Goal: Information Seeking & Learning: Learn about a topic

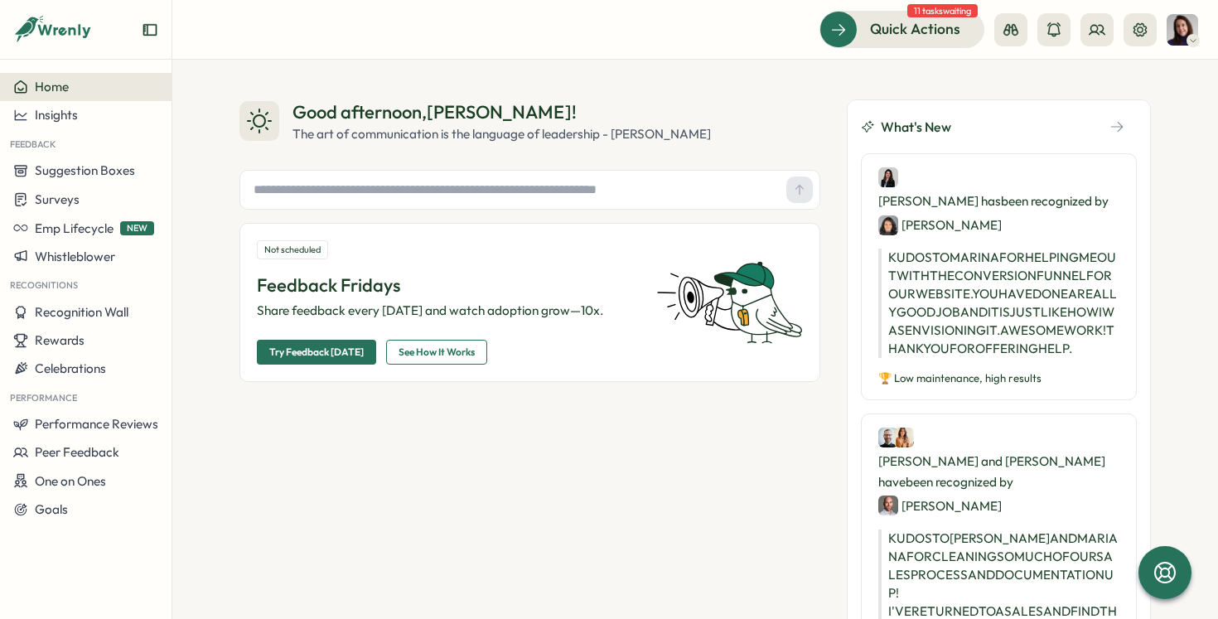
click at [1189, 39] on icon at bounding box center [1193, 40] width 8 height 13
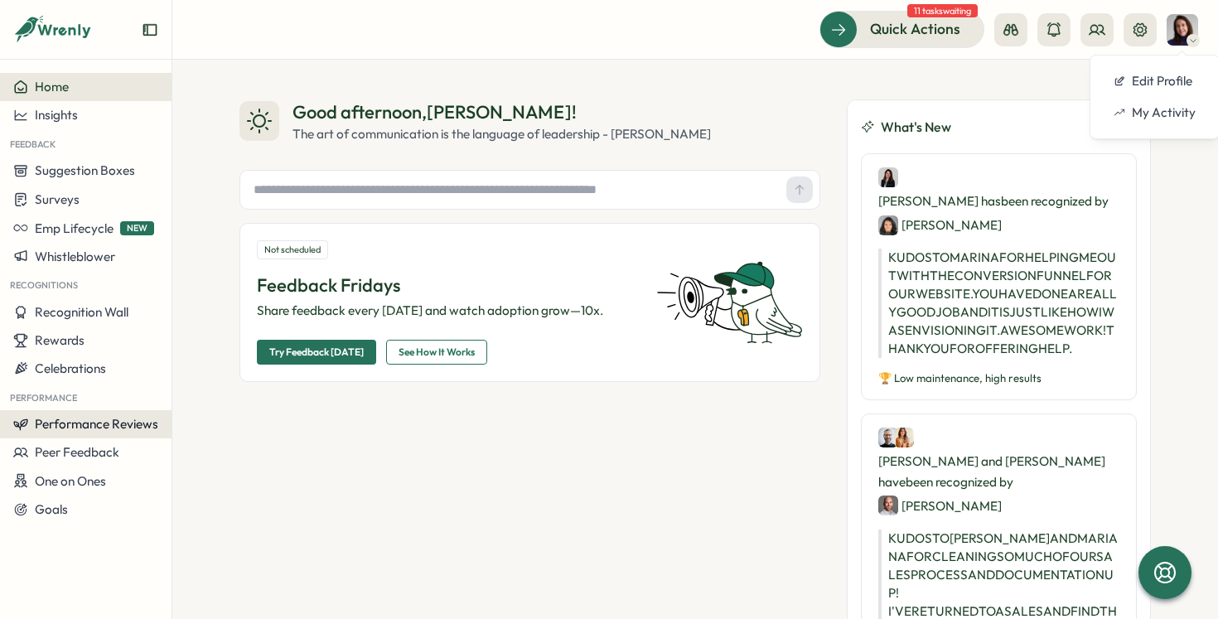
click at [59, 428] on span "Performance Reviews" at bounding box center [96, 424] width 123 height 16
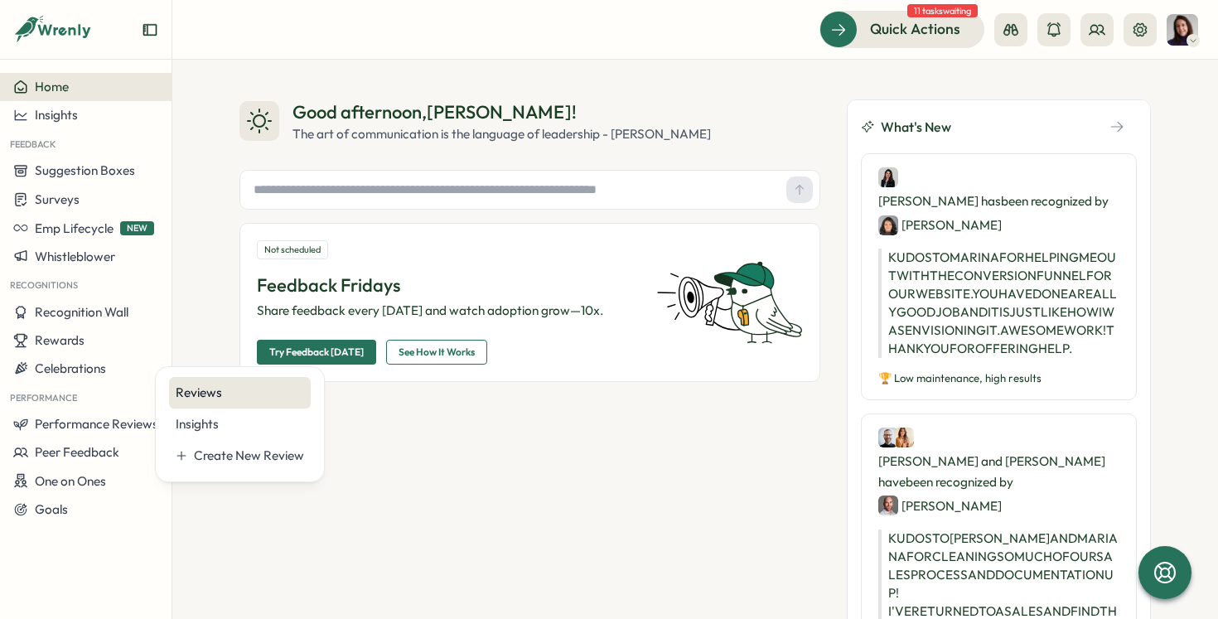
click at [201, 391] on div "Reviews" at bounding box center [240, 393] width 128 height 18
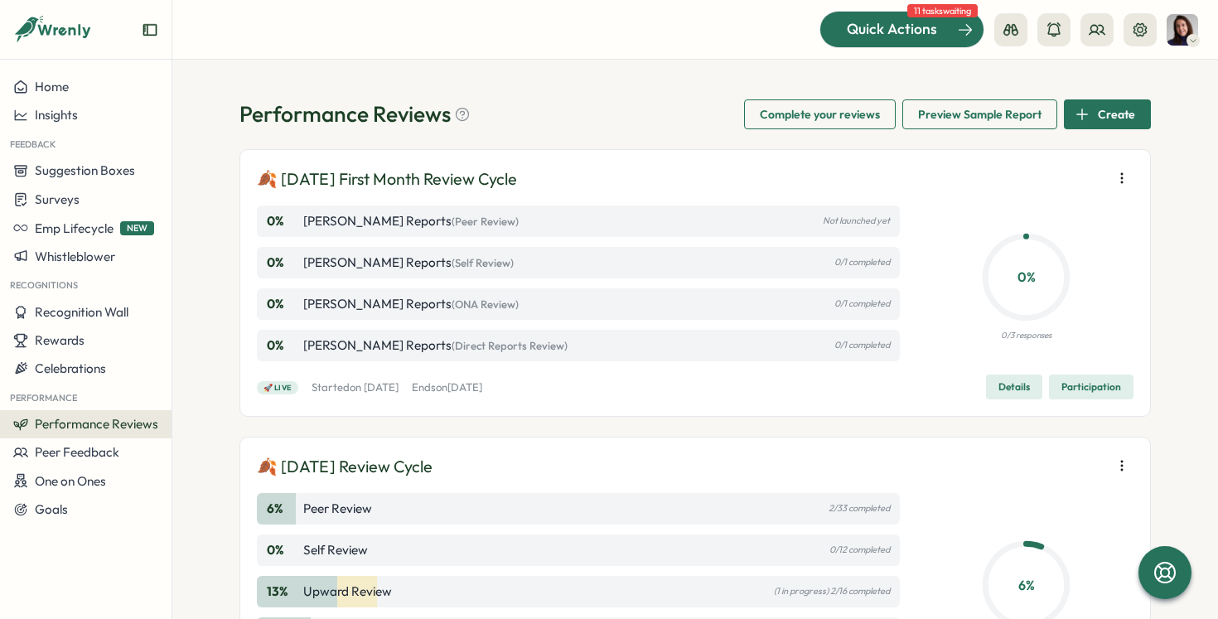
click at [905, 34] on span "Quick Actions" at bounding box center [892, 29] width 90 height 22
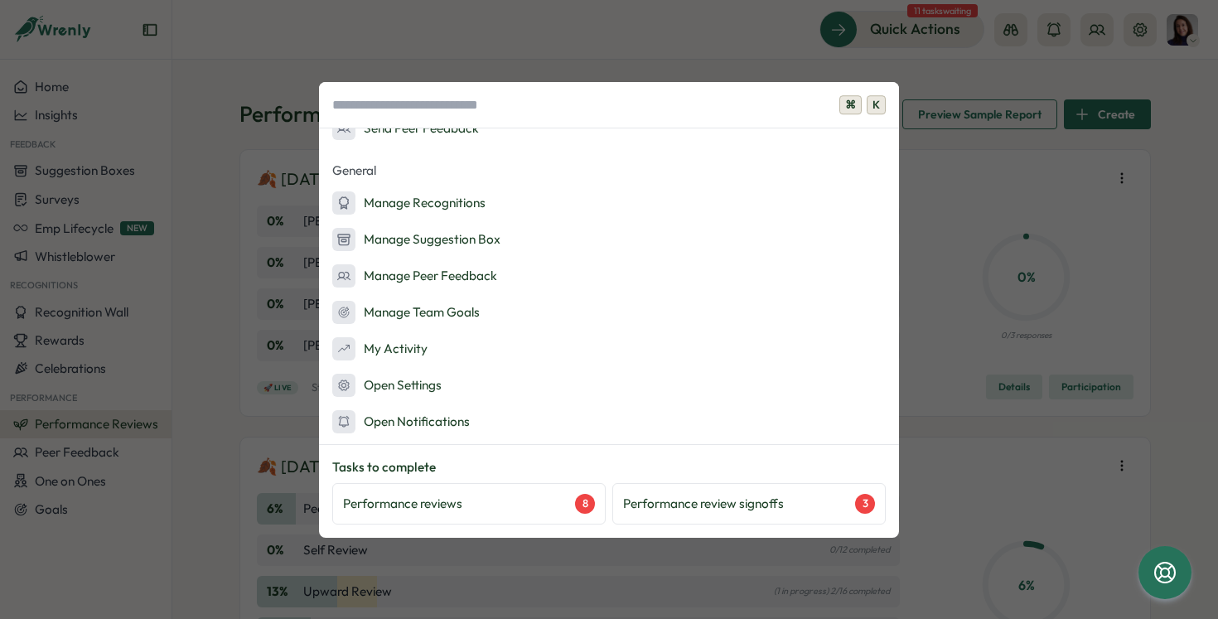
scroll to position [309, 0]
click at [477, 506] on div "Performance reviews 8" at bounding box center [469, 504] width 252 height 20
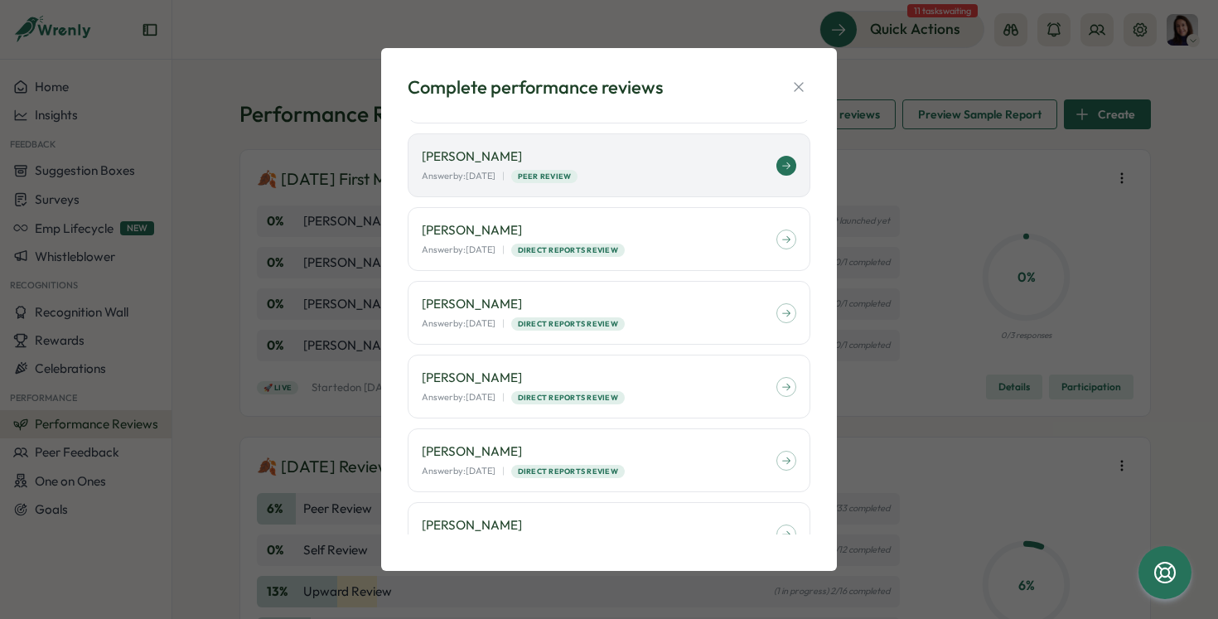
scroll to position [166, 0]
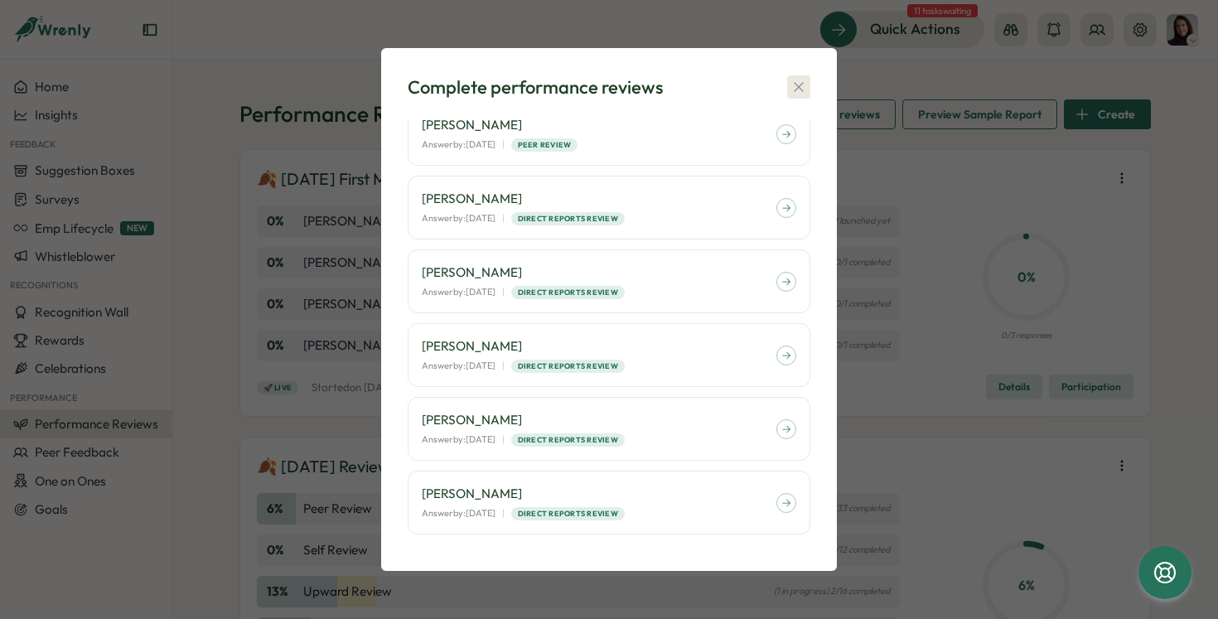
click at [798, 89] on icon "button" at bounding box center [798, 87] width 17 height 17
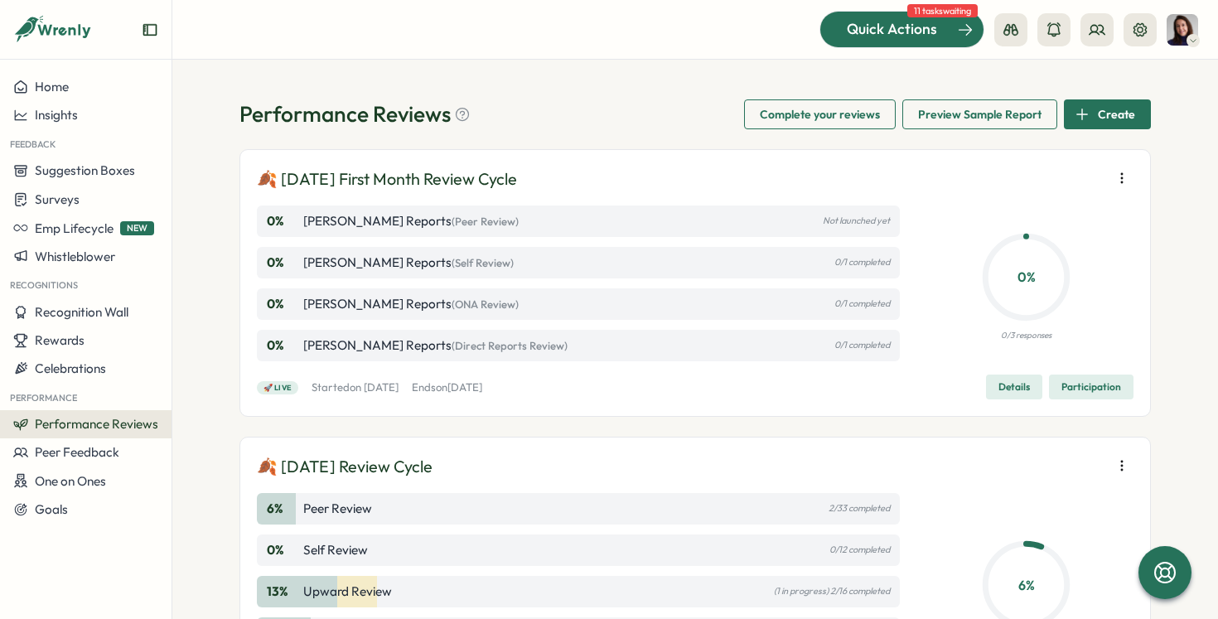
click at [893, 39] on span "Quick Actions" at bounding box center [892, 29] width 90 height 22
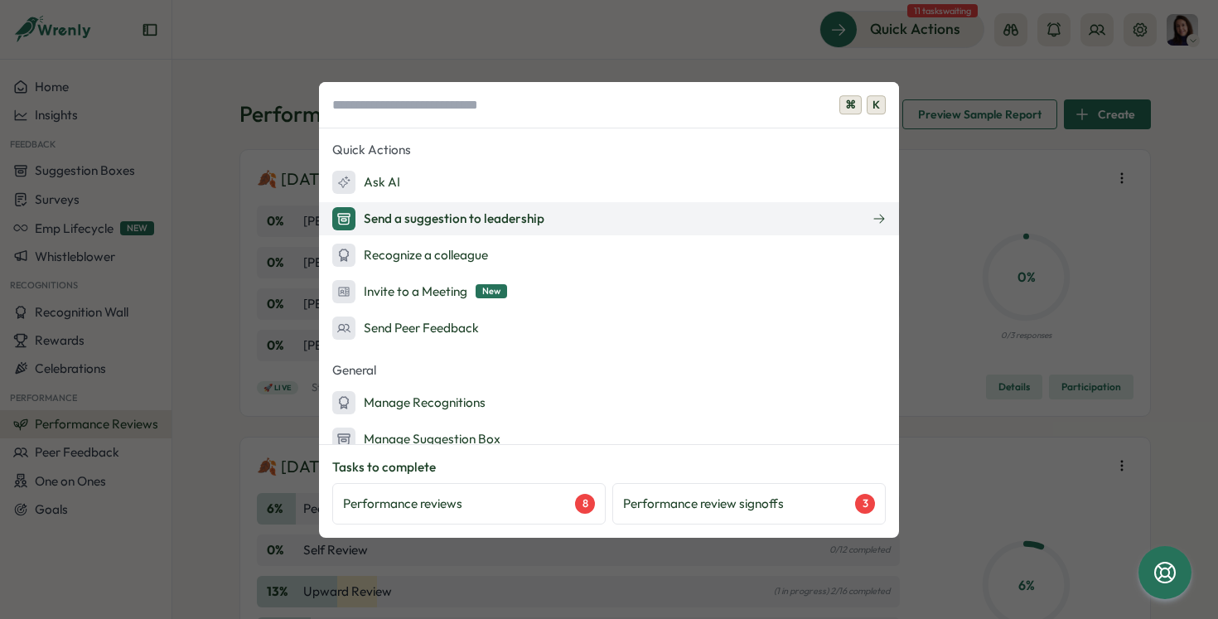
scroll to position [309, 0]
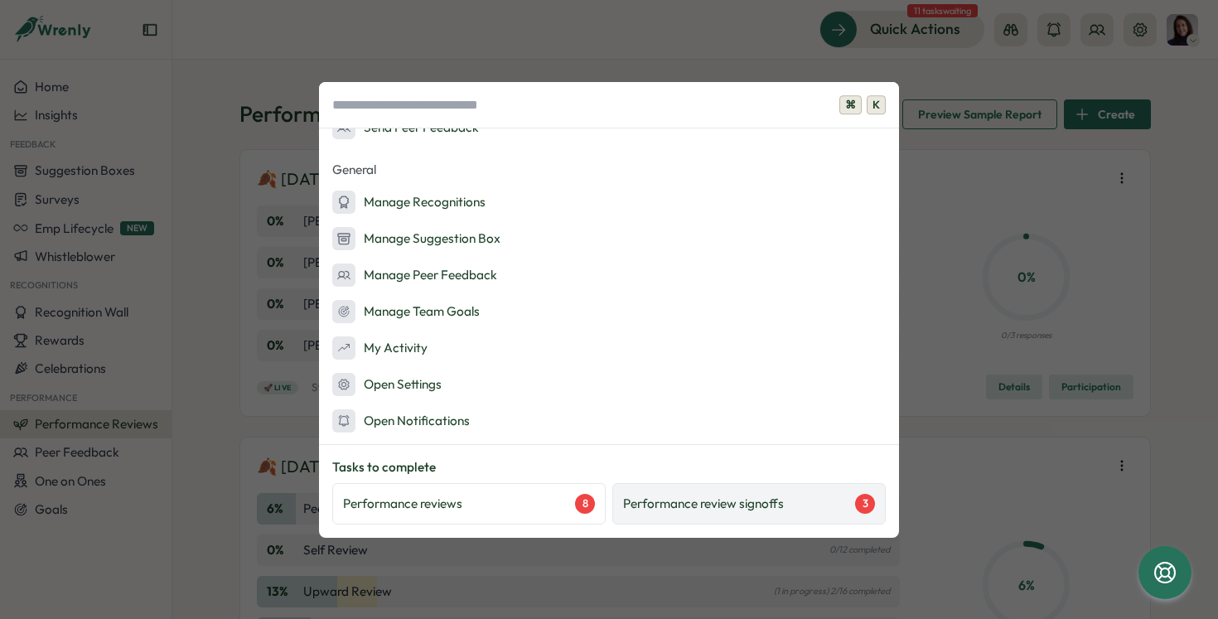
click at [690, 503] on p "Performance review signoffs" at bounding box center [703, 504] width 161 height 18
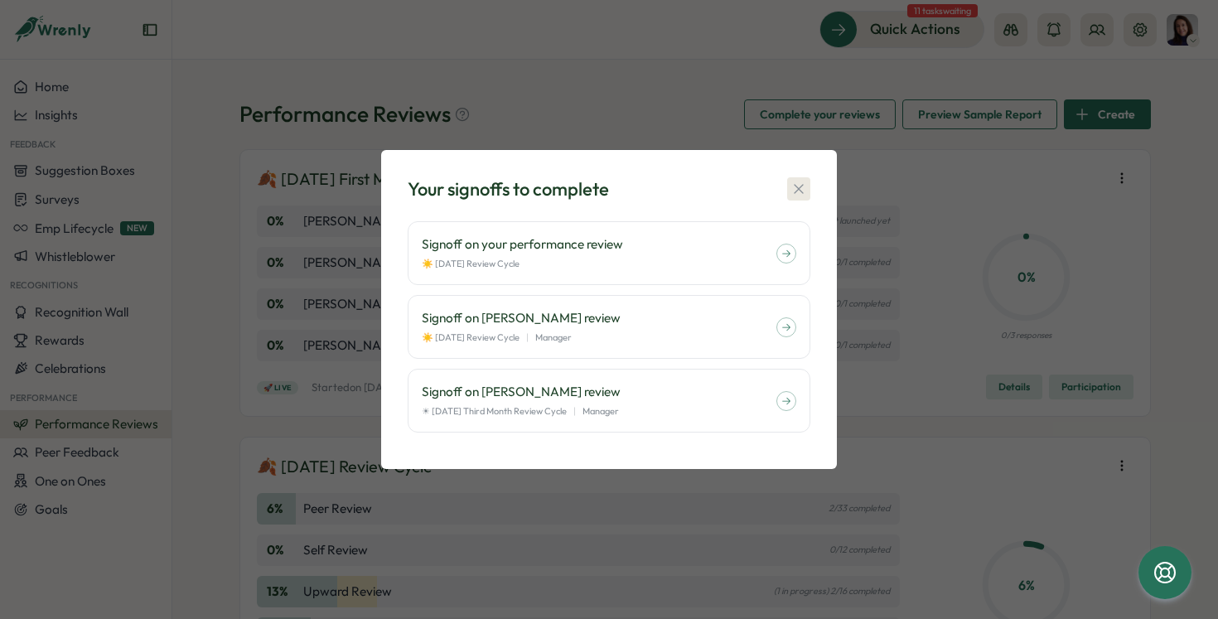
click at [795, 187] on icon "button" at bounding box center [798, 189] width 17 height 17
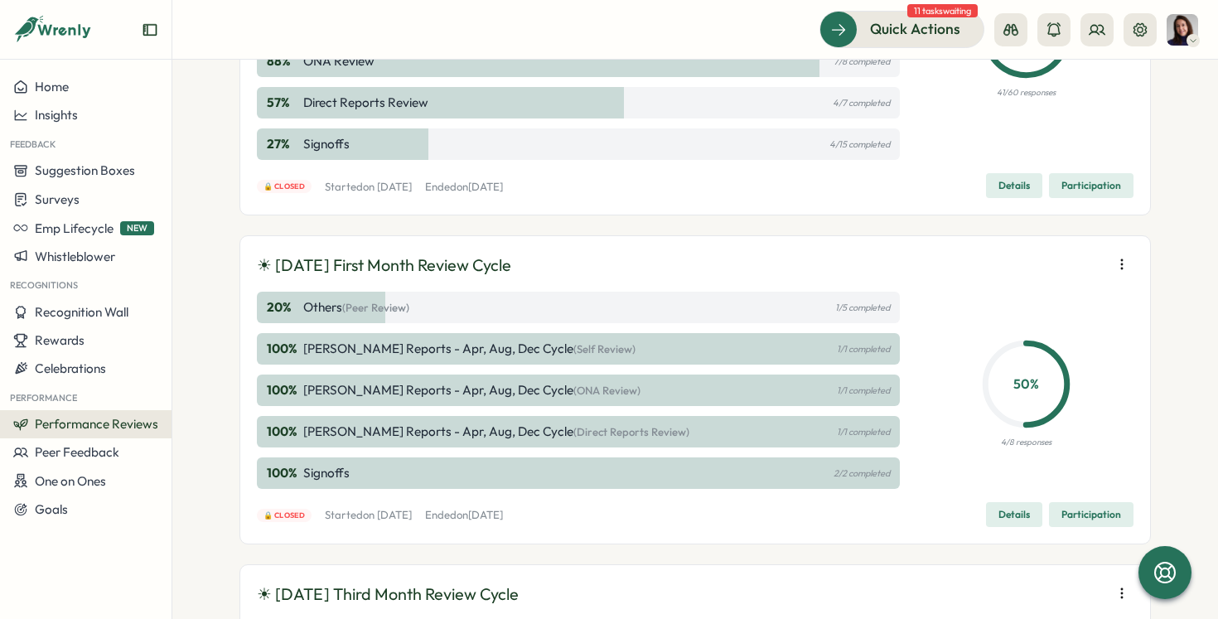
scroll to position [900, 0]
click at [80, 451] on span "Peer Feedback" at bounding box center [77, 452] width 84 height 16
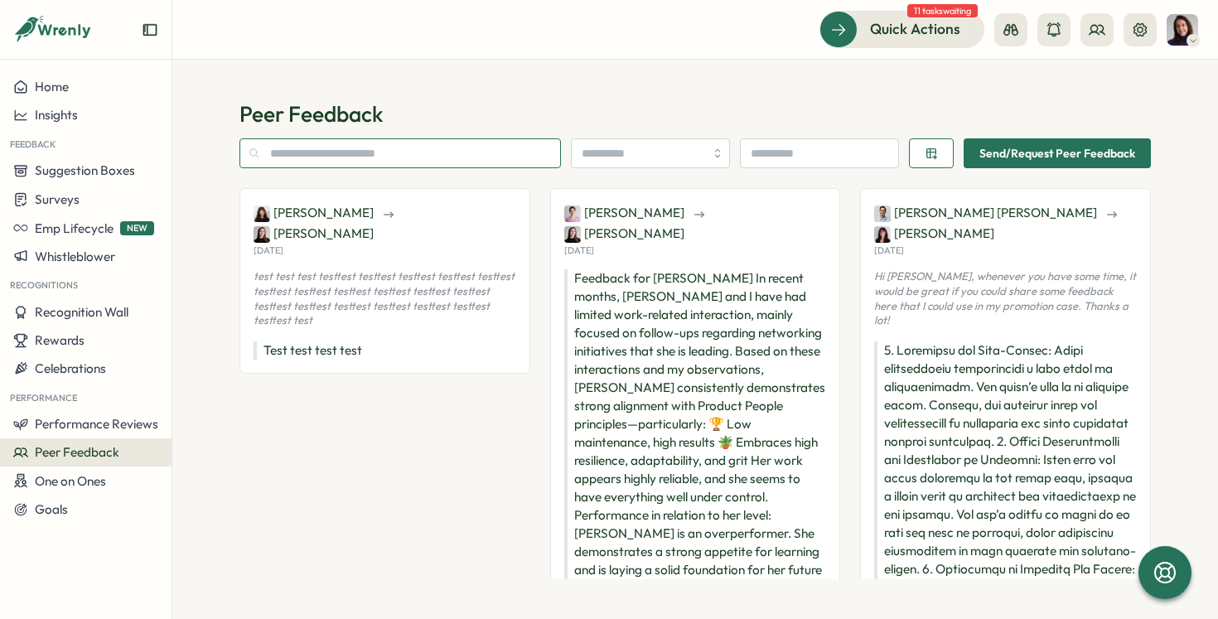
click at [409, 155] on input "text" at bounding box center [399, 153] width 321 height 30
click at [630, 162] on input "search" at bounding box center [650, 153] width 159 height 30
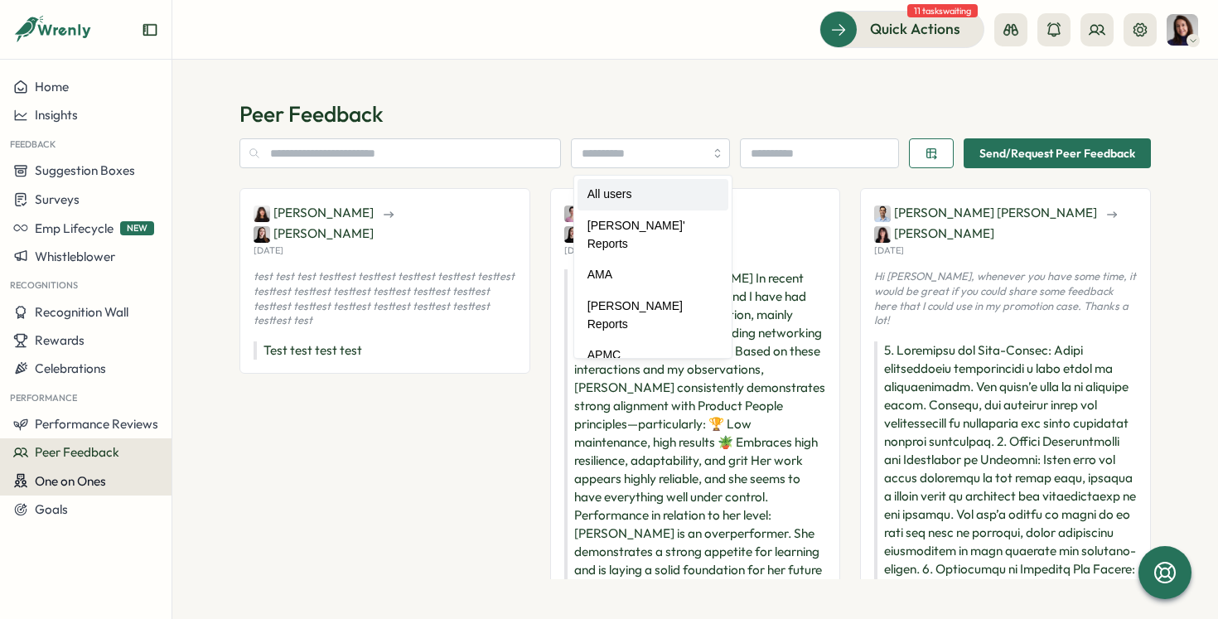
click at [63, 486] on span "One on Ones" at bounding box center [70, 481] width 71 height 16
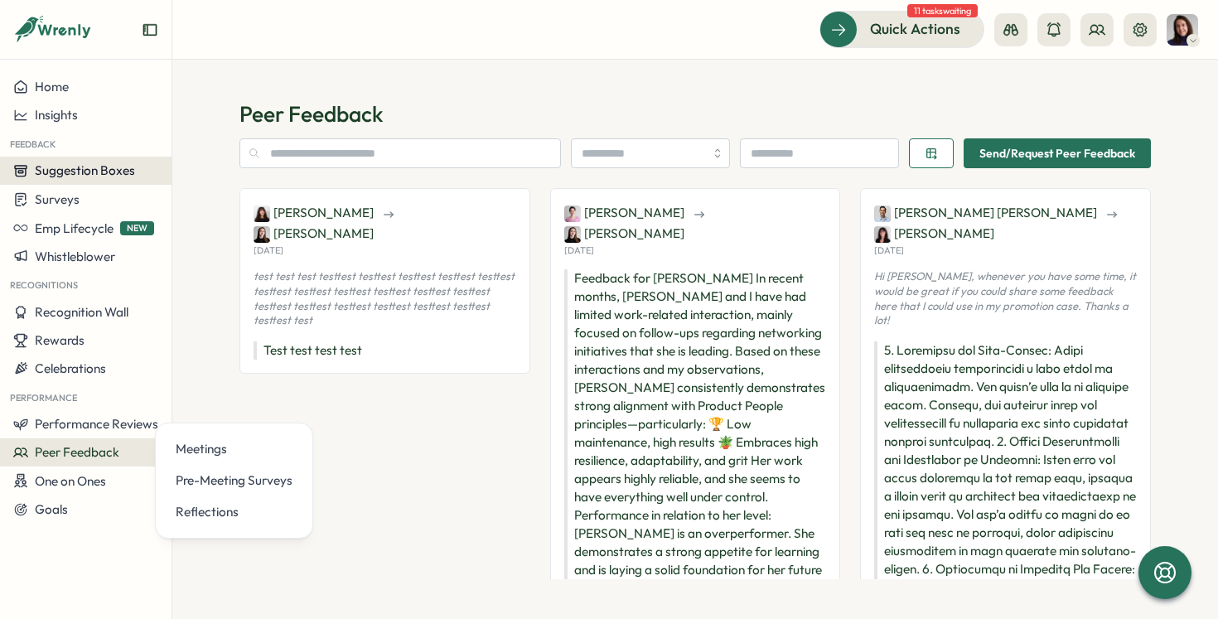
click at [76, 176] on span "Suggestion Boxes" at bounding box center [85, 170] width 100 height 16
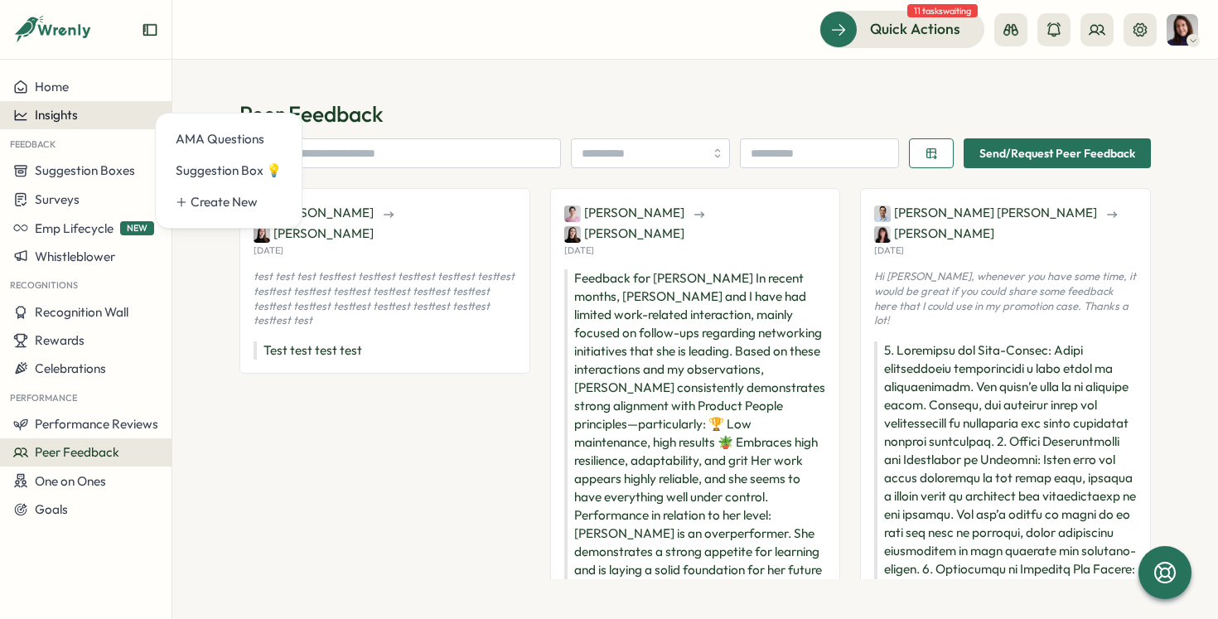
click at [60, 123] on span "Insights" at bounding box center [56, 115] width 43 height 16
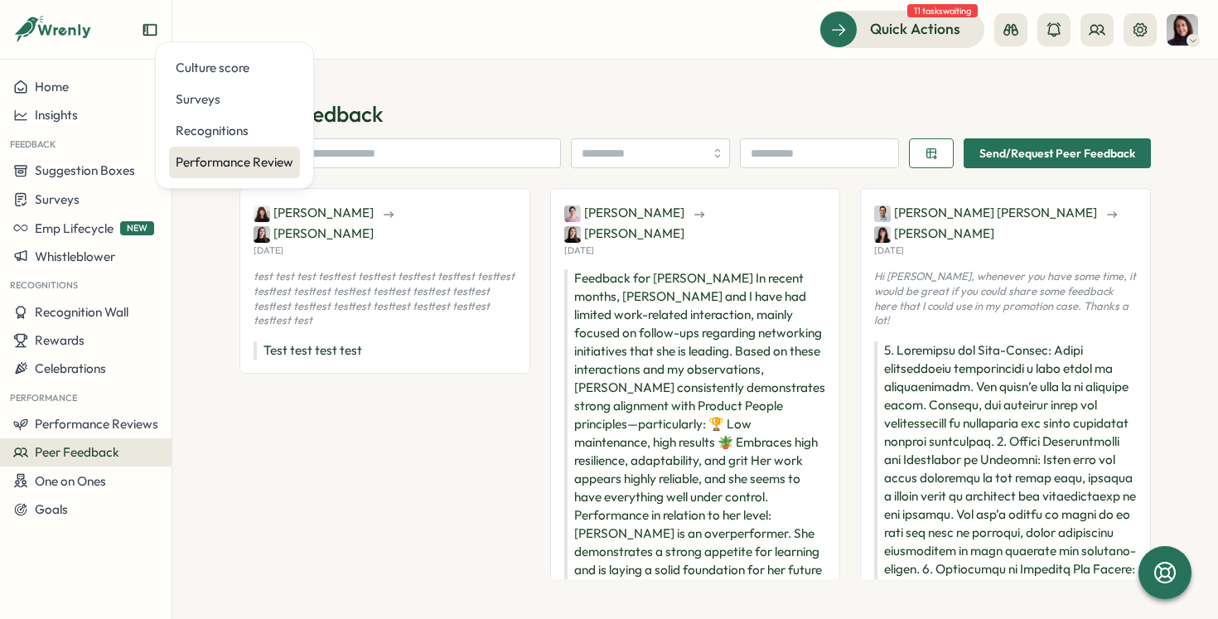
click at [219, 165] on div "Performance Review" at bounding box center [235, 162] width 118 height 18
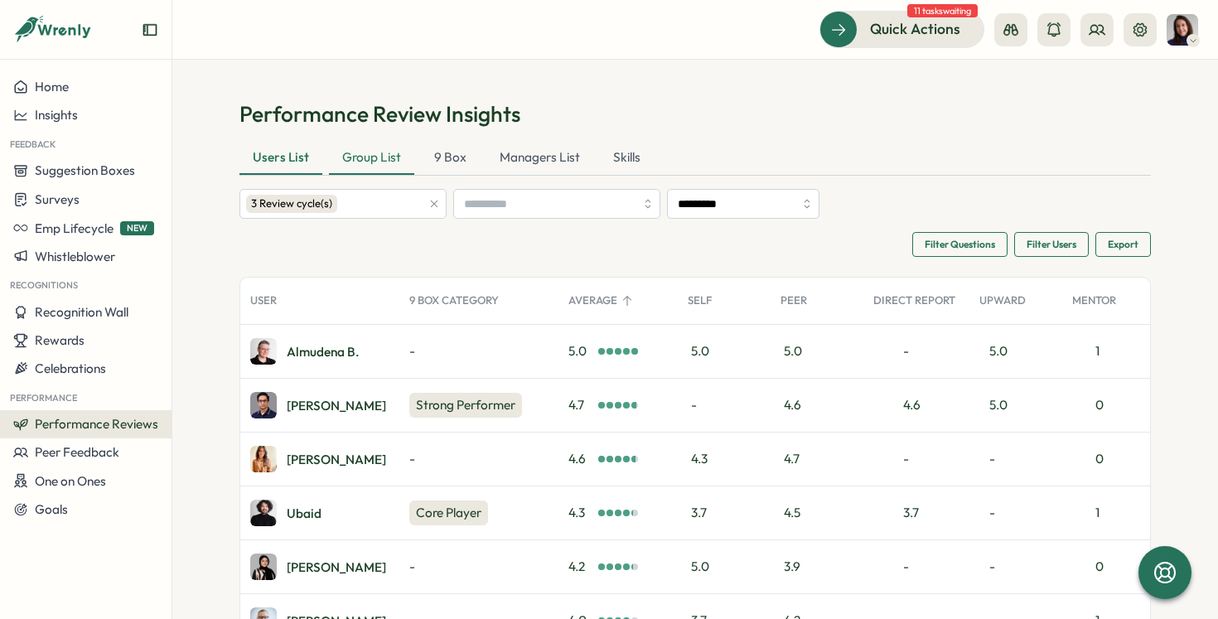
click at [379, 155] on div "Group List" at bounding box center [371, 158] width 85 height 33
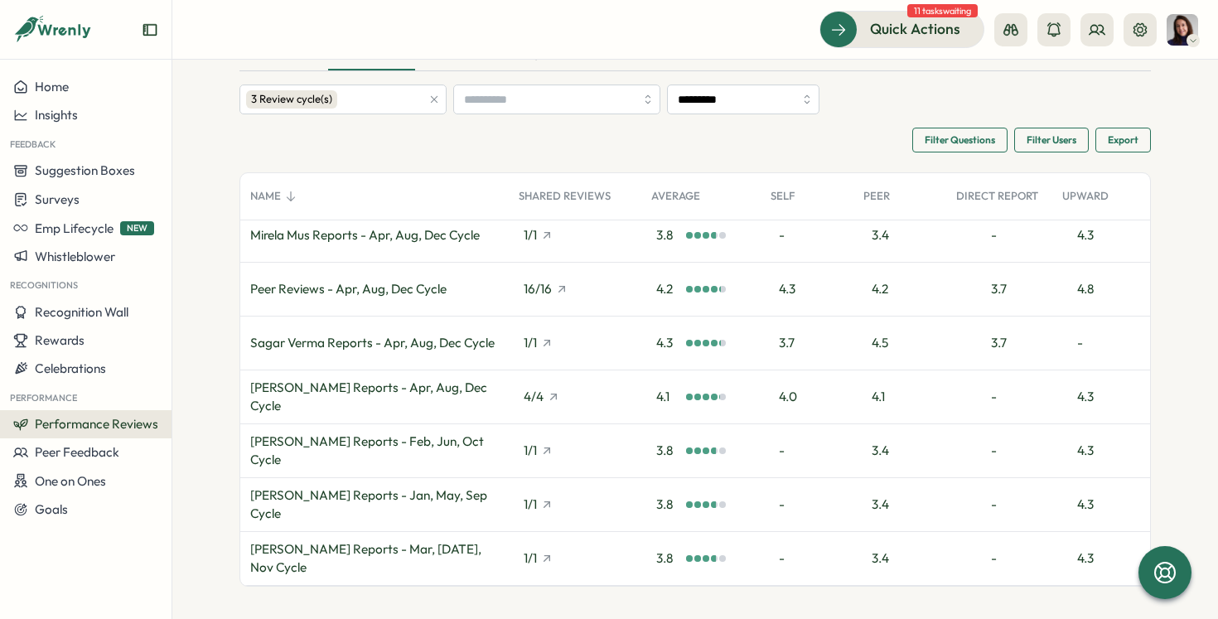
scroll to position [112, 0]
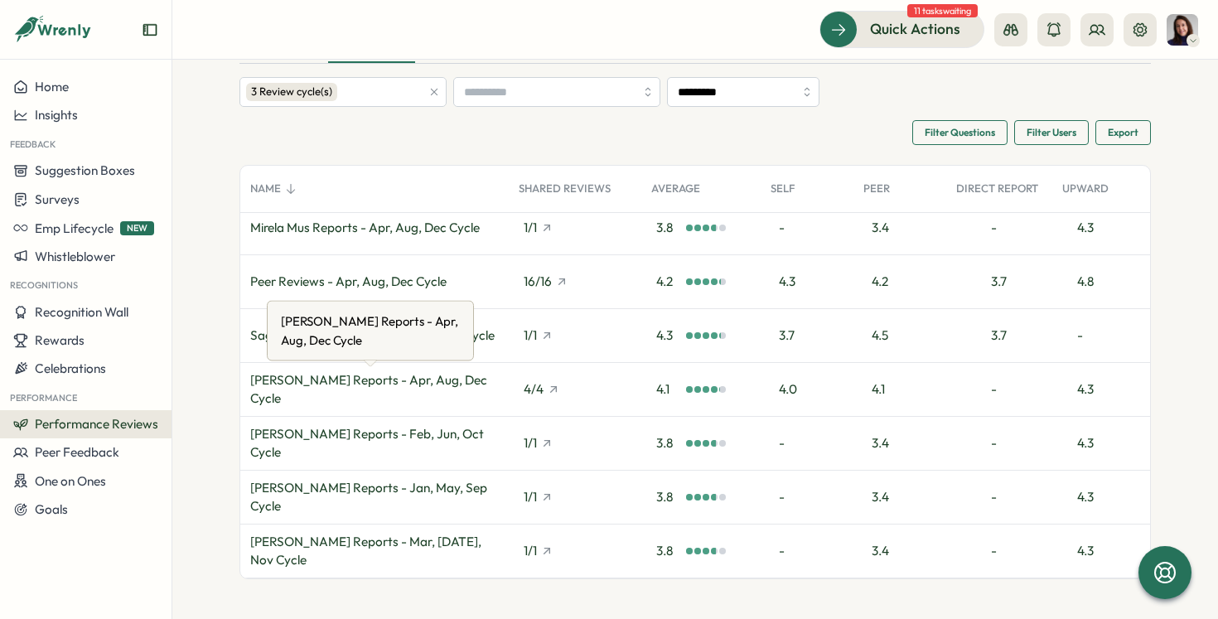
click at [455, 398] on div "Viktoria Korzhova Reports - Apr, Aug, Dec Cycle" at bounding box center [376, 389] width 253 height 36
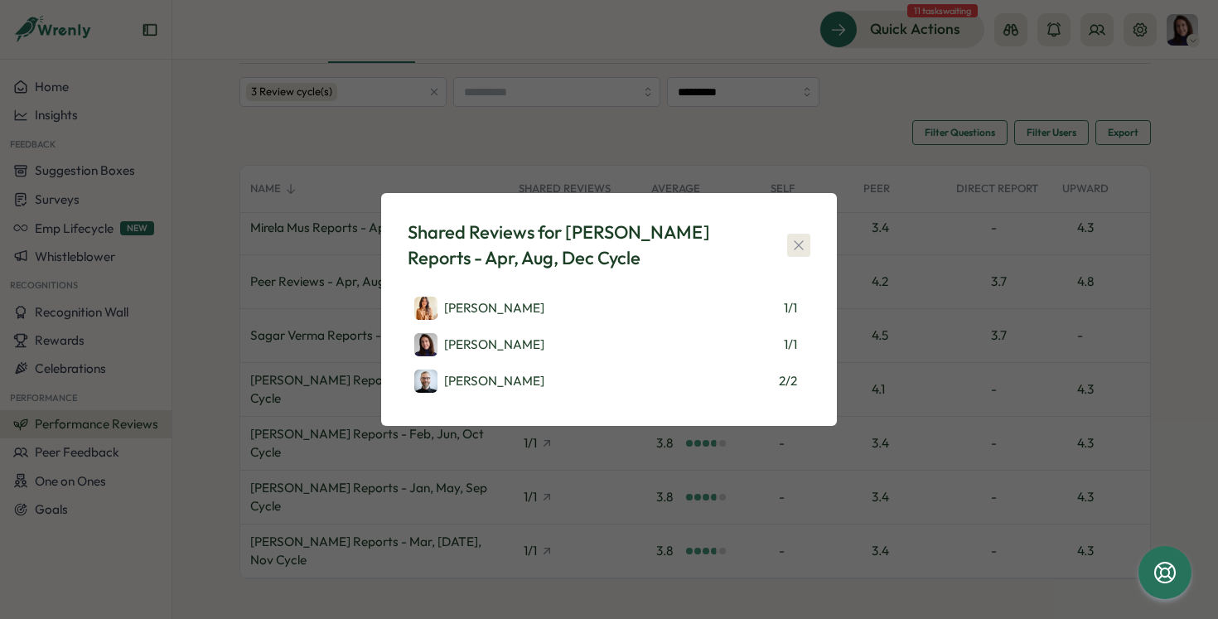
click at [794, 237] on icon "button" at bounding box center [798, 245] width 17 height 17
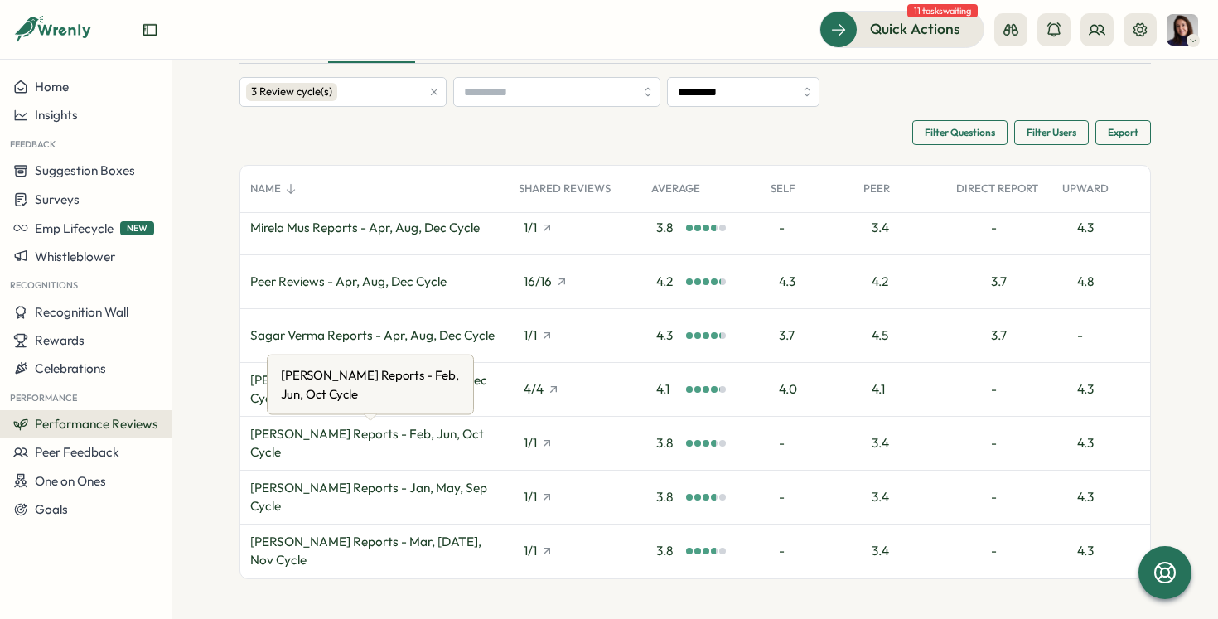
click at [399, 456] on div "Viktoria Korzhova Reports - Feb, Jun, Oct Cycle" at bounding box center [376, 443] width 253 height 36
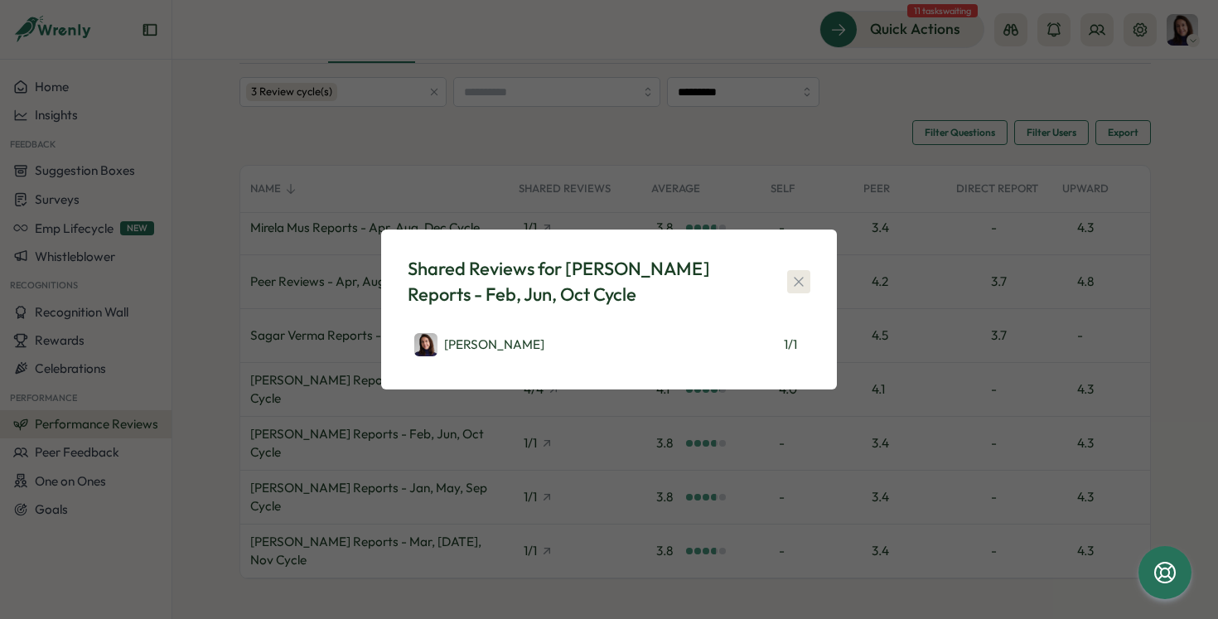
click at [798, 273] on icon "button" at bounding box center [798, 281] width 17 height 17
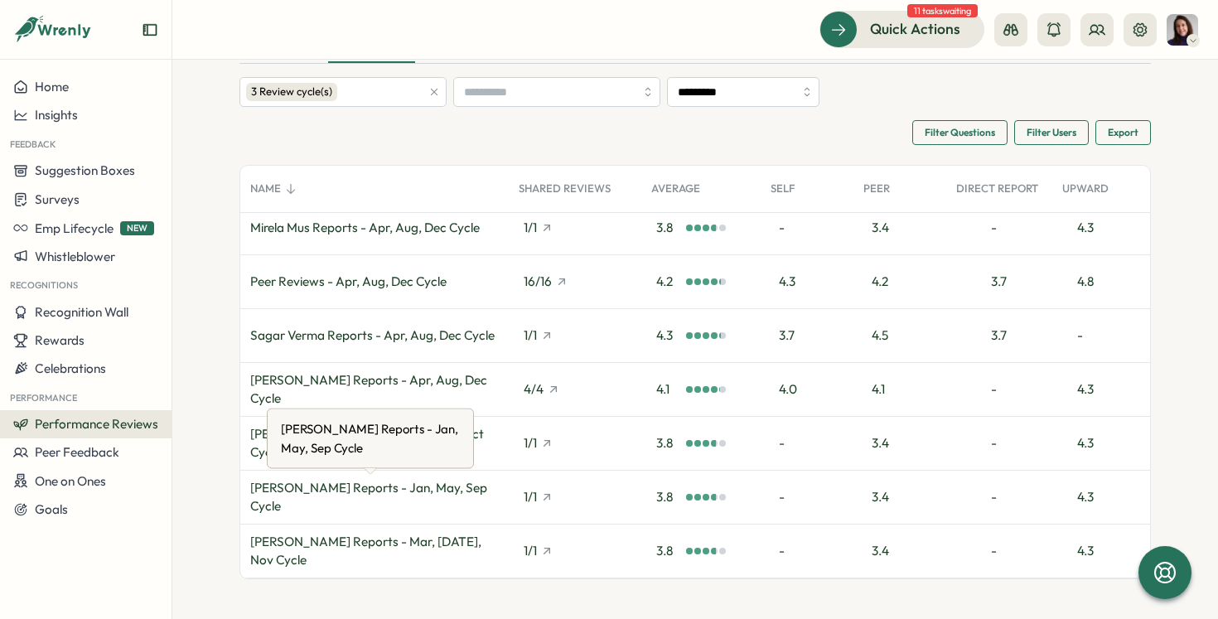
click at [368, 510] on div "Viktoria Korzhova Reports - Jan, May, Sep Cycle" at bounding box center [376, 497] width 253 height 36
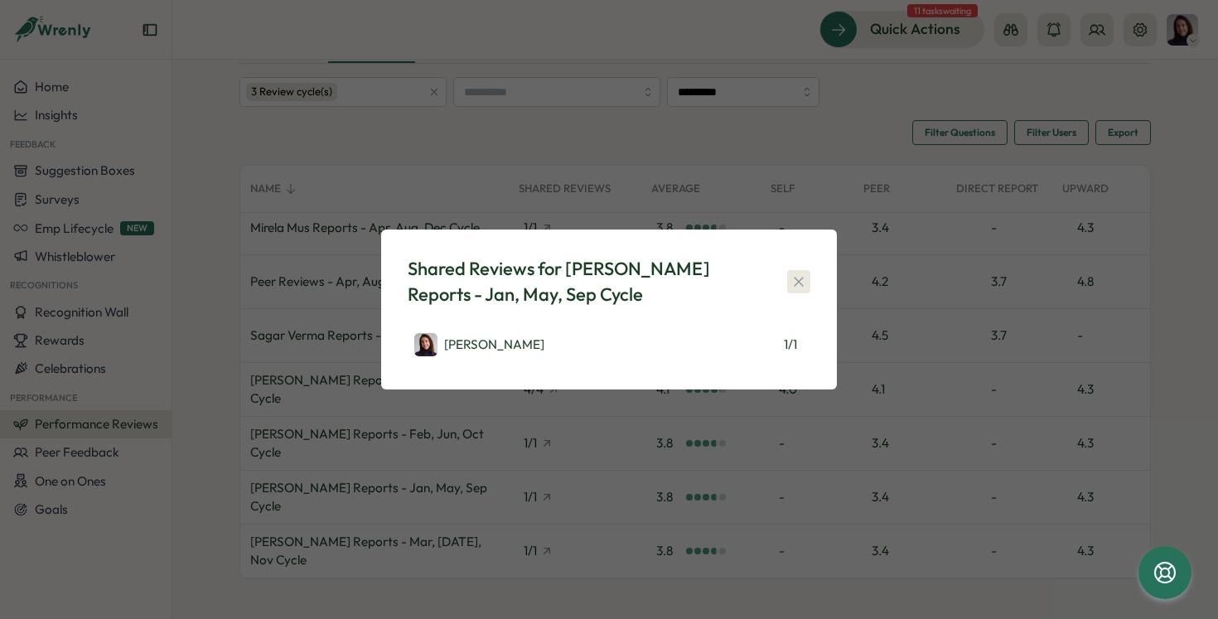
click at [792, 284] on icon "button" at bounding box center [798, 281] width 17 height 17
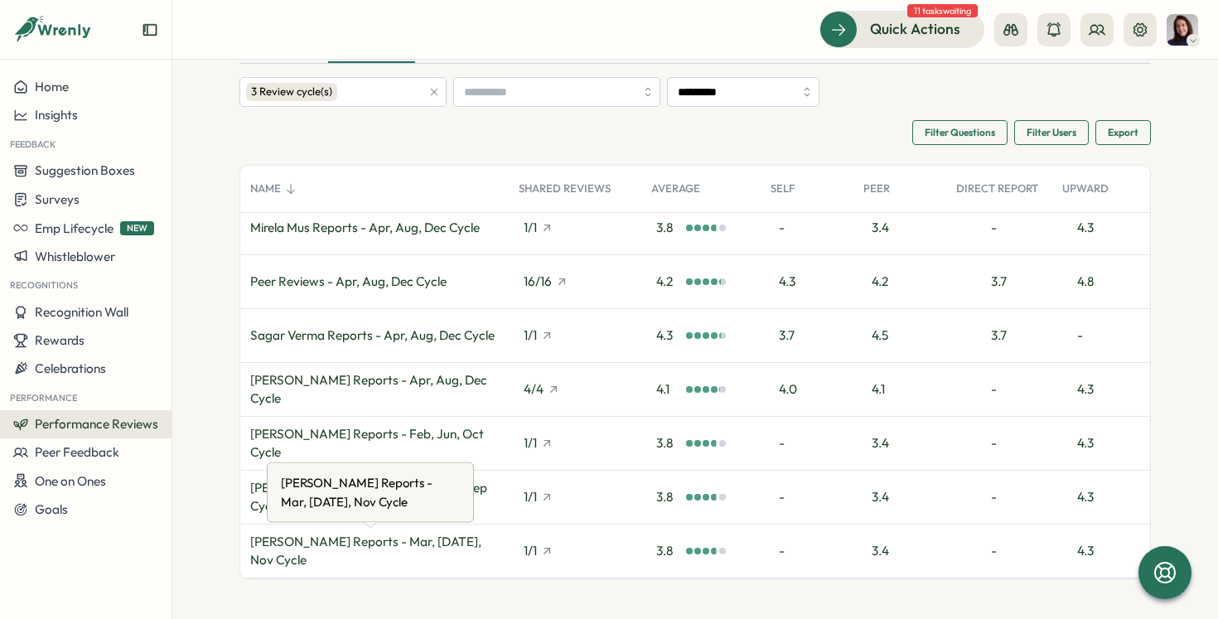
click at [407, 546] on div "Viktoria Korzhova Reports - Mar, Jul, Nov Cycle" at bounding box center [376, 551] width 253 height 36
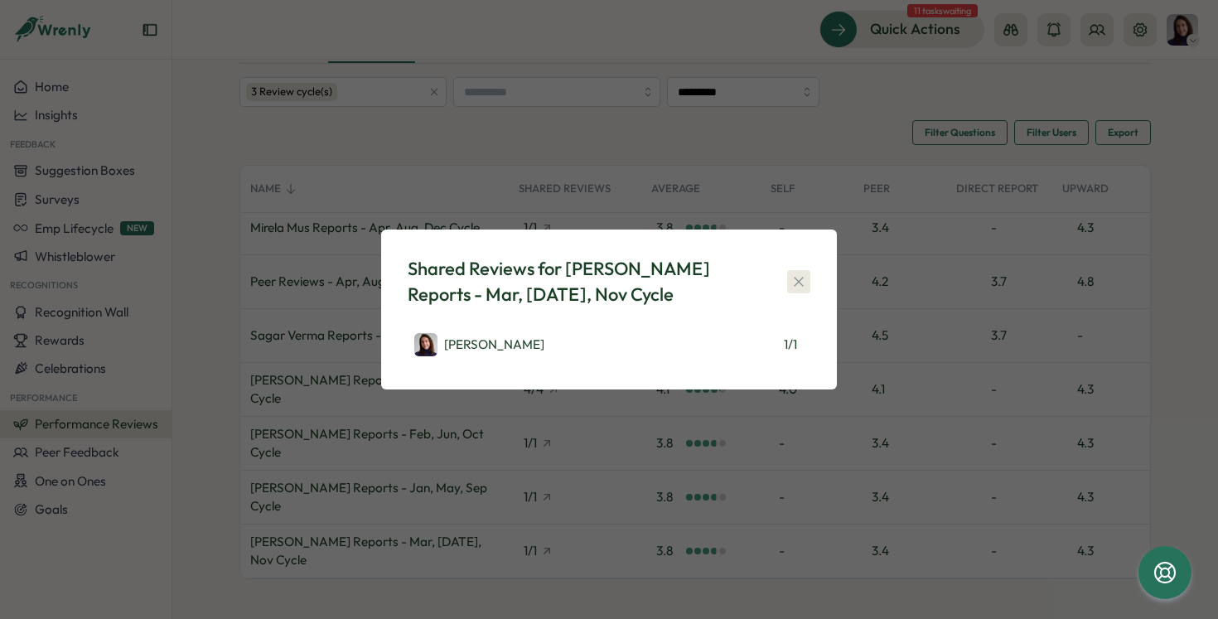
click at [799, 279] on icon "button" at bounding box center [798, 281] width 17 height 17
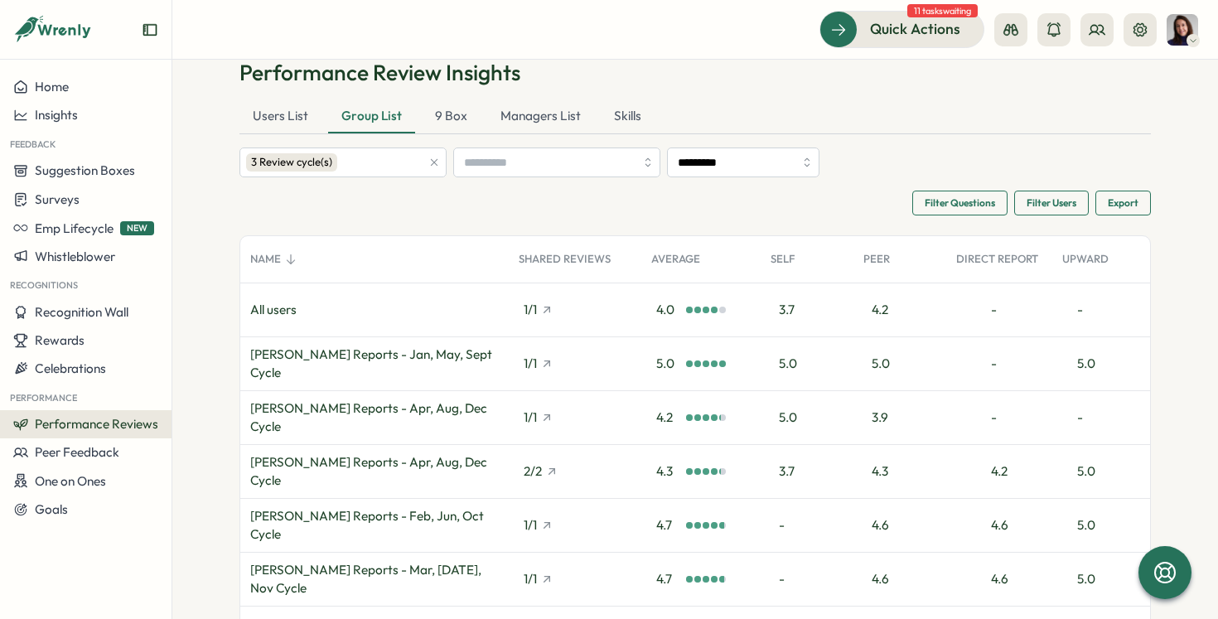
scroll to position [0, 0]
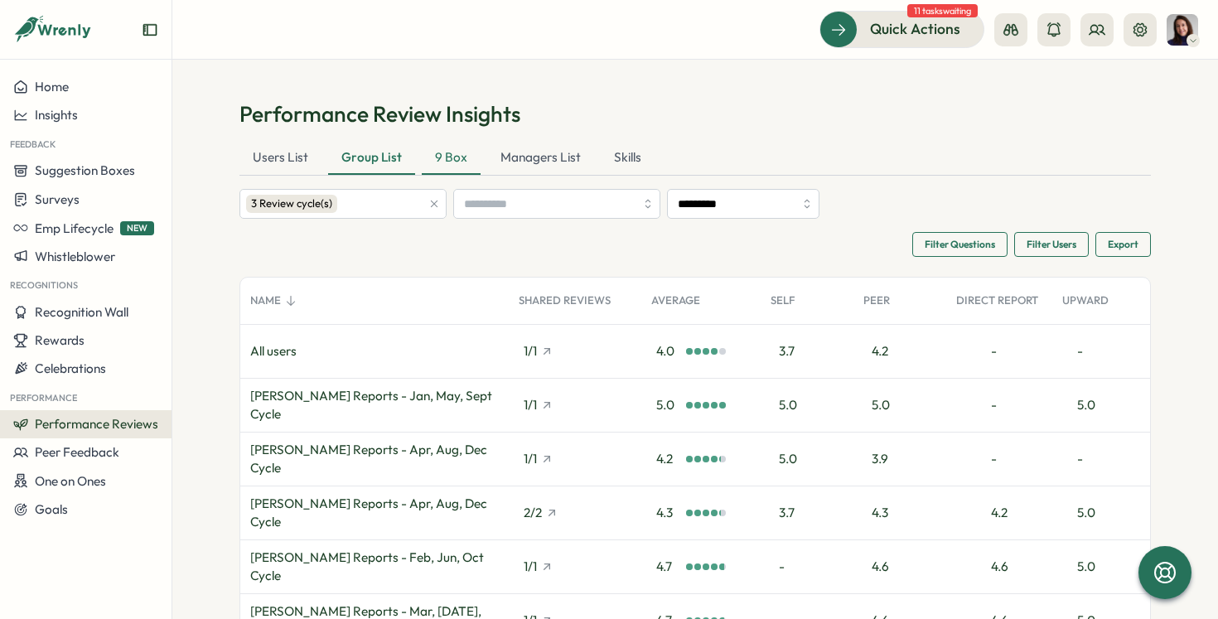
click at [449, 162] on div "9 Box" at bounding box center [451, 158] width 59 height 33
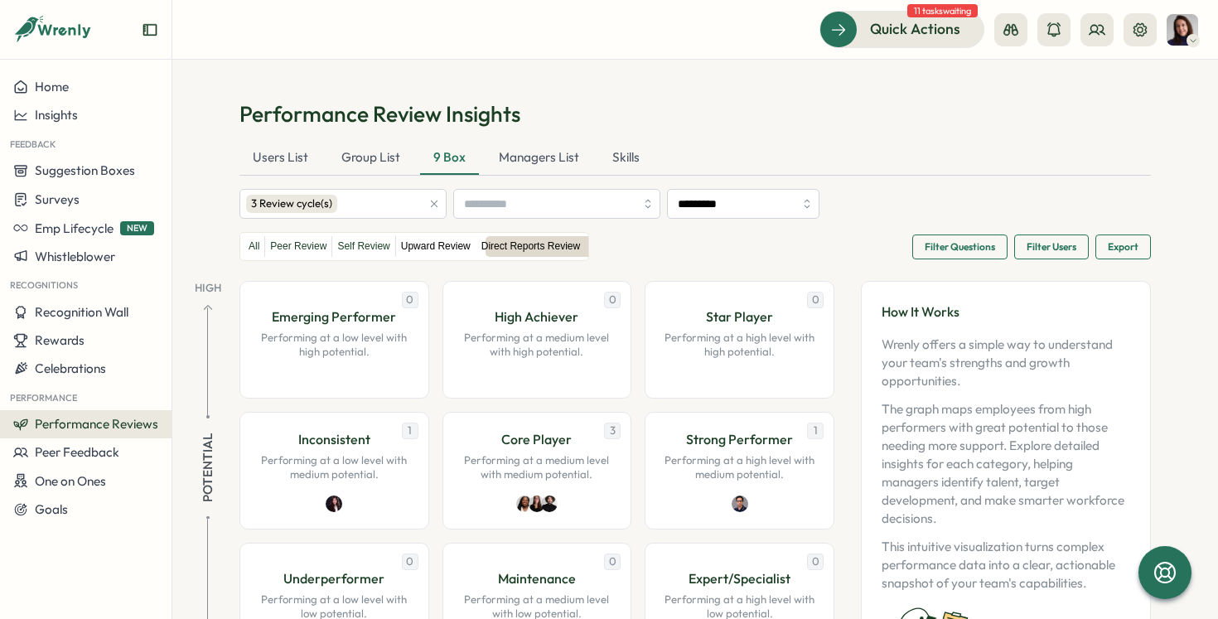
click at [448, 250] on label "Upward Review" at bounding box center [436, 246] width 80 height 21
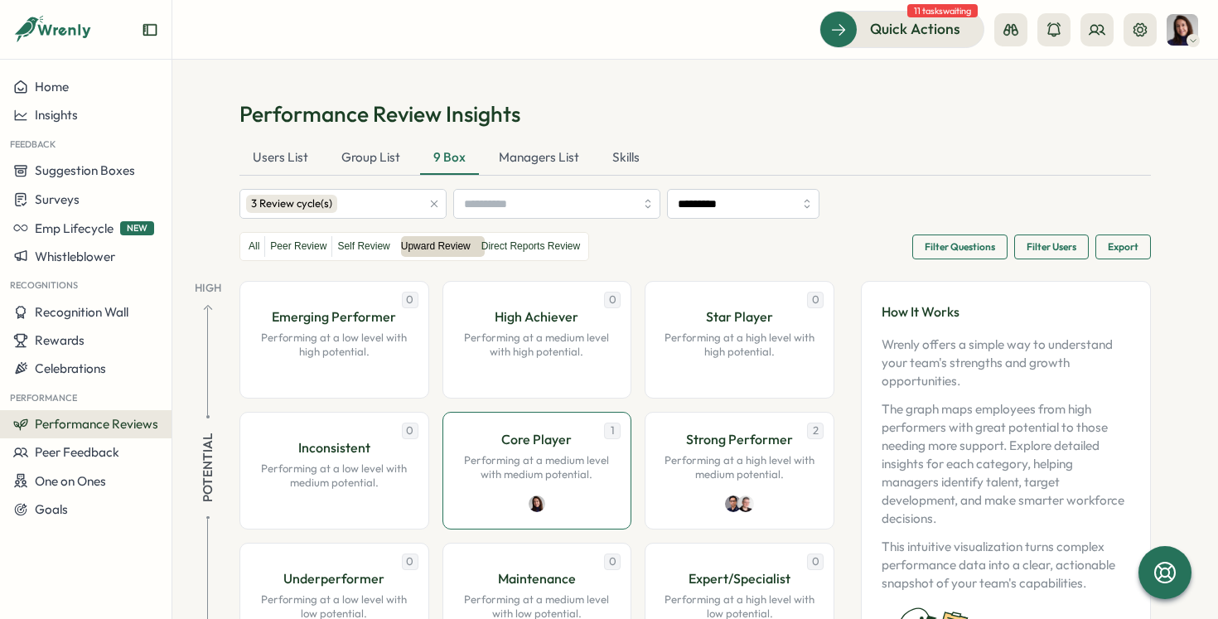
click at [606, 431] on span "1" at bounding box center [612, 430] width 17 height 17
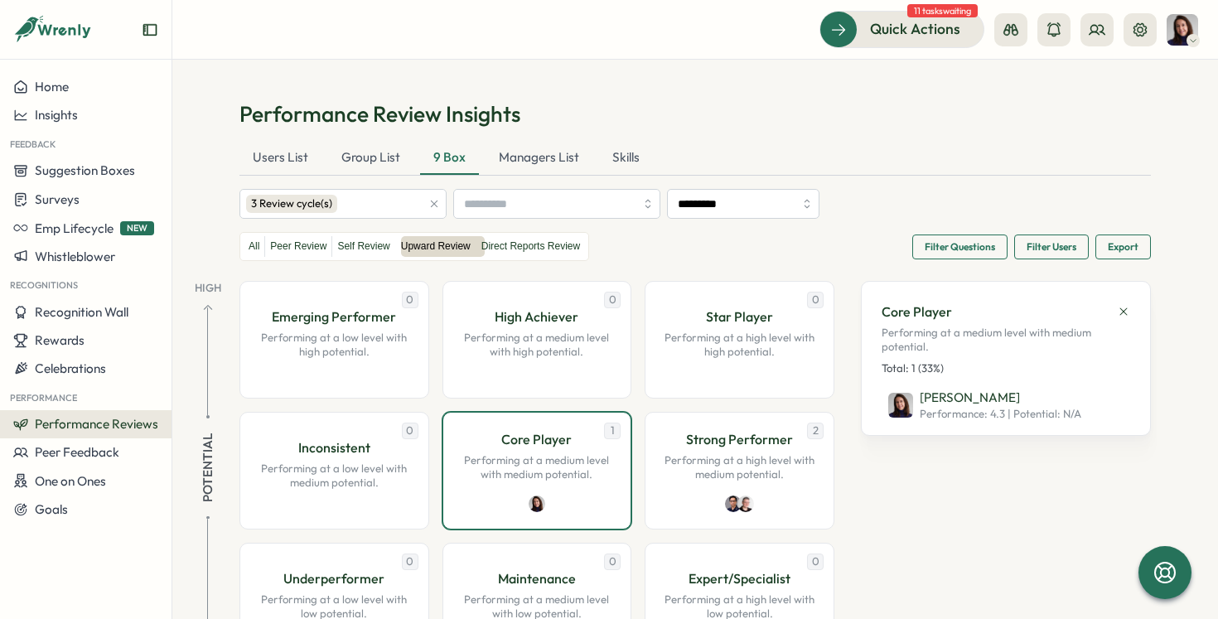
click at [924, 374] on p "Total: 1 (33%)" at bounding box center [1005, 368] width 249 height 15
click at [956, 398] on p "Viktoria Korzhova" at bounding box center [1000, 398] width 162 height 18
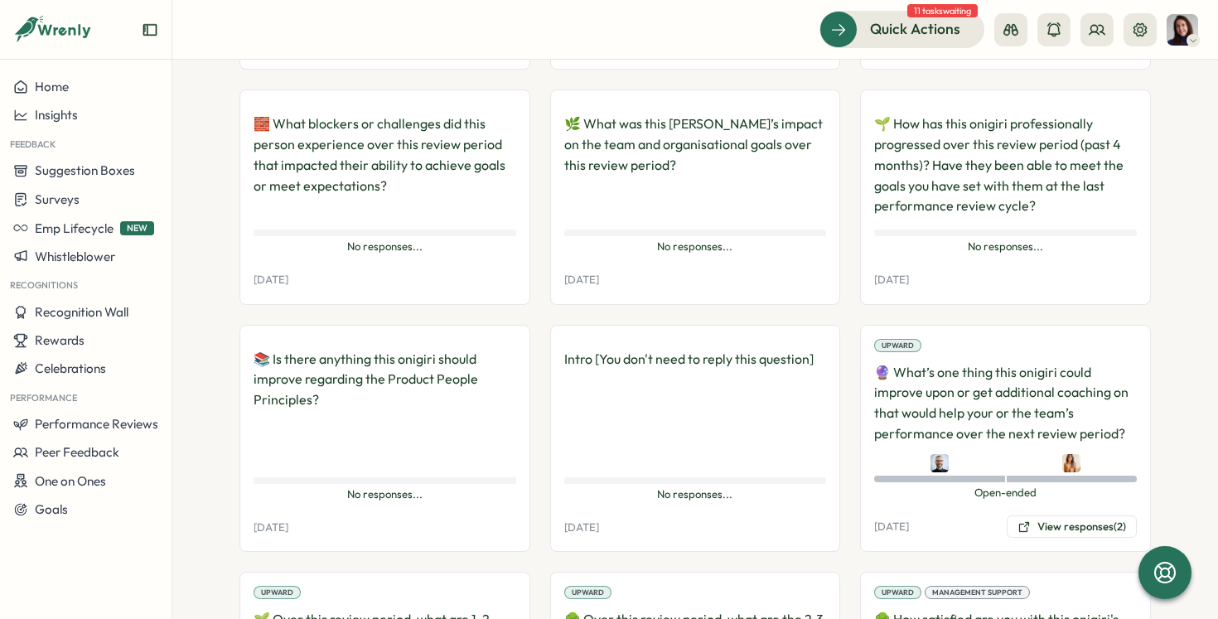
scroll to position [1731, 0]
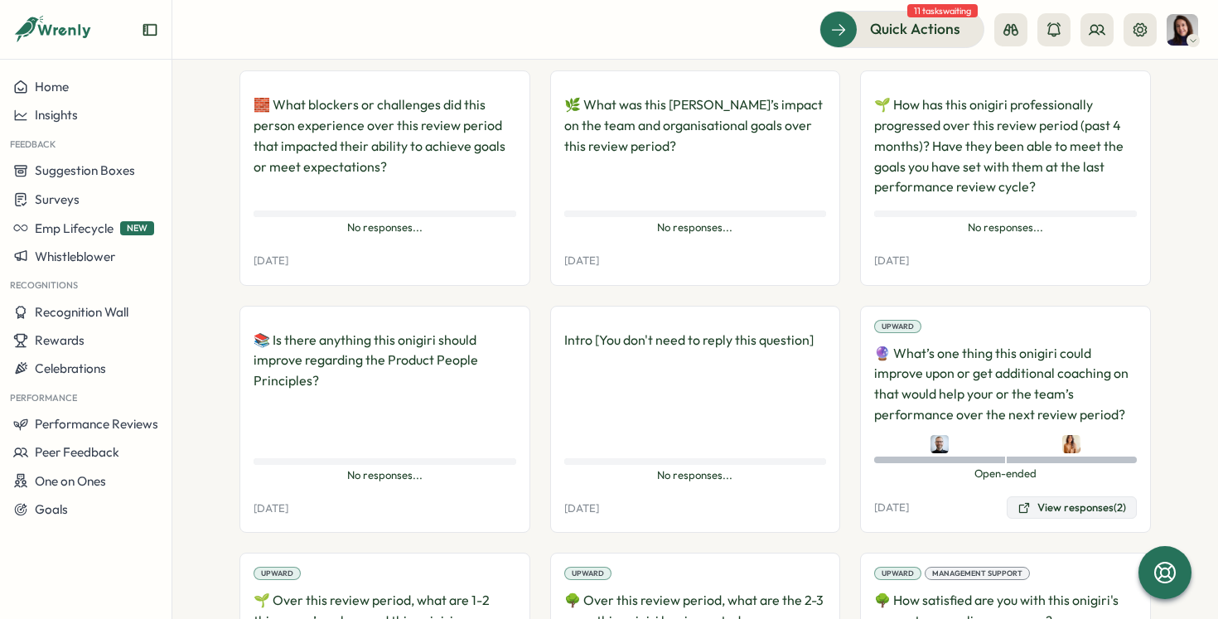
click at [1035, 496] on button "View responses (2)" at bounding box center [1071, 507] width 130 height 23
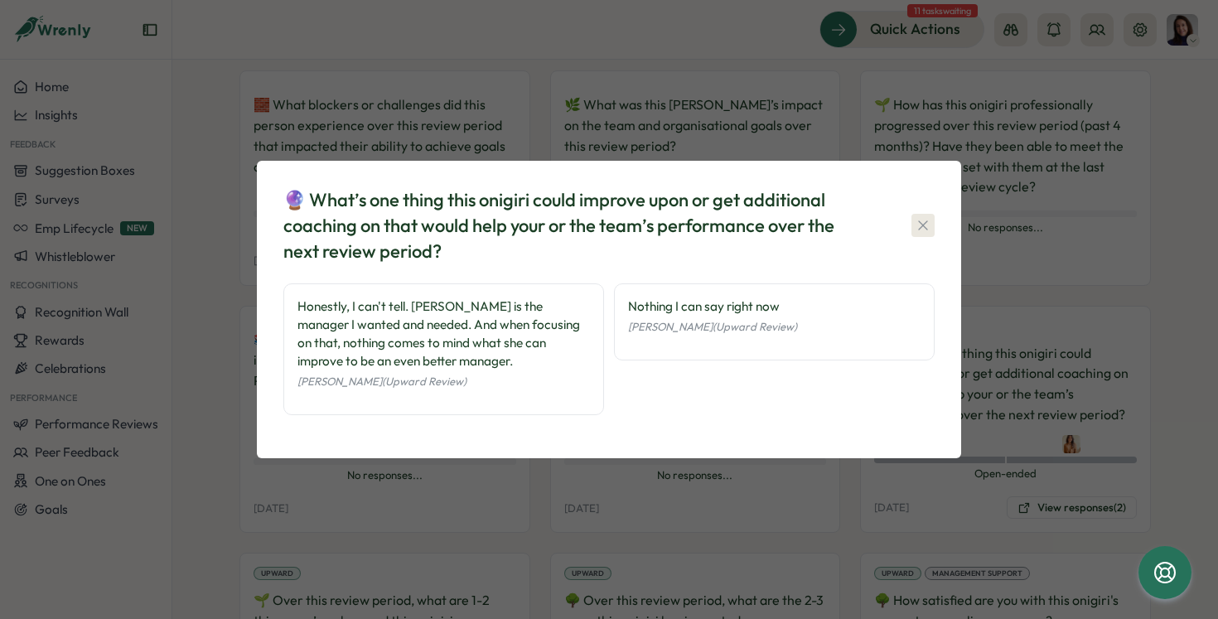
click at [924, 218] on icon "button" at bounding box center [923, 225] width 17 height 17
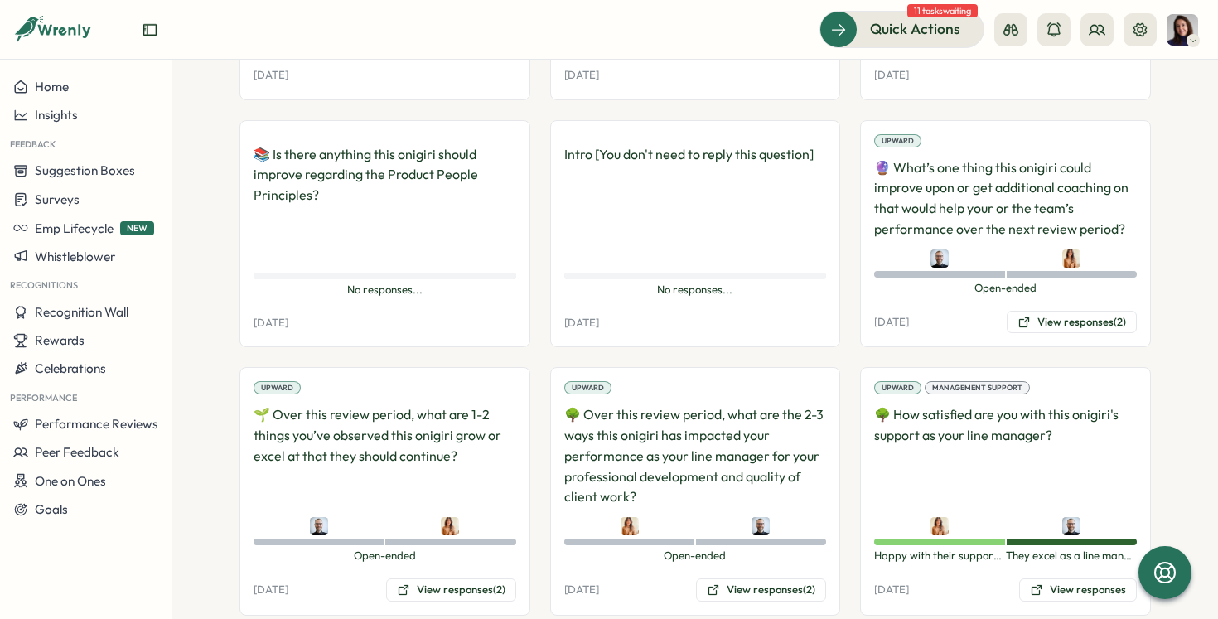
scroll to position [1919, 0]
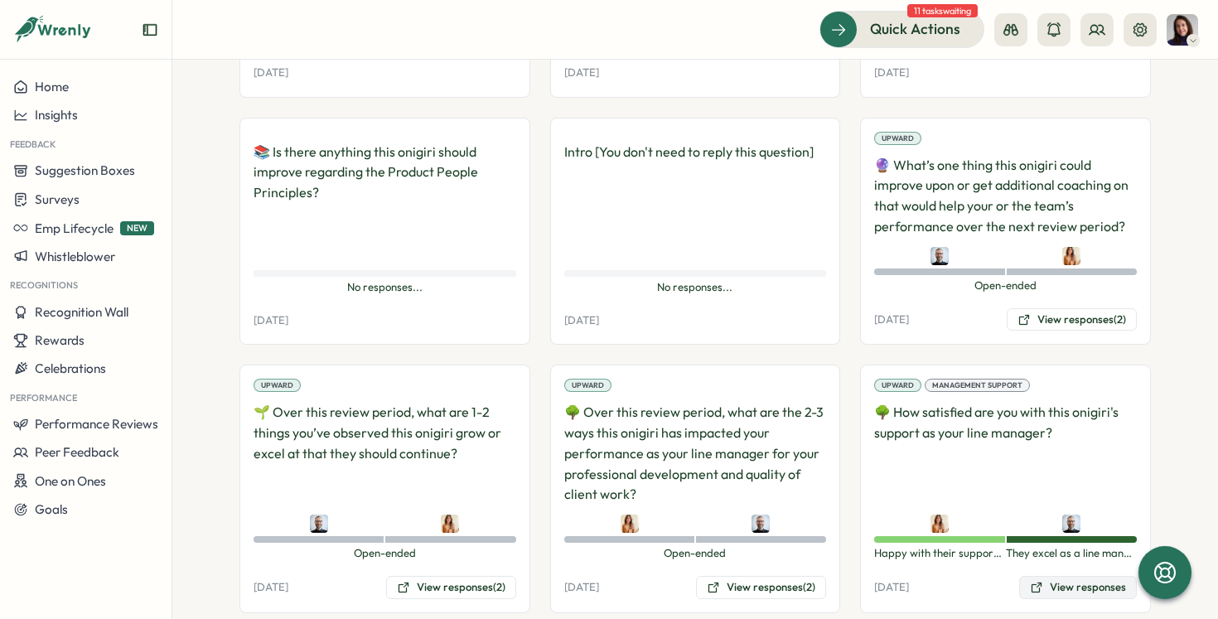
click at [1062, 576] on button "View responses" at bounding box center [1078, 587] width 118 height 23
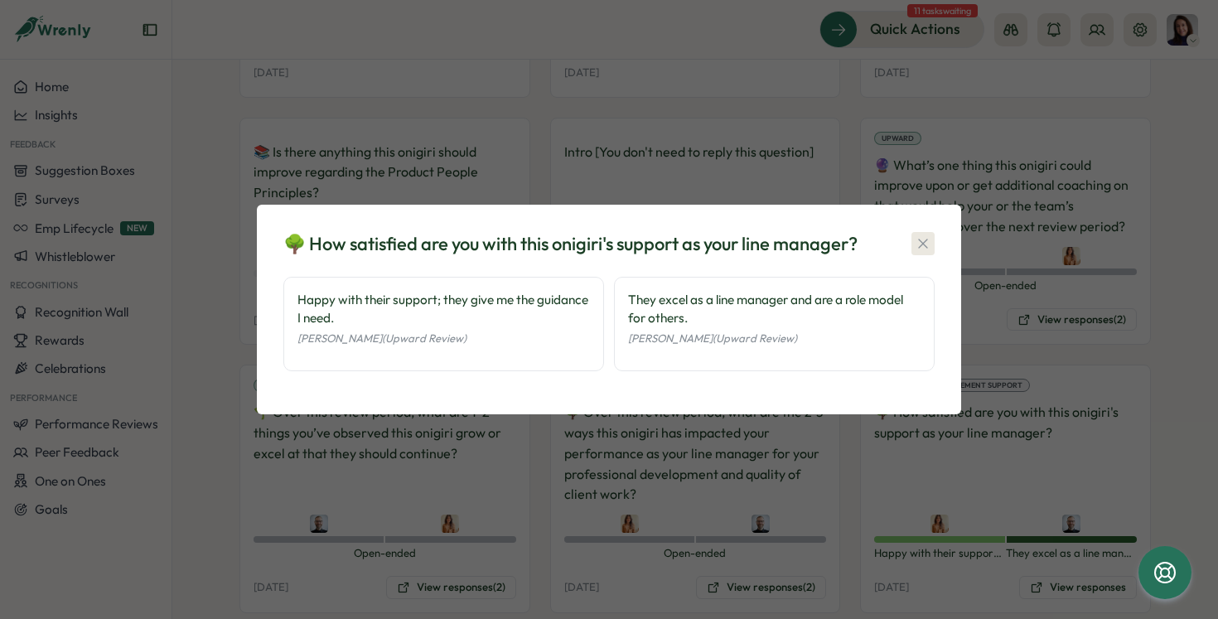
click at [927, 239] on icon "button" at bounding box center [923, 243] width 17 height 17
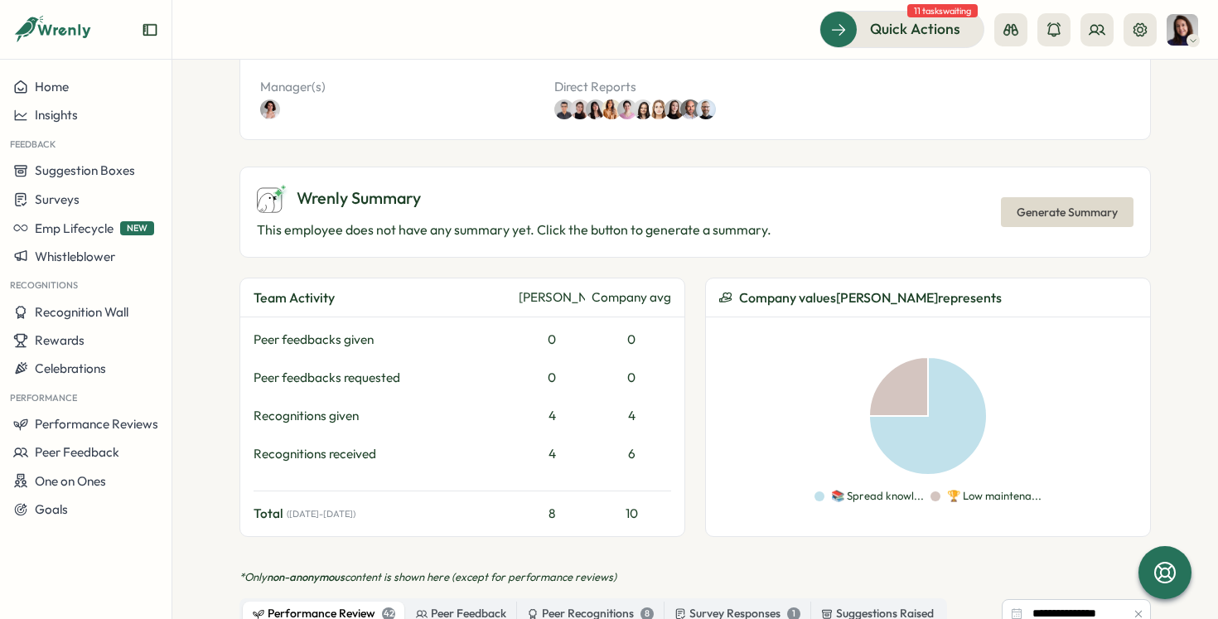
scroll to position [625, 0]
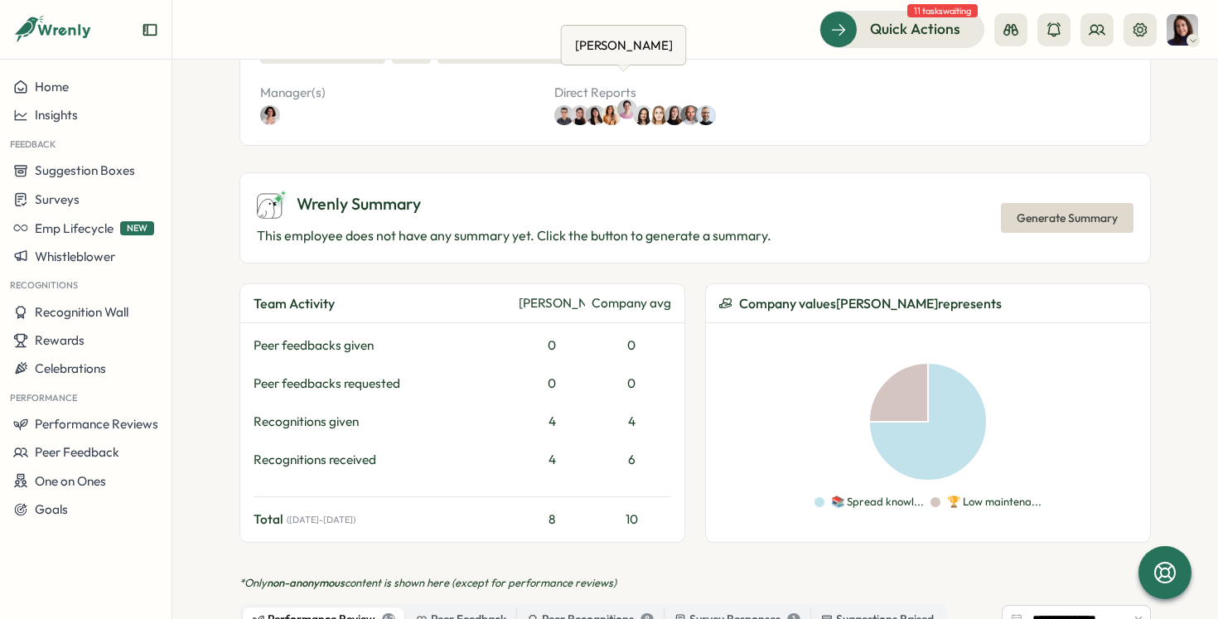
click at [622, 99] on img at bounding box center [627, 109] width 20 height 20
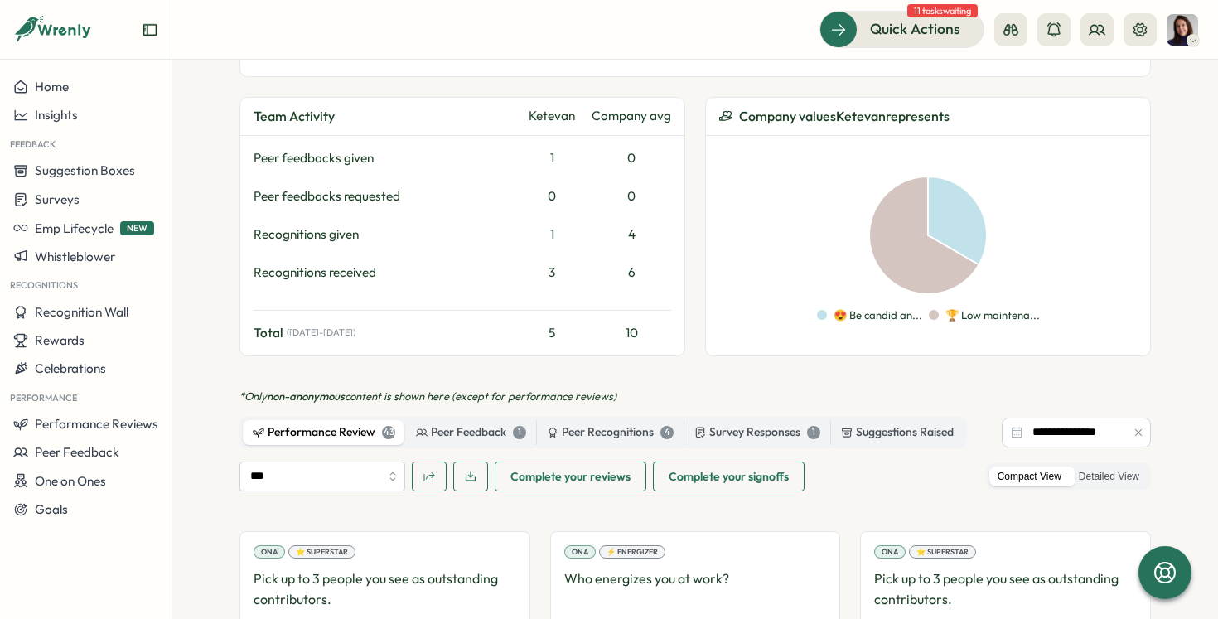
scroll to position [787, 0]
click at [964, 307] on p "🏆 Low maintena..." at bounding box center [992, 314] width 94 height 15
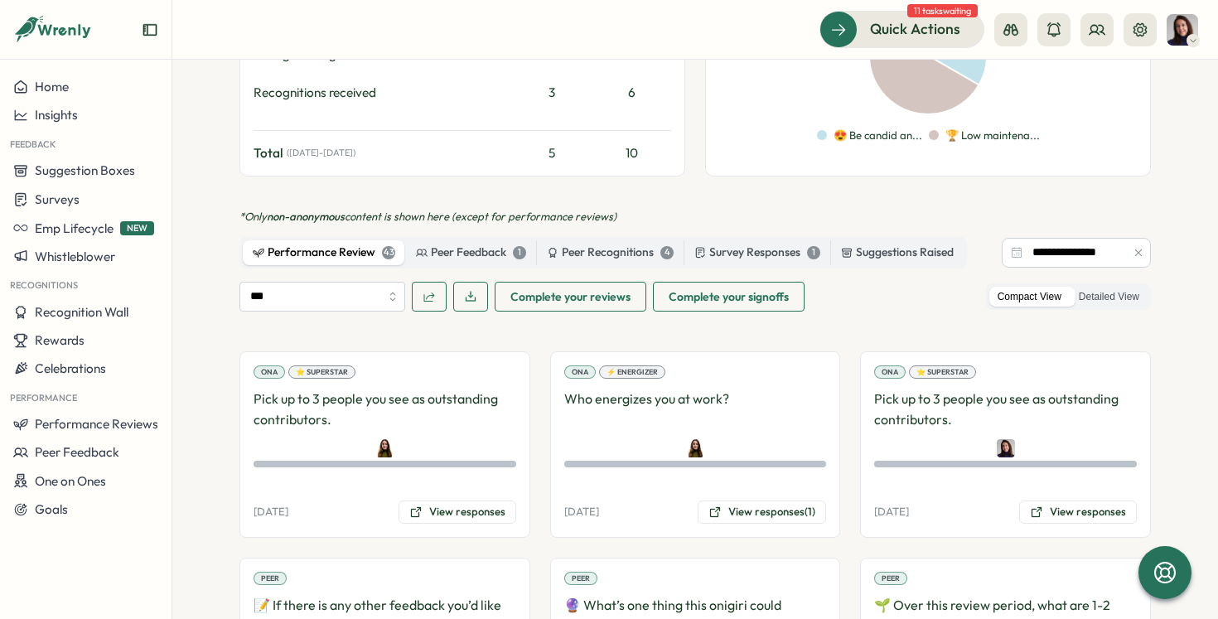
scroll to position [968, 0]
click at [427, 499] on button "View responses" at bounding box center [457, 510] width 118 height 23
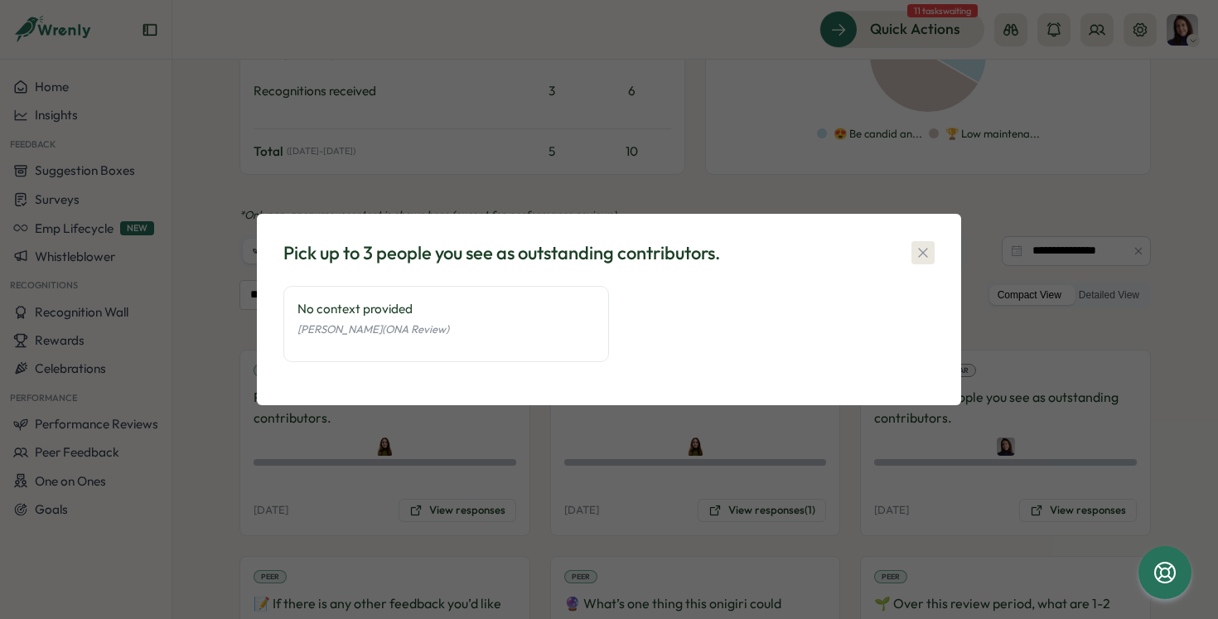
click at [927, 249] on icon "button" at bounding box center [923, 252] width 17 height 17
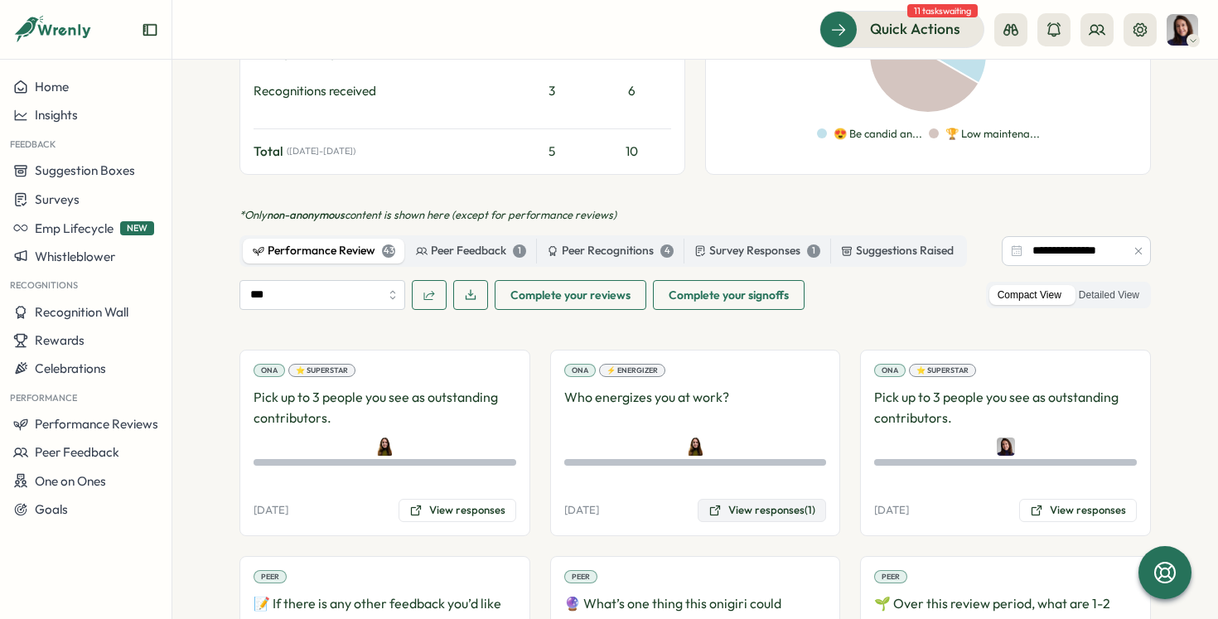
click at [771, 499] on button "View responses (1)" at bounding box center [761, 510] width 128 height 23
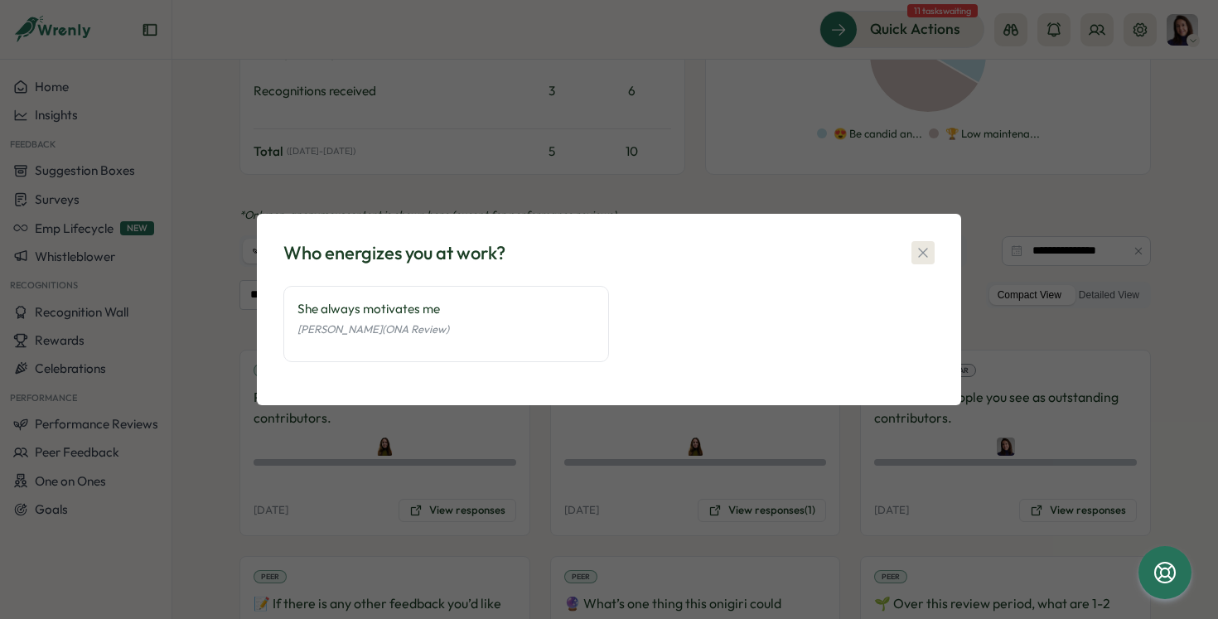
click at [915, 248] on icon "button" at bounding box center [923, 252] width 17 height 17
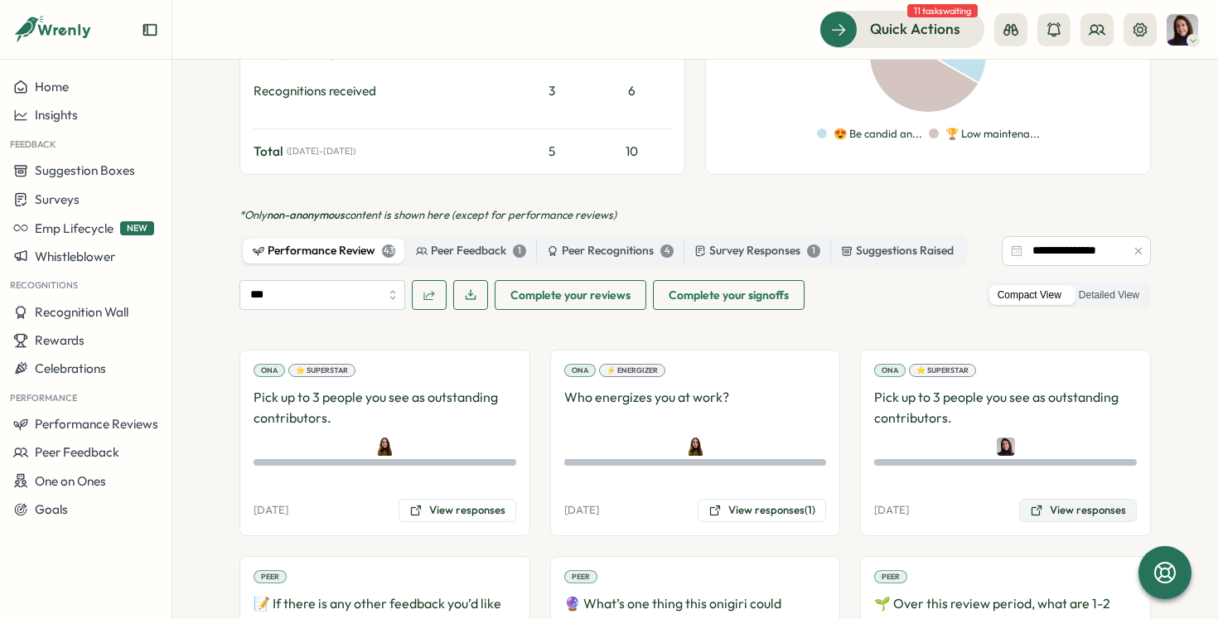
click at [1045, 499] on button "View responses" at bounding box center [1078, 510] width 118 height 23
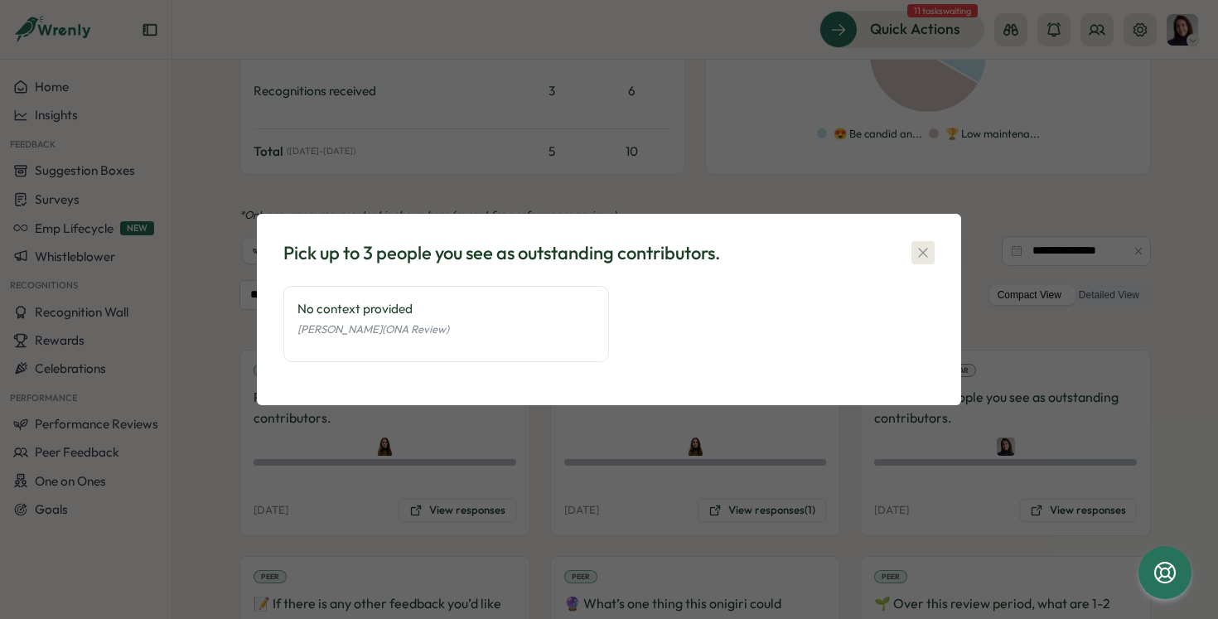
click at [922, 253] on icon "button" at bounding box center [922, 252] width 9 height 9
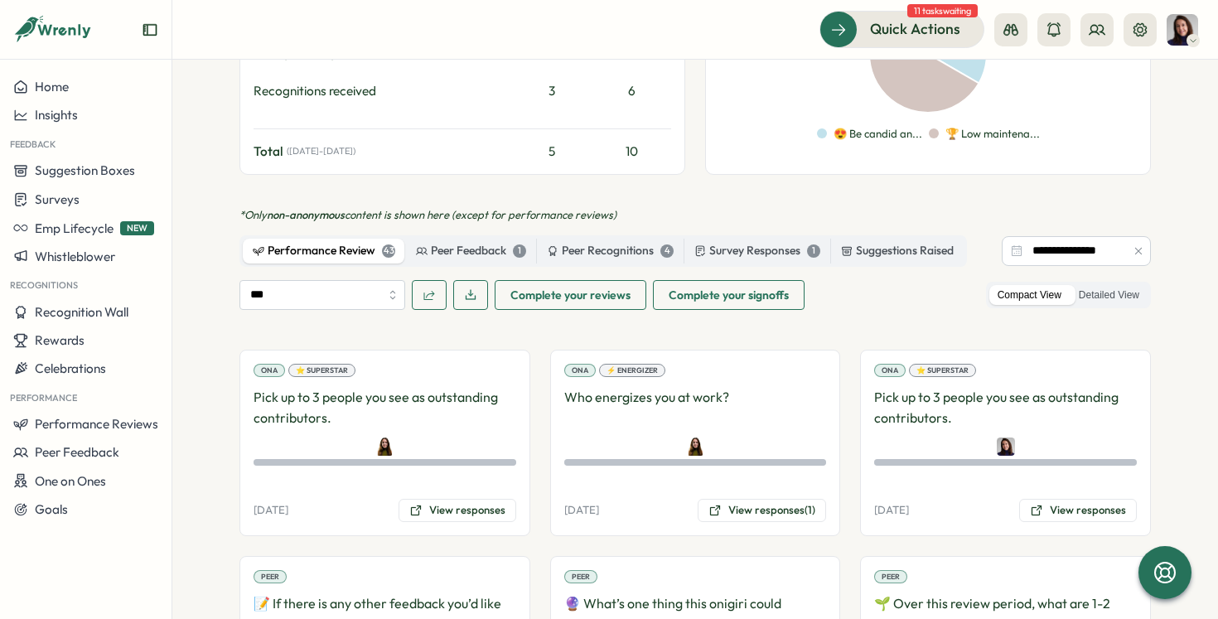
click at [934, 364] on div "⭐ Superstar" at bounding box center [942, 370] width 67 height 13
click at [621, 364] on div "⚡ Energizer" at bounding box center [632, 370] width 66 height 13
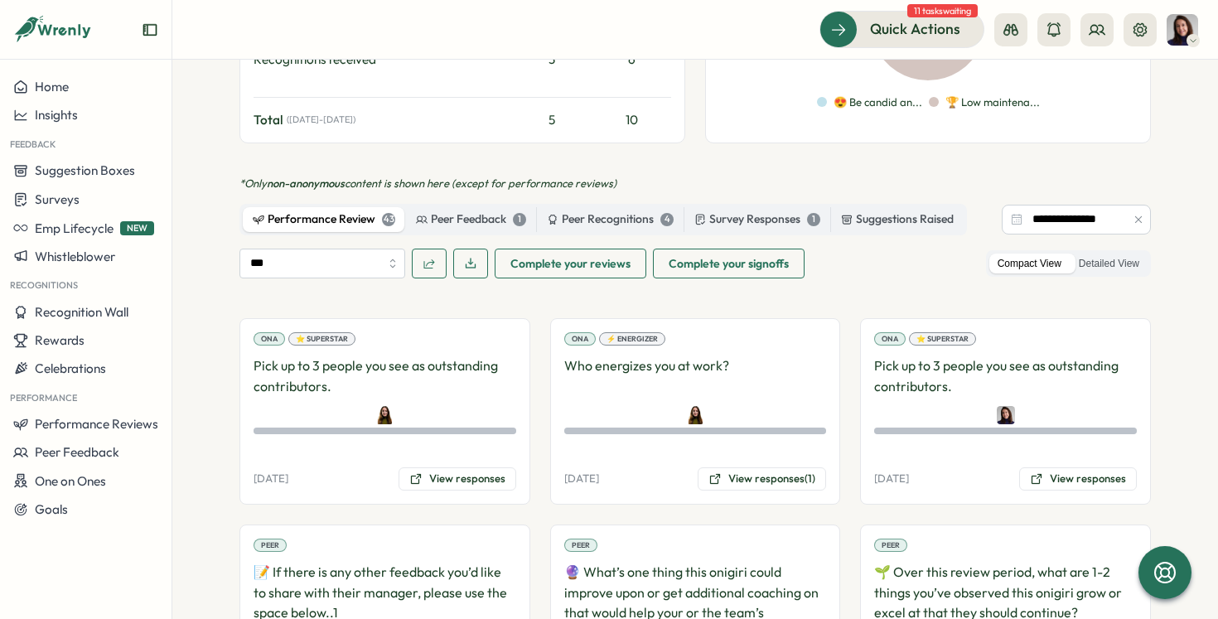
scroll to position [1001, 0]
click at [467, 209] on div "Peer Feedback 1" at bounding box center [471, 218] width 110 height 18
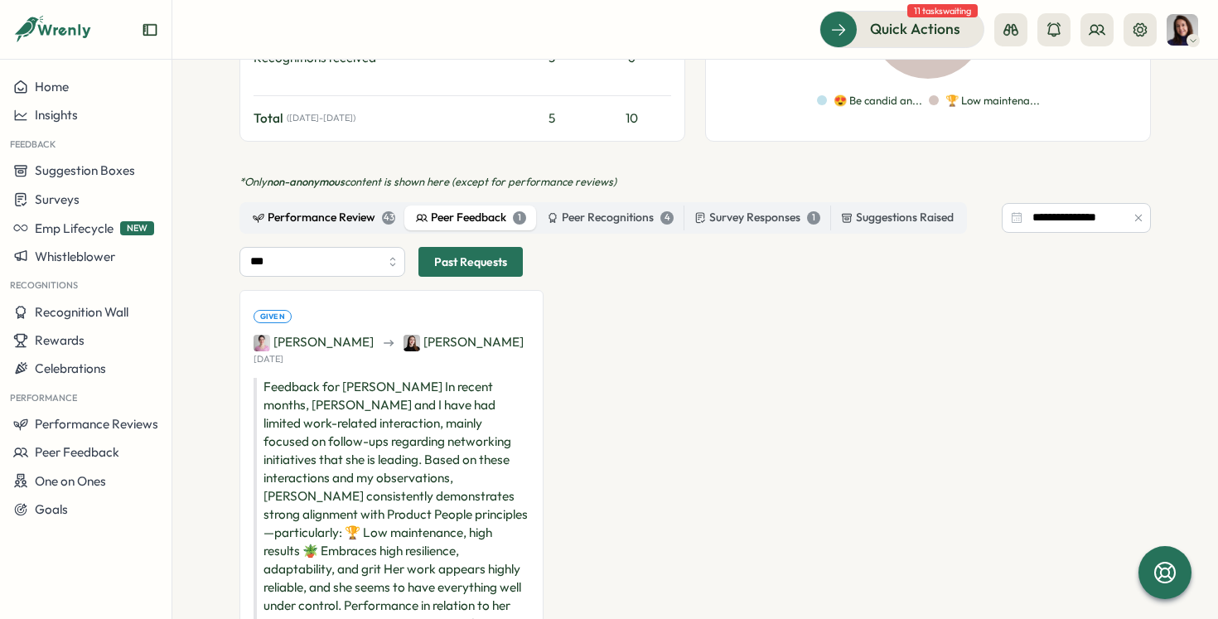
click at [350, 209] on div "Performance Review 43" at bounding box center [324, 218] width 142 height 18
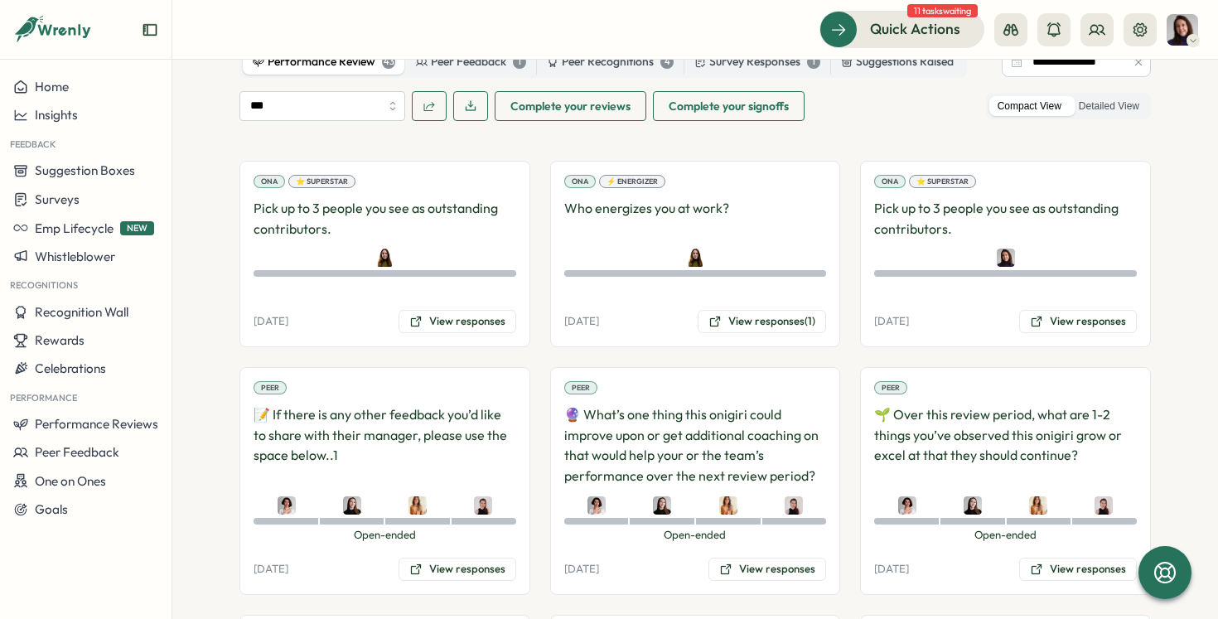
scroll to position [1189, 0]
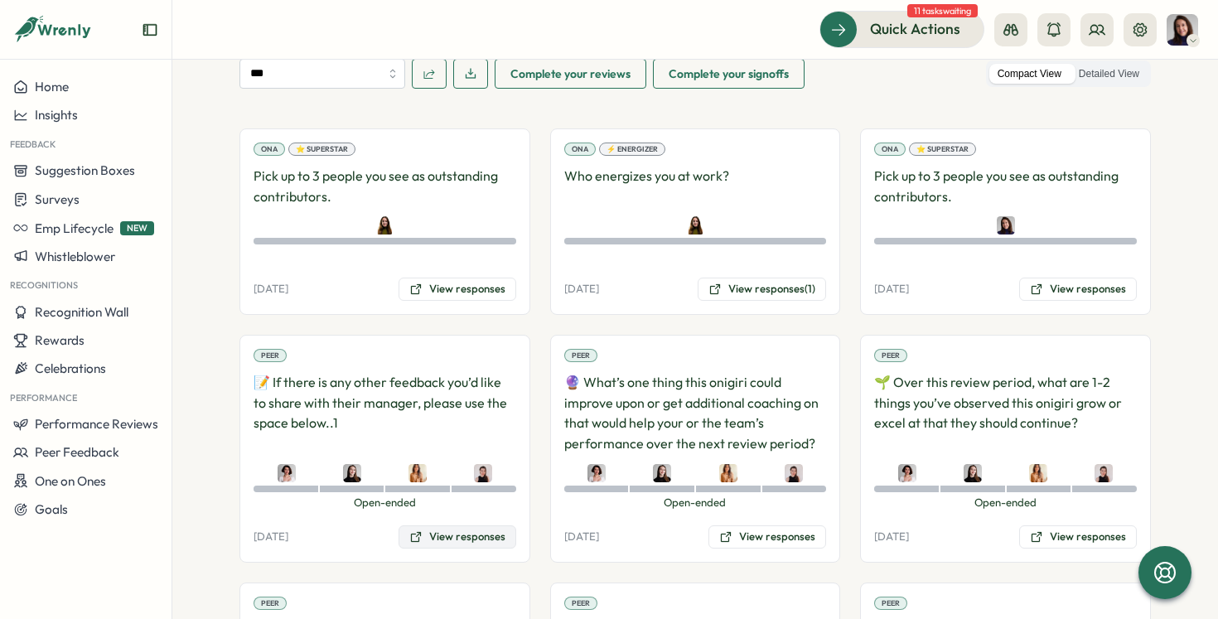
click at [435, 525] on button "View responses" at bounding box center [457, 536] width 118 height 23
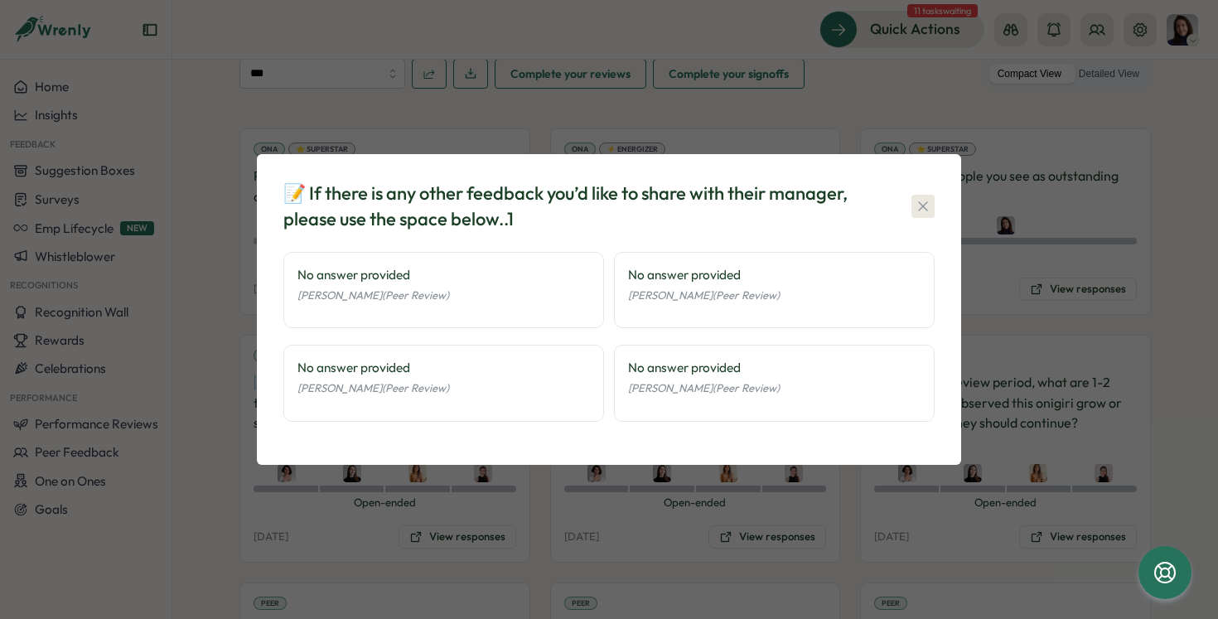
click at [919, 208] on icon "button" at bounding box center [923, 206] width 17 height 17
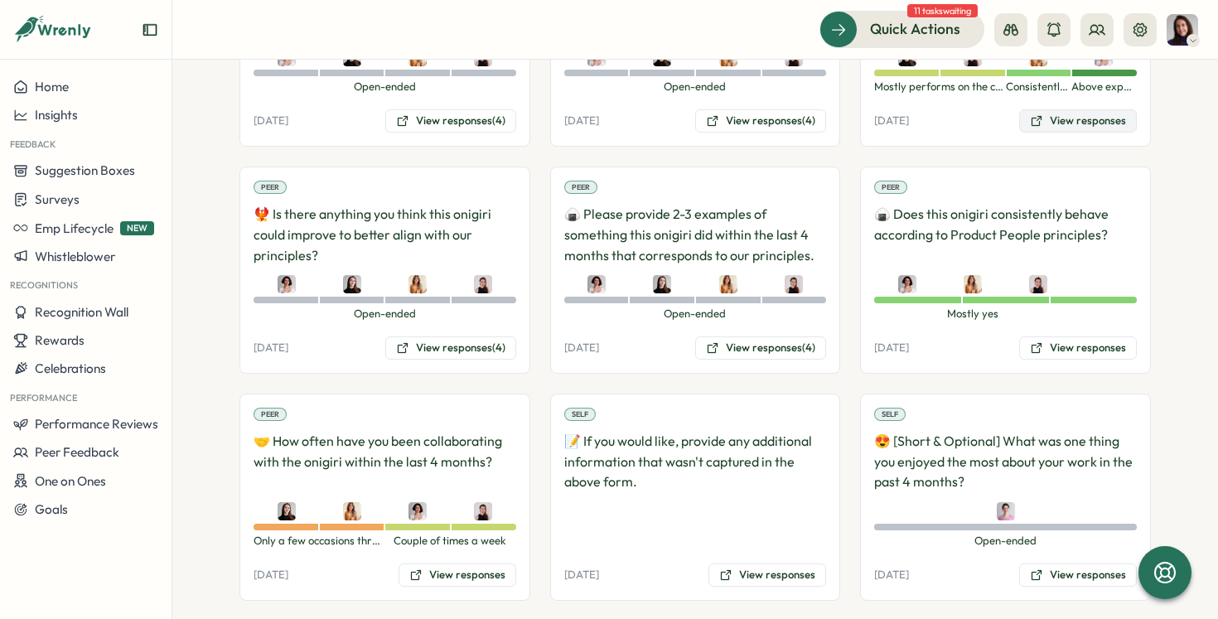
scroll to position [2329, 0]
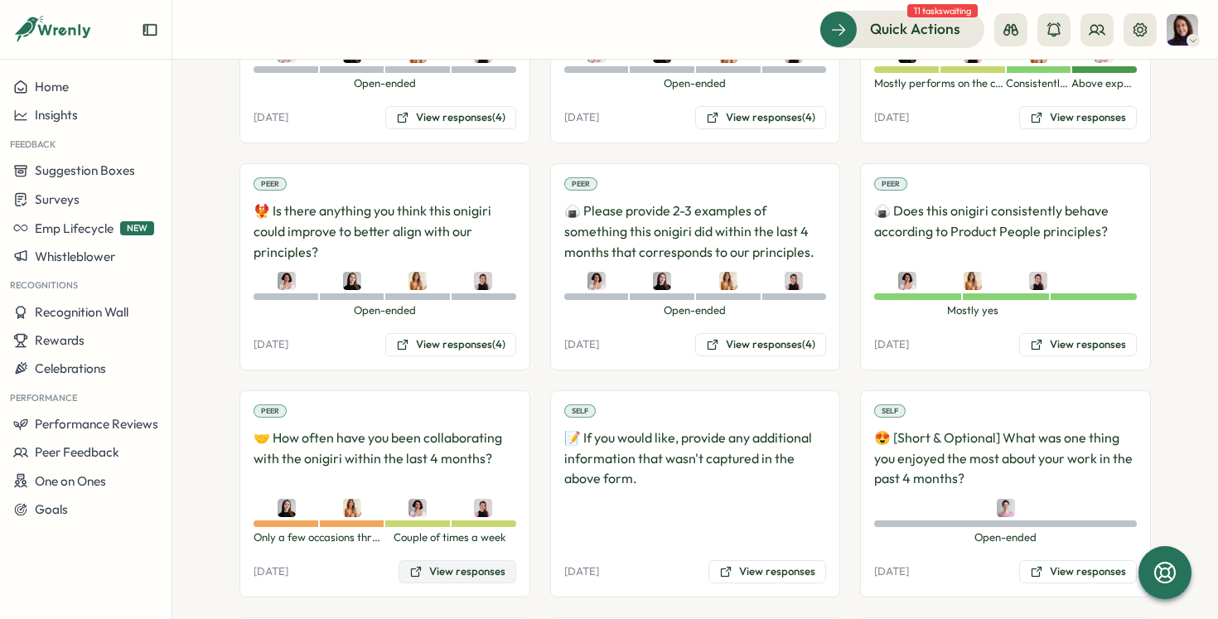
click at [454, 560] on button "View responses" at bounding box center [457, 571] width 118 height 23
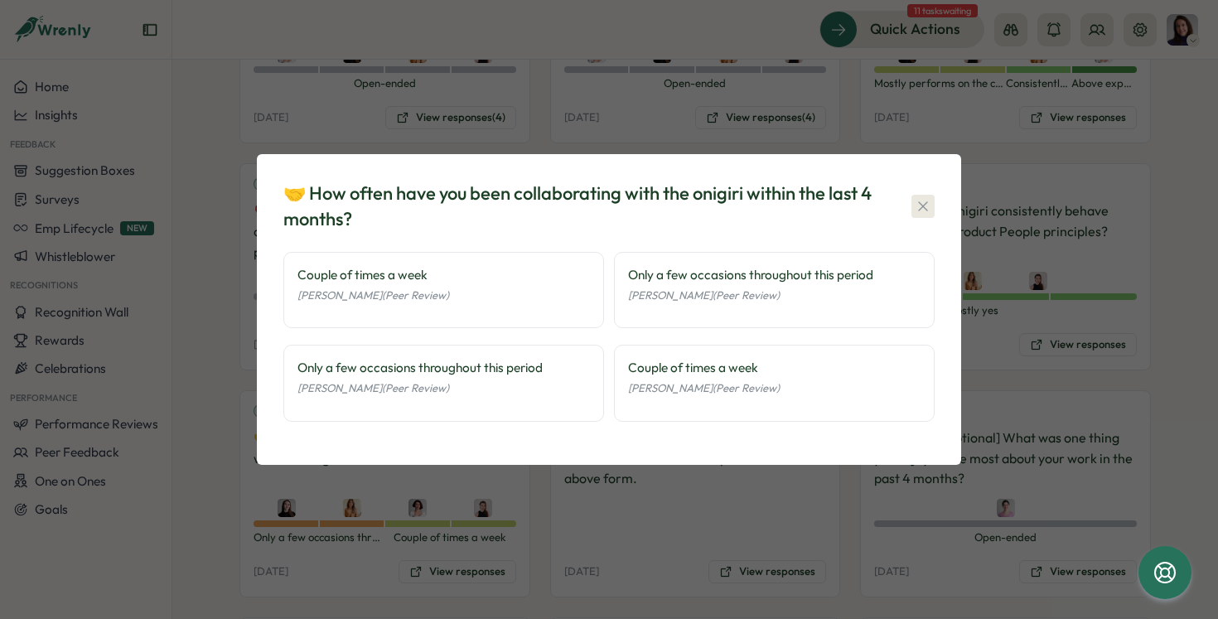
click at [919, 200] on icon "button" at bounding box center [923, 206] width 17 height 17
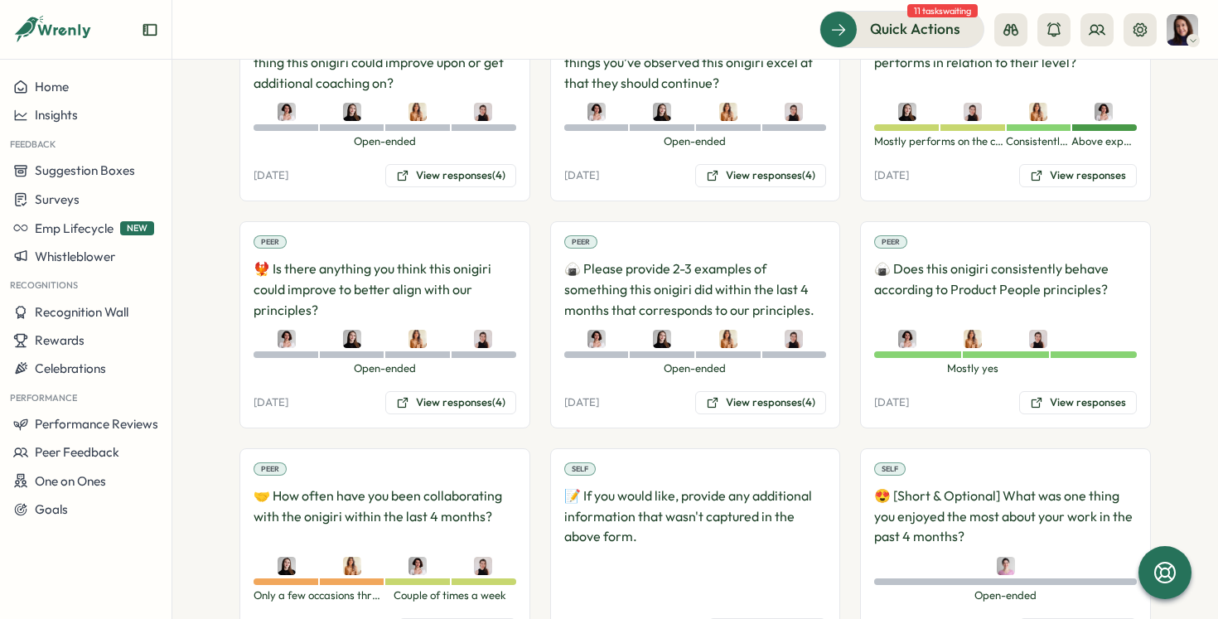
scroll to position [2266, 0]
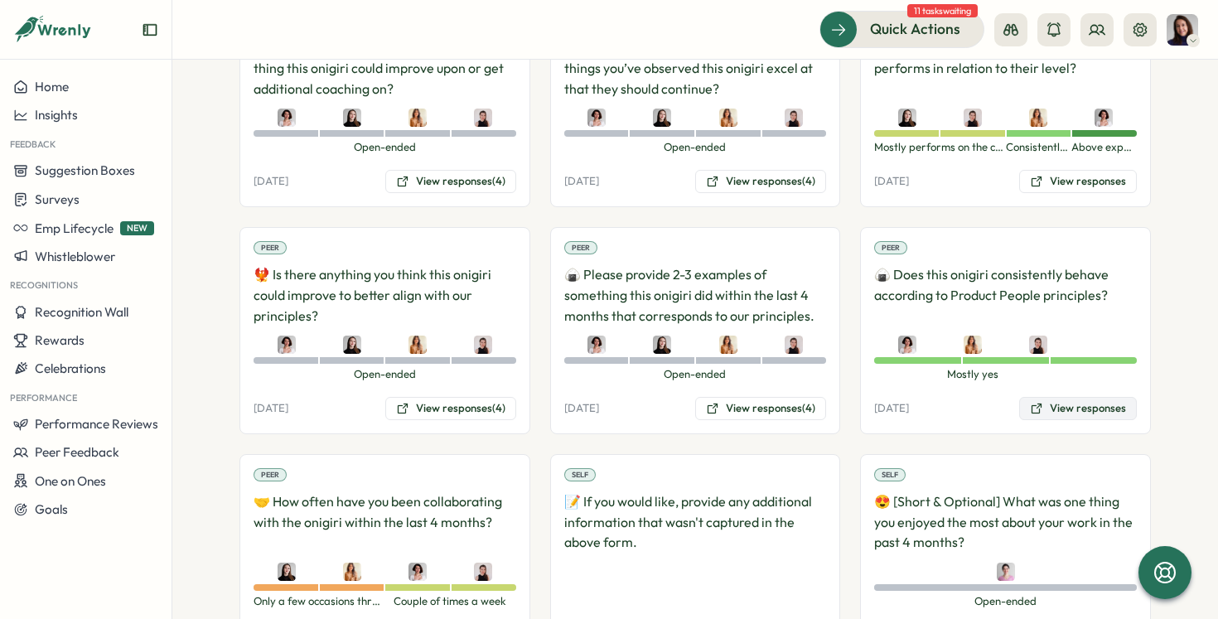
click at [1057, 397] on button "View responses" at bounding box center [1078, 408] width 118 height 23
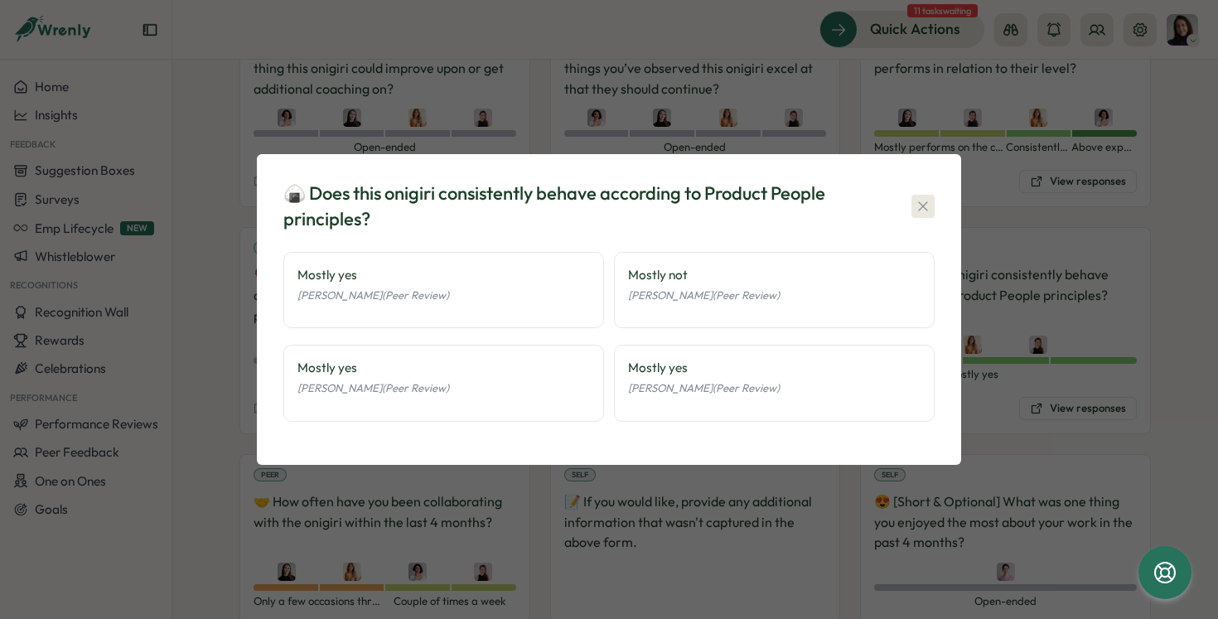
click at [929, 200] on icon "button" at bounding box center [923, 206] width 17 height 17
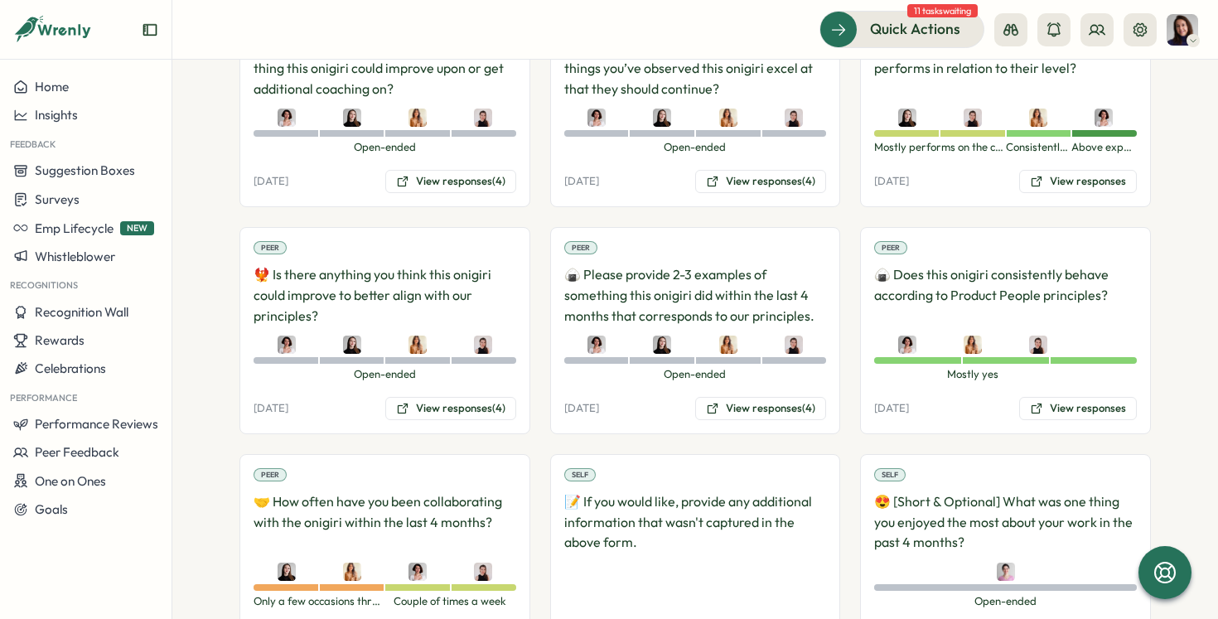
click at [885, 241] on div "Peer" at bounding box center [890, 247] width 33 height 13
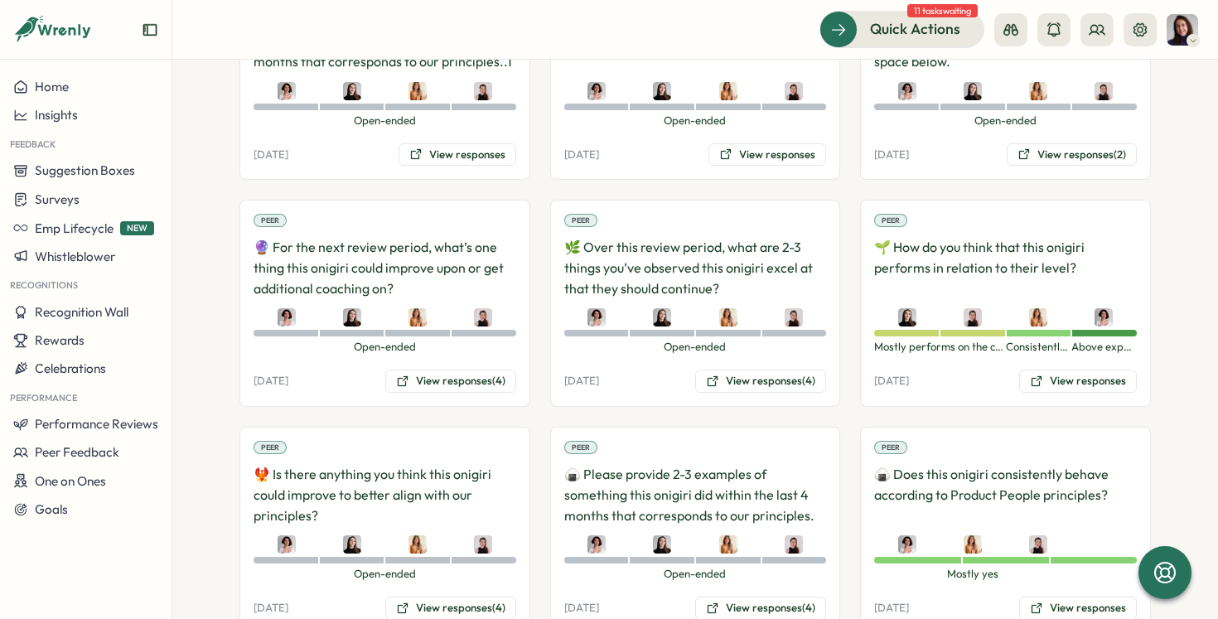
scroll to position [2058, 0]
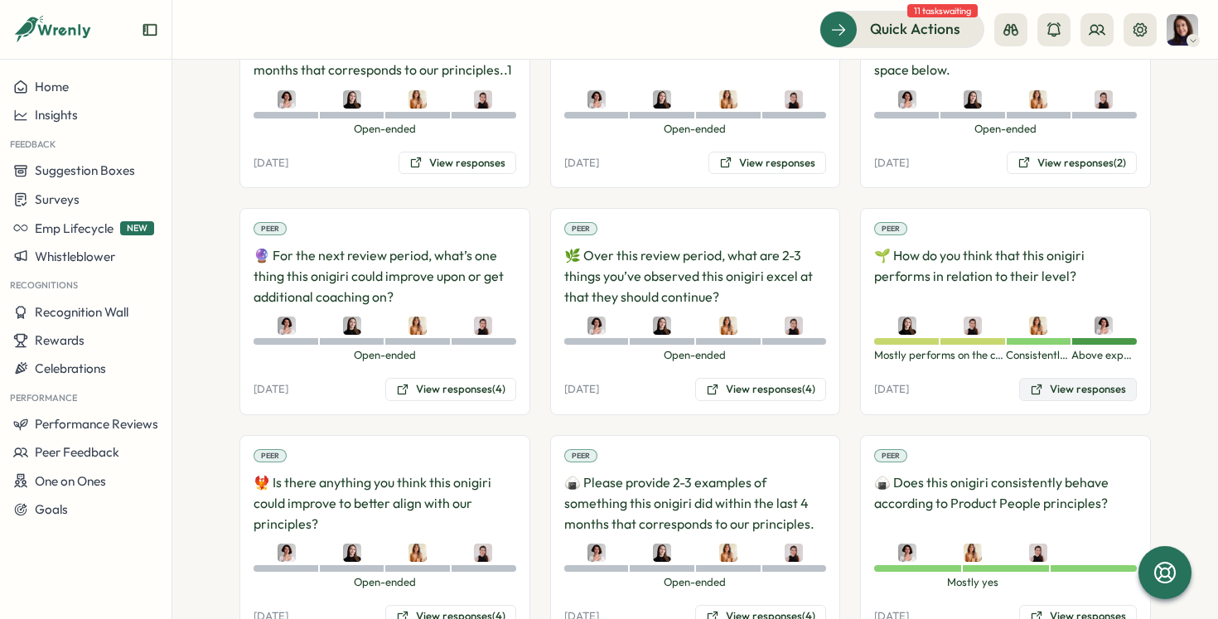
click at [1069, 378] on button "View responses" at bounding box center [1078, 389] width 118 height 23
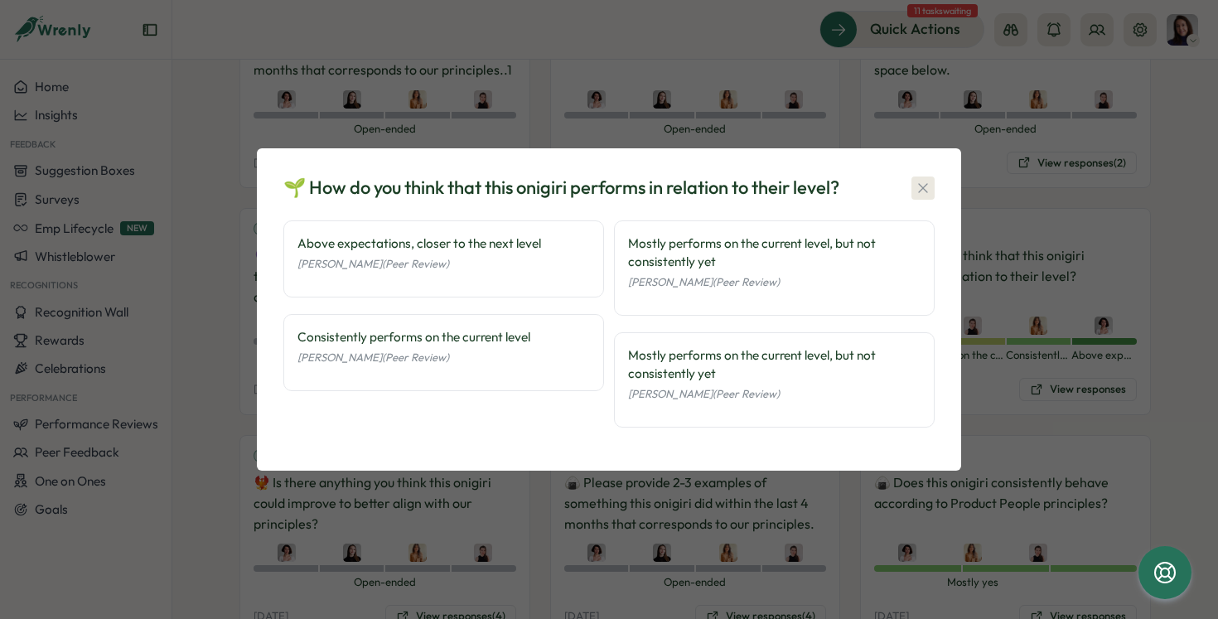
click at [924, 185] on icon "button" at bounding box center [923, 188] width 17 height 17
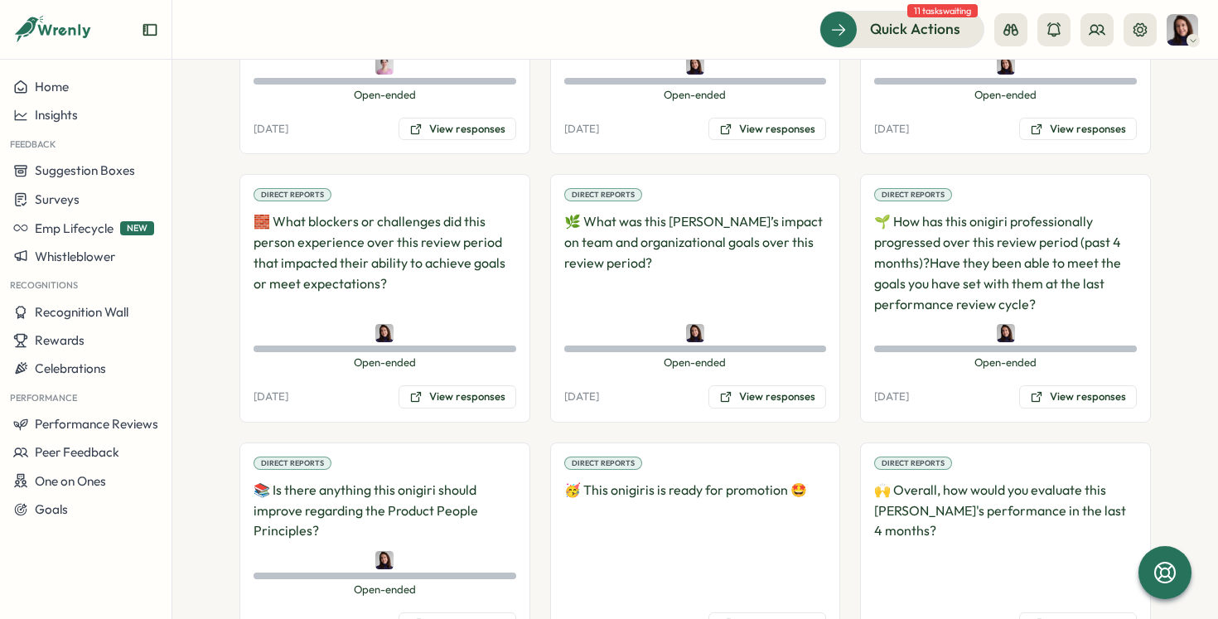
scroll to position [4110, 0]
click at [1039, 392] on icon at bounding box center [1036, 398] width 13 height 13
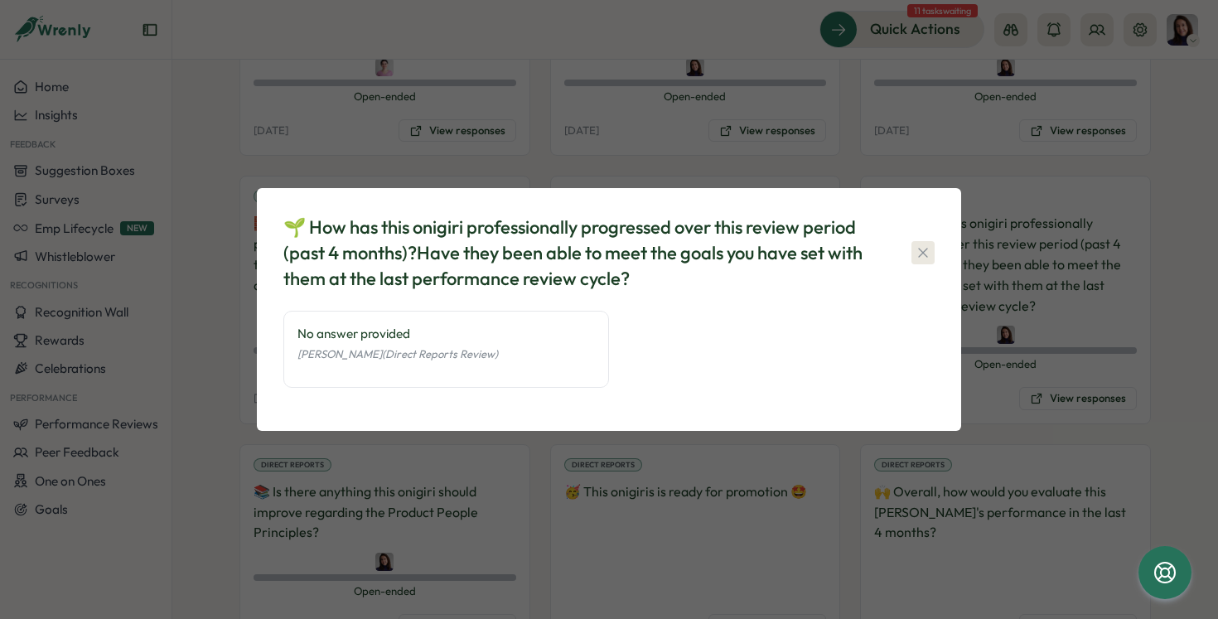
click at [922, 248] on icon "button" at bounding box center [923, 252] width 17 height 17
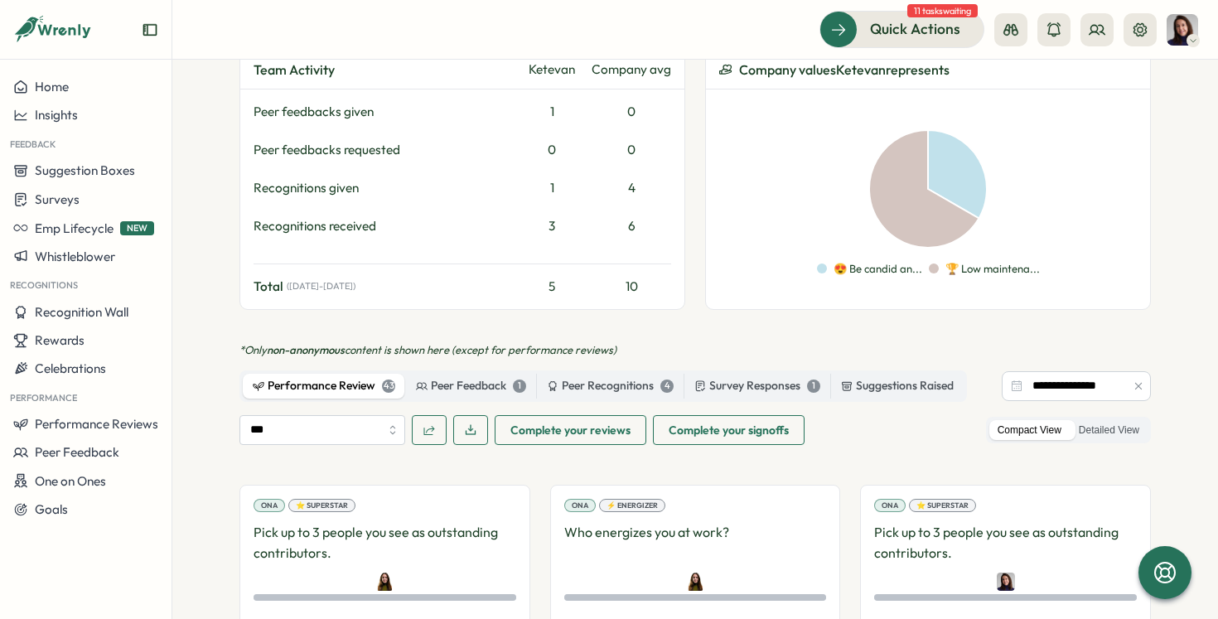
scroll to position [832, 0]
click at [600, 378] on div "Peer Recognitions 4" at bounding box center [610, 387] width 127 height 18
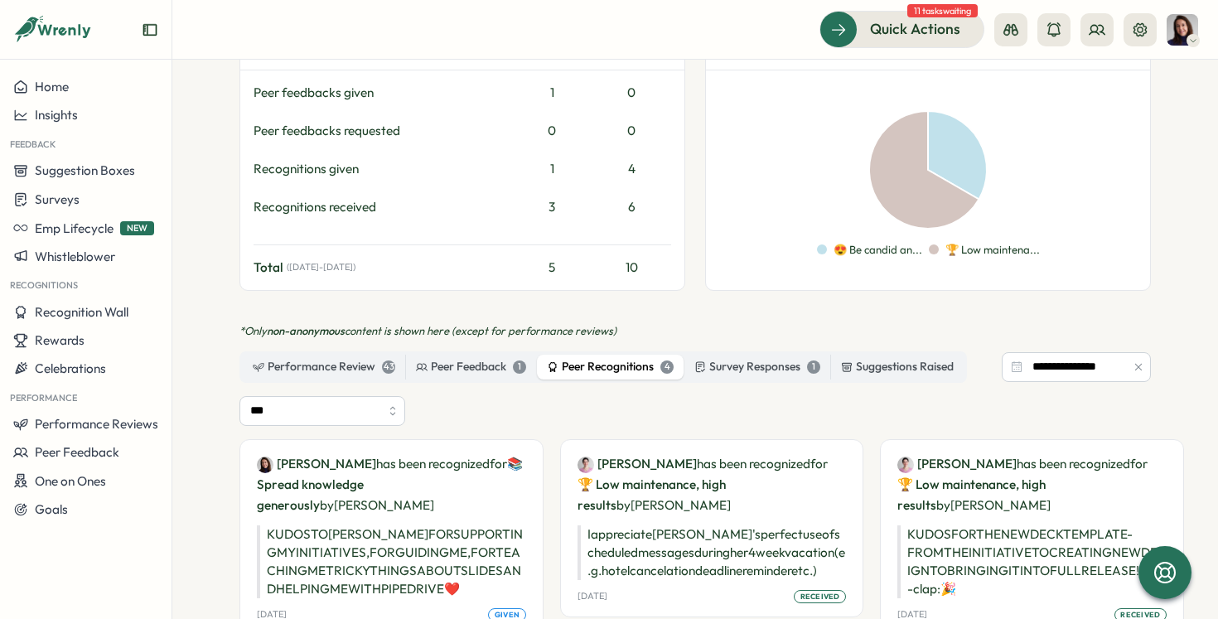
scroll to position [867, 0]
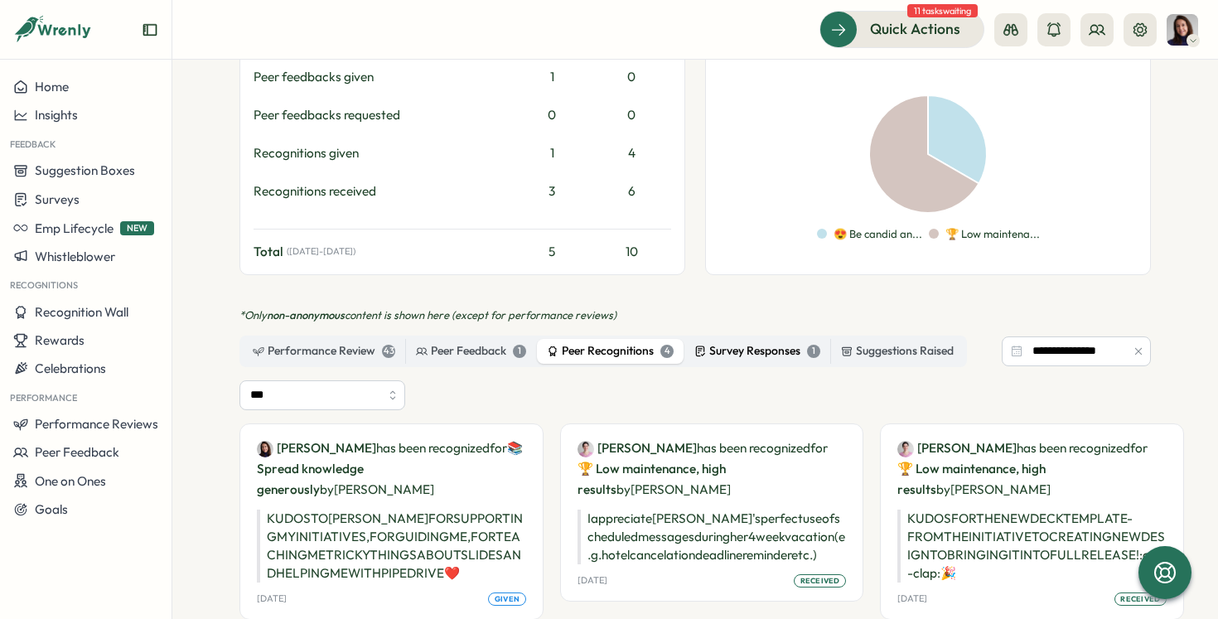
click at [737, 342] on div "Survey Responses 1" at bounding box center [757, 351] width 126 height 18
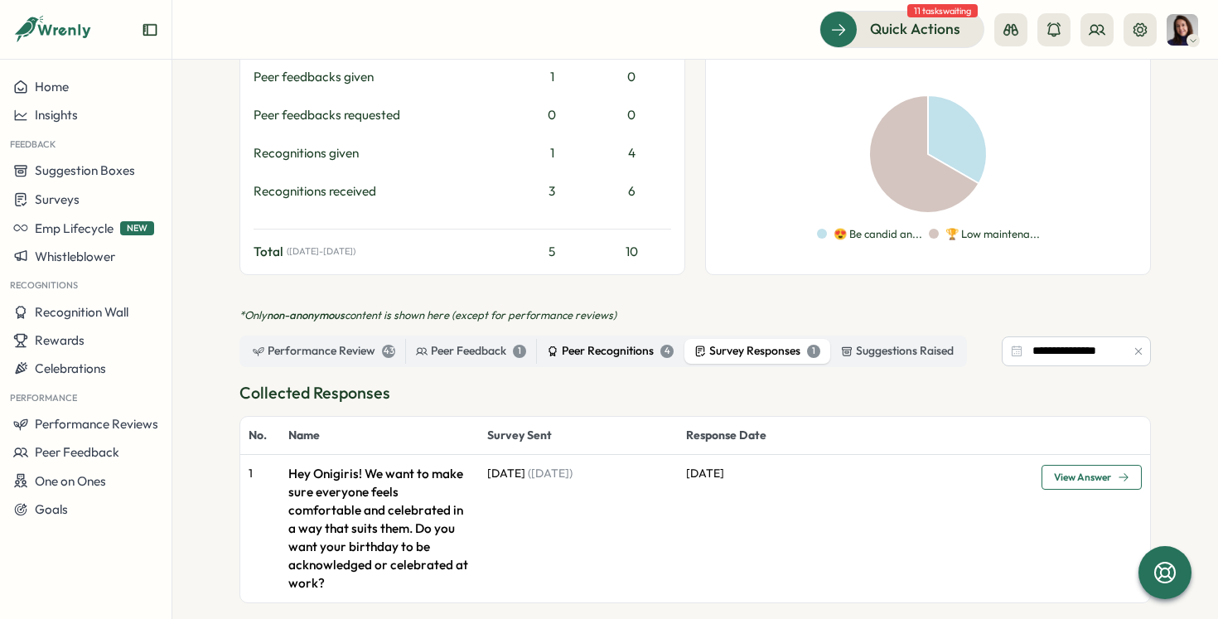
click at [596, 342] on div "Peer Recognitions 4" at bounding box center [610, 351] width 127 height 18
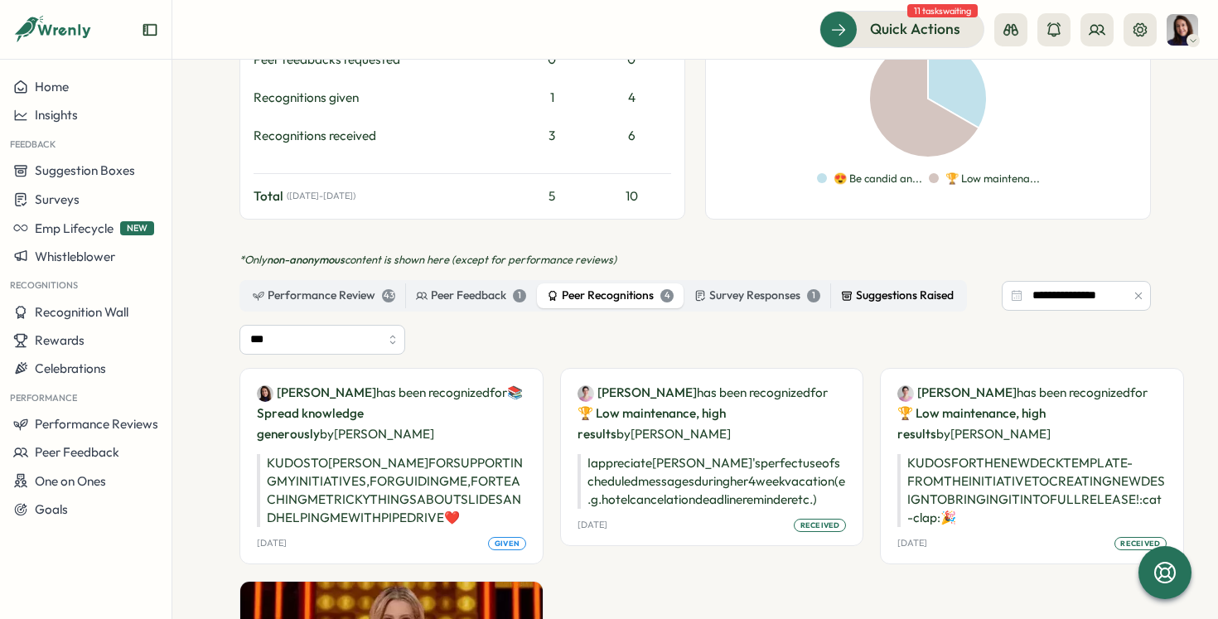
scroll to position [914, 0]
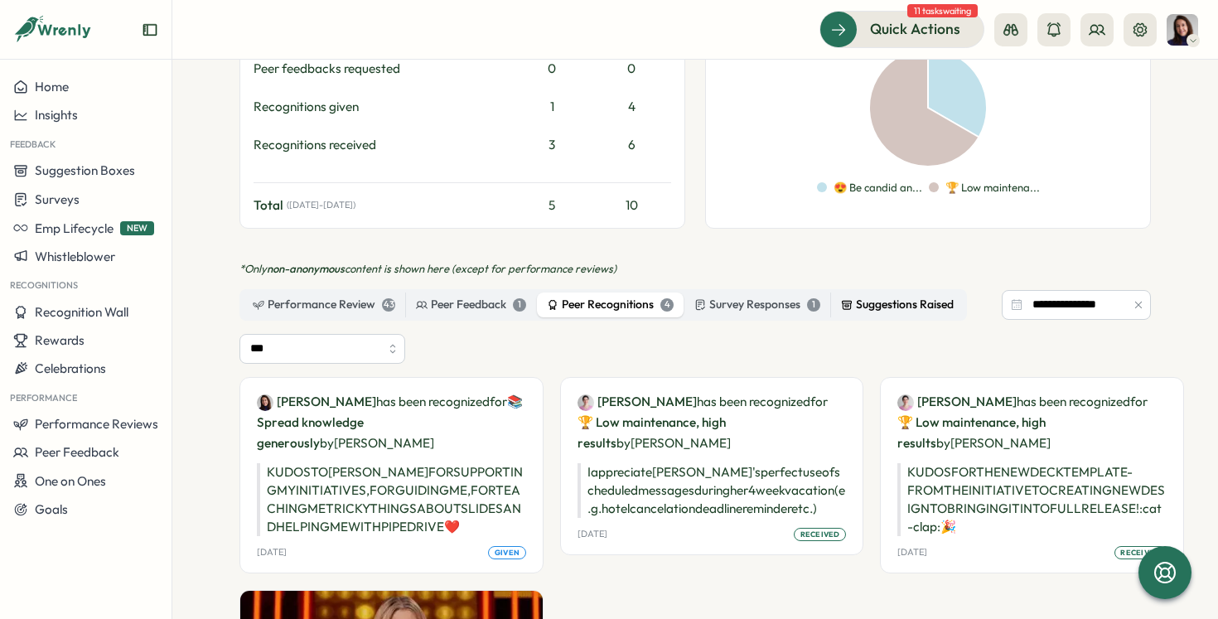
click at [892, 296] on div "Suggestions Raised" at bounding box center [897, 305] width 113 height 18
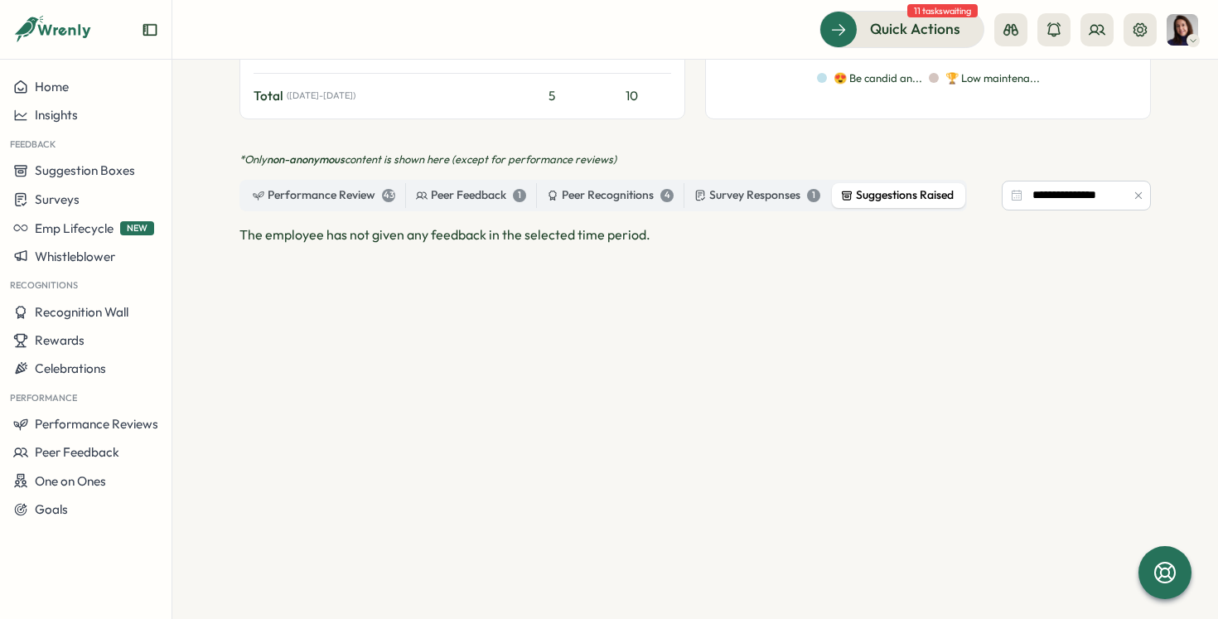
scroll to position [0, 0]
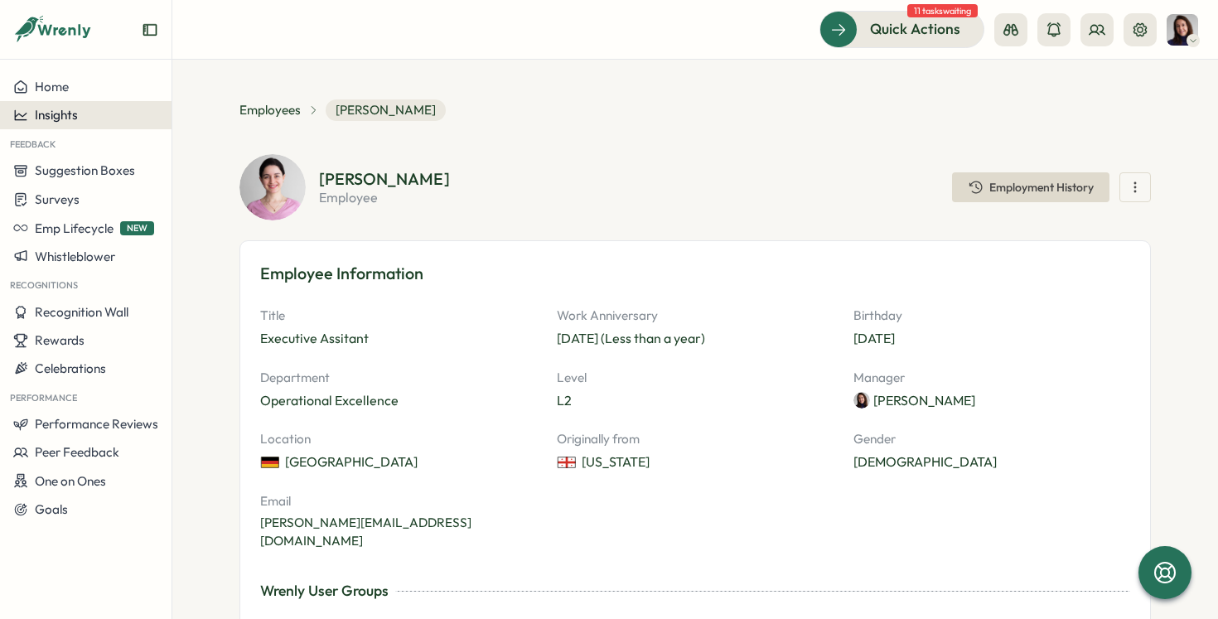
click at [57, 117] on span "Insights" at bounding box center [56, 115] width 43 height 16
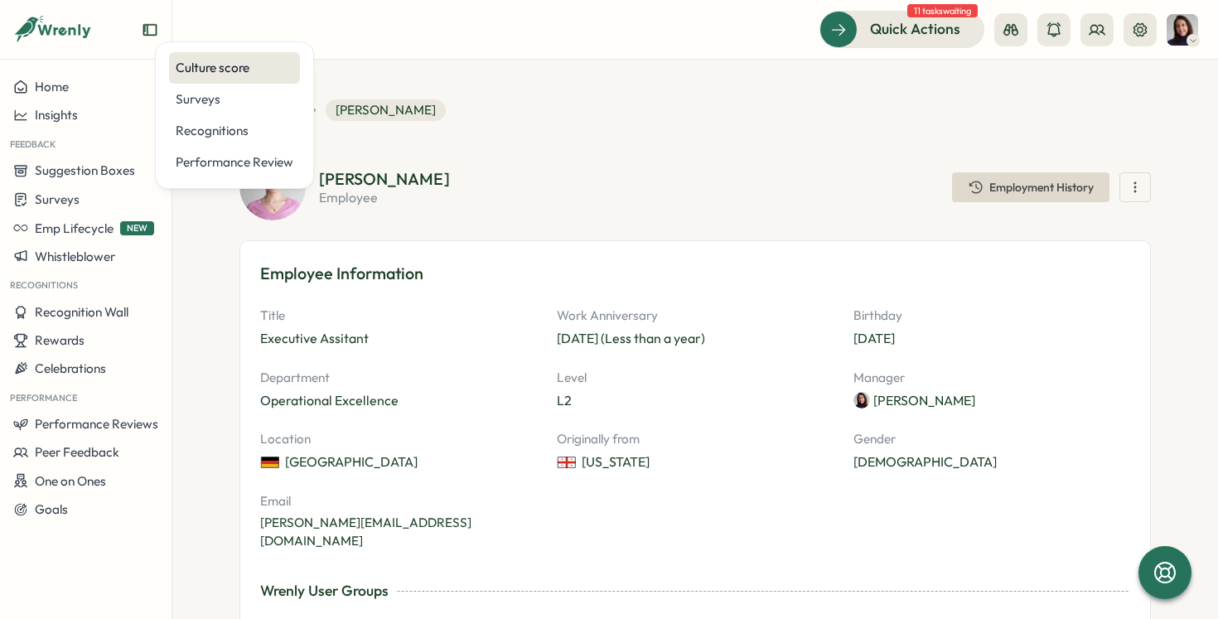
click at [210, 70] on div "Culture score" at bounding box center [235, 68] width 118 height 18
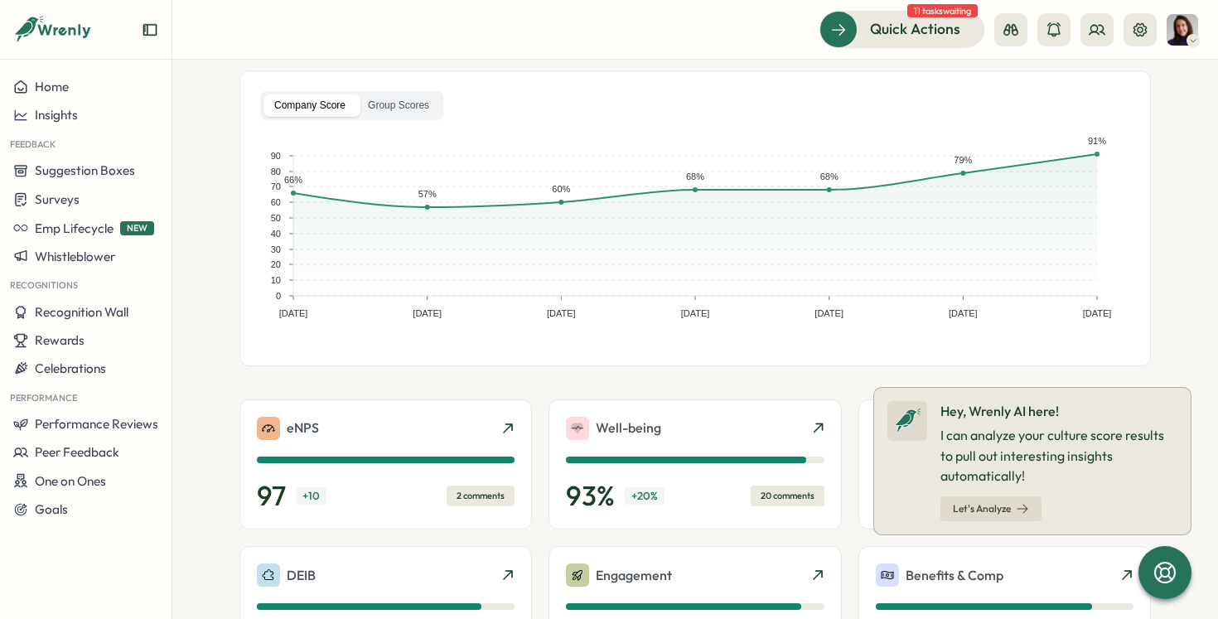
scroll to position [84, 0]
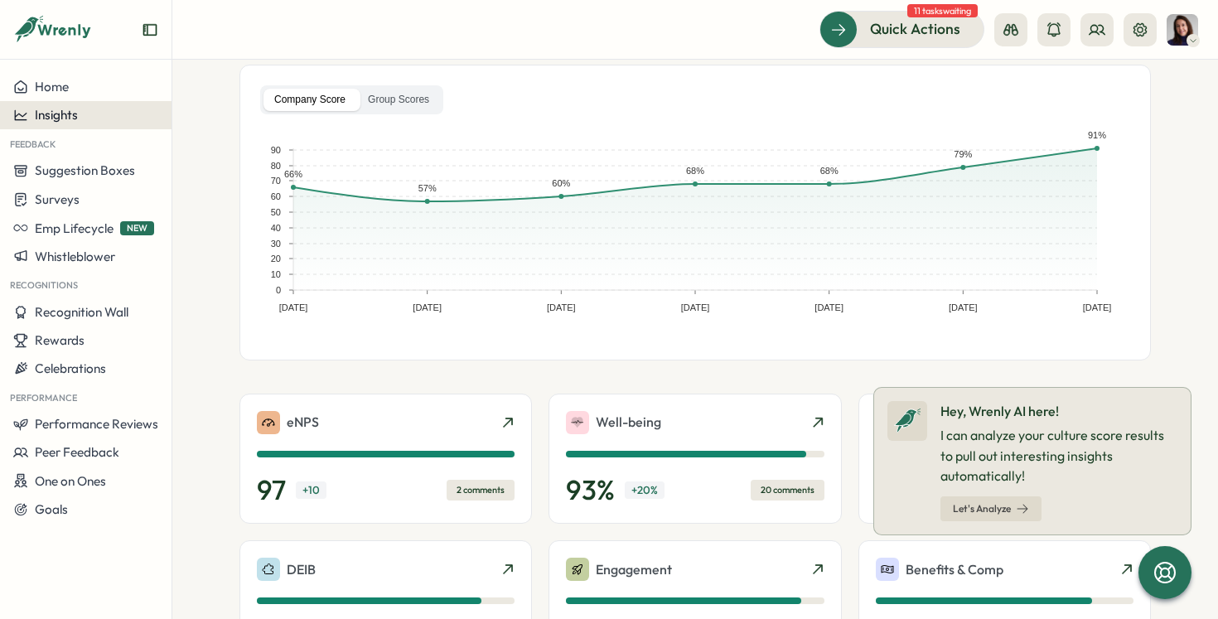
click at [78, 118] on div "Insights" at bounding box center [85, 115] width 145 height 15
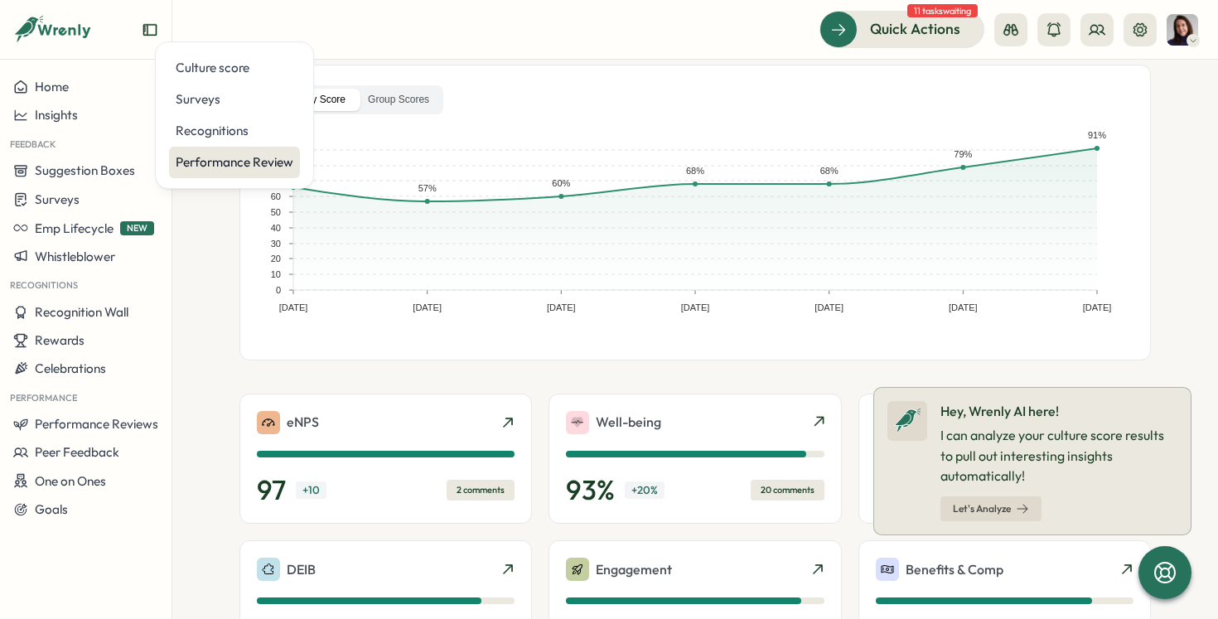
click at [221, 166] on div "Performance Review" at bounding box center [235, 162] width 118 height 18
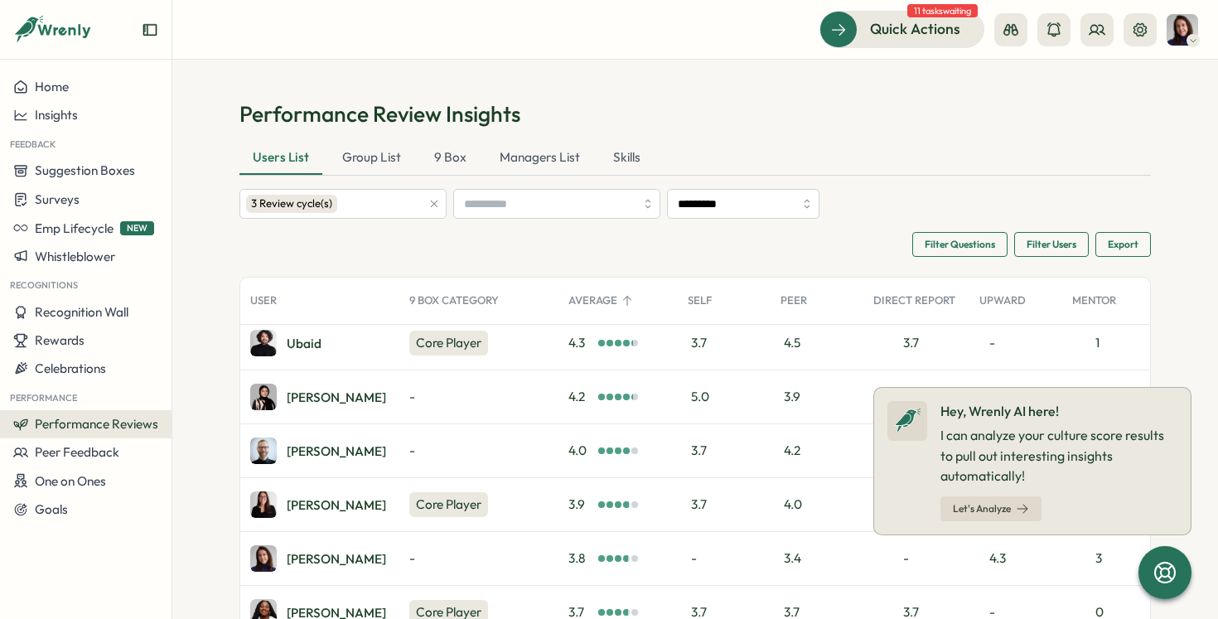
scroll to position [166, 0]
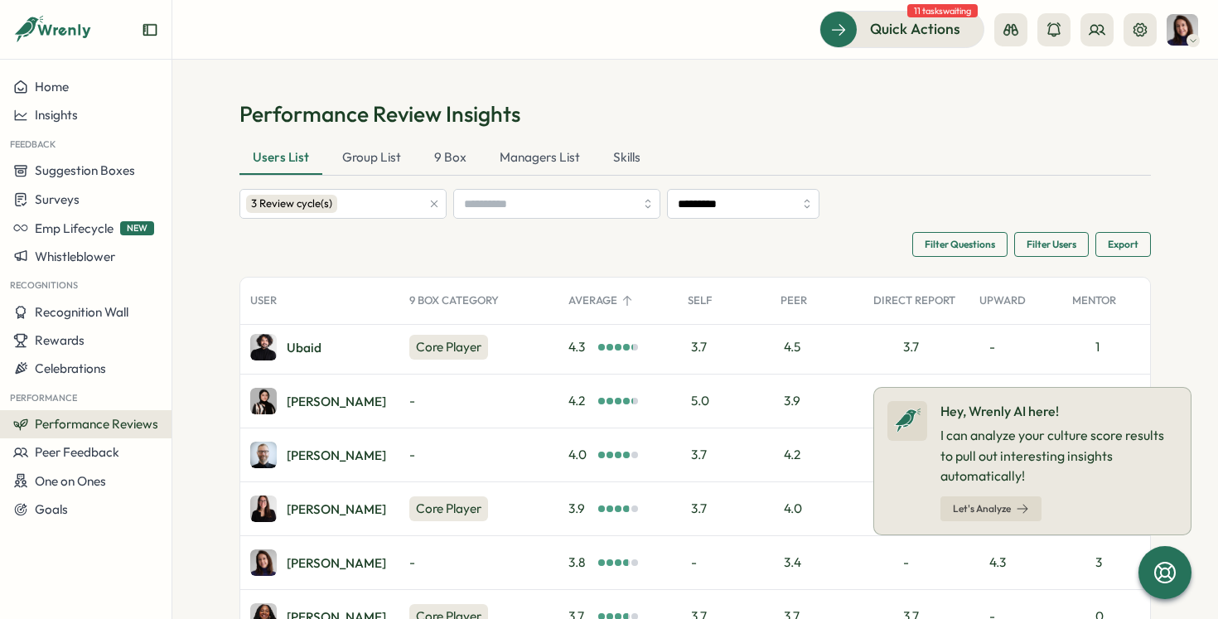
click at [692, 311] on div "Self" at bounding box center [724, 300] width 93 height 33
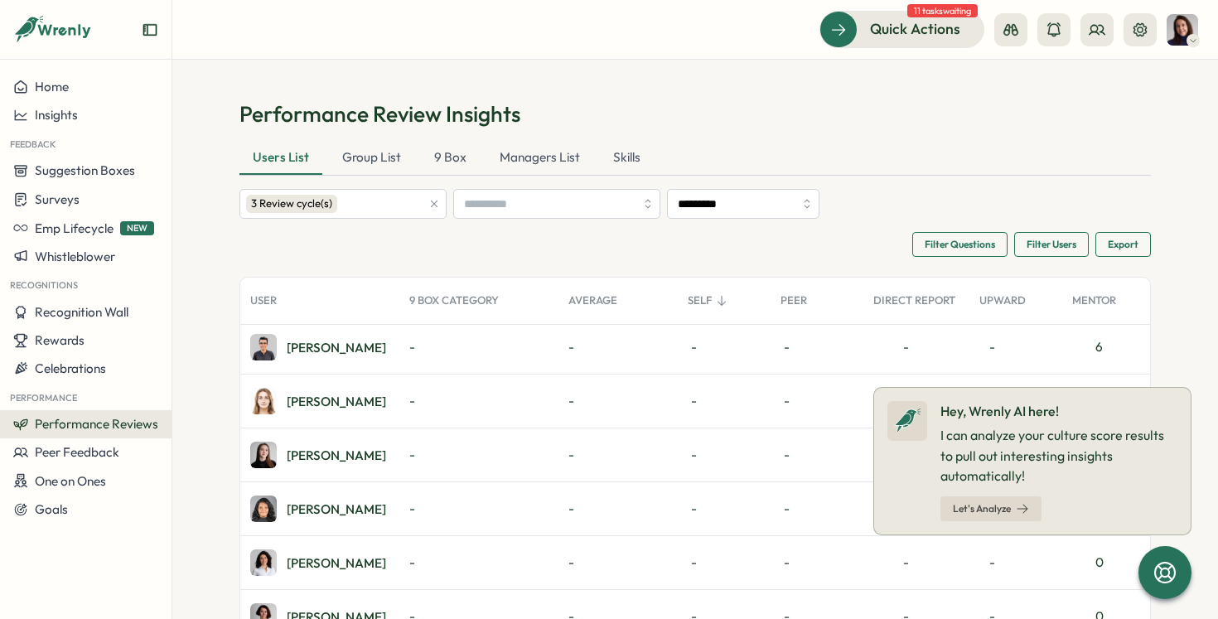
scroll to position [0, 0]
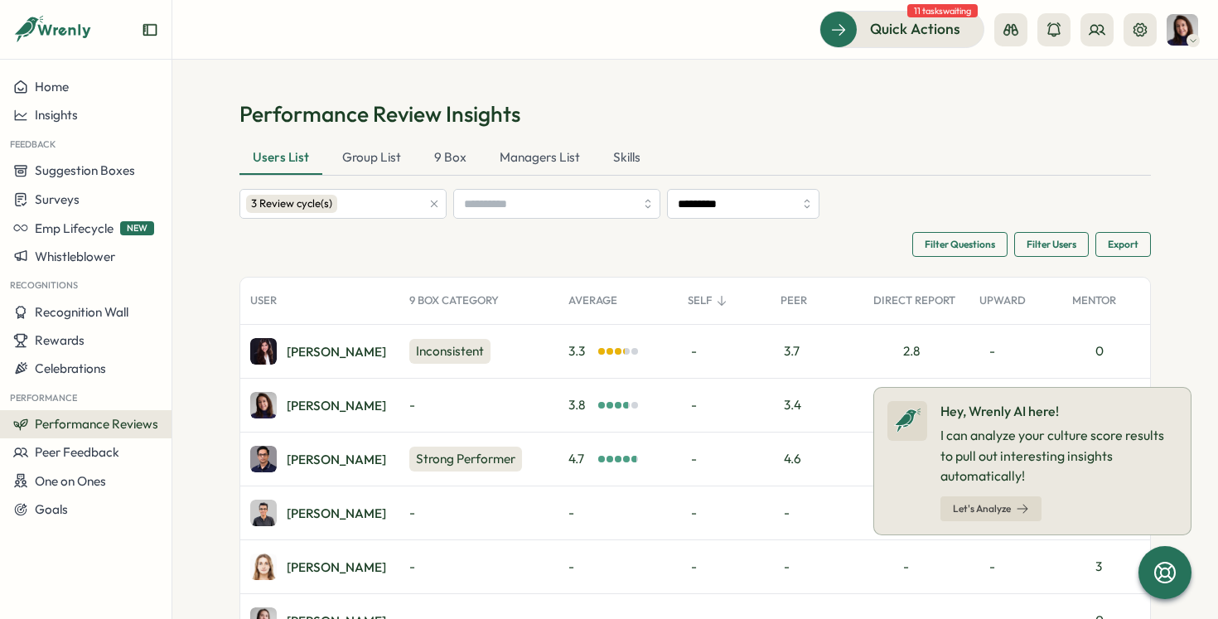
click at [692, 311] on div "Self" at bounding box center [724, 300] width 93 height 33
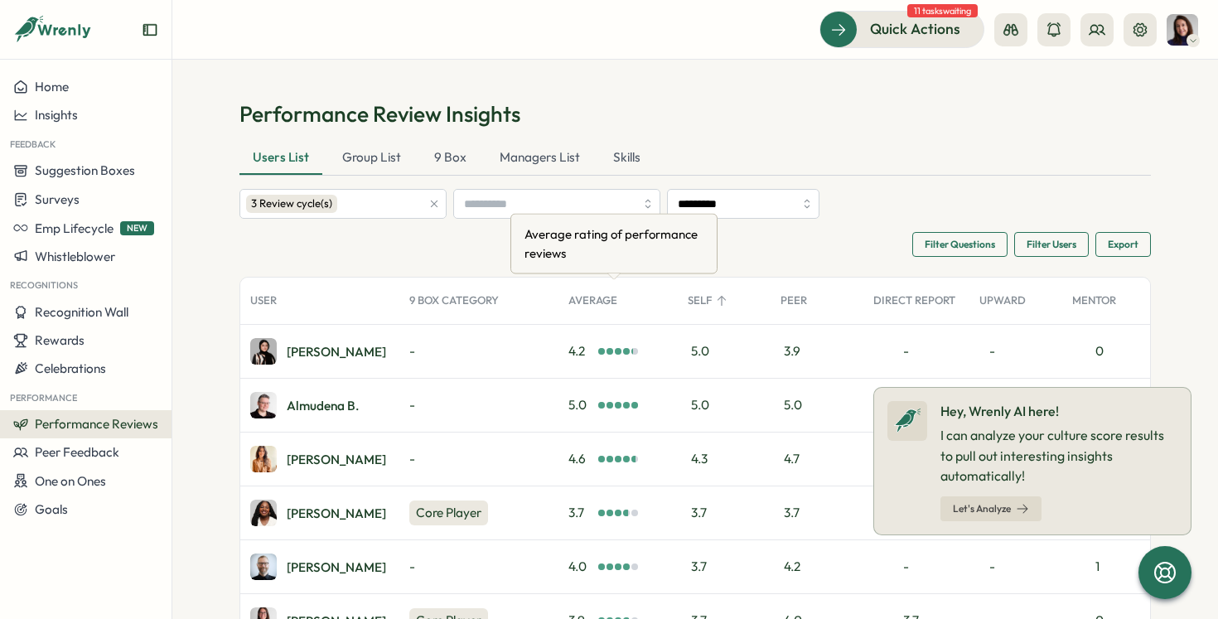
click at [577, 299] on div "Average" at bounding box center [617, 300] width 119 height 33
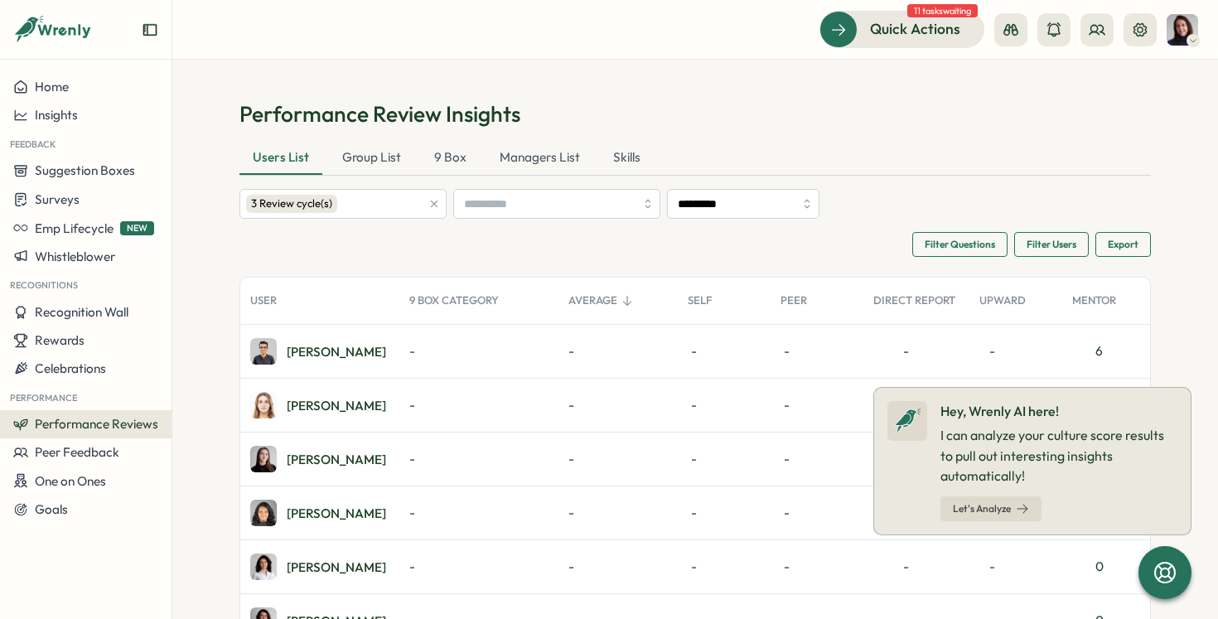
click at [267, 303] on div "User" at bounding box center [319, 300] width 159 height 33
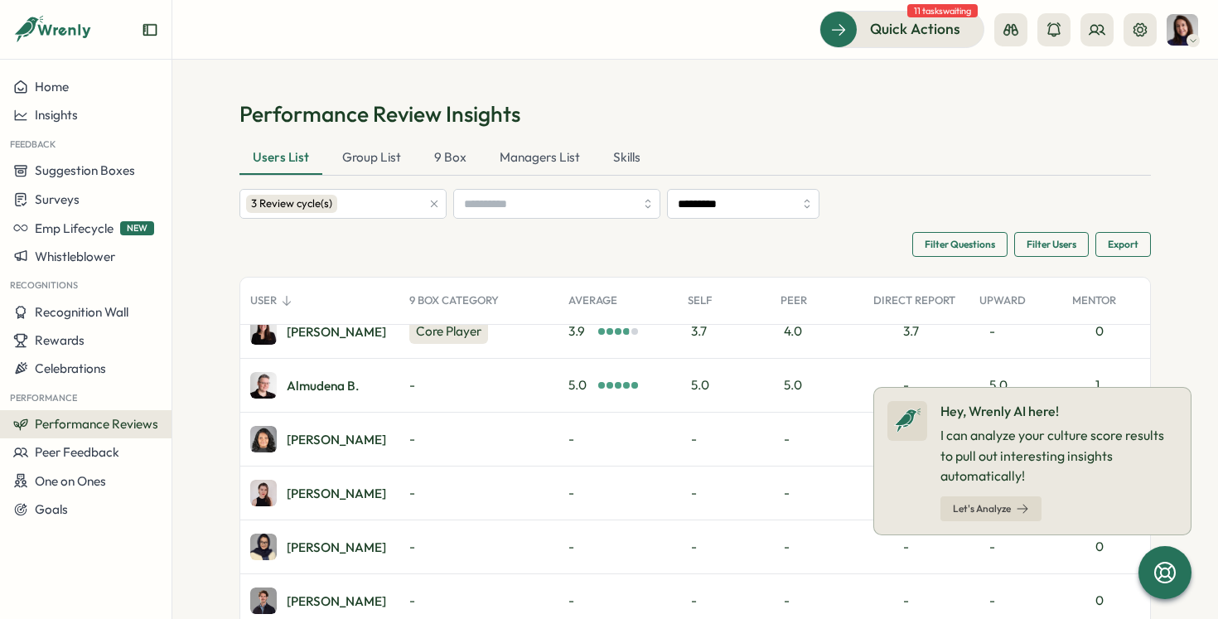
scroll to position [16, 0]
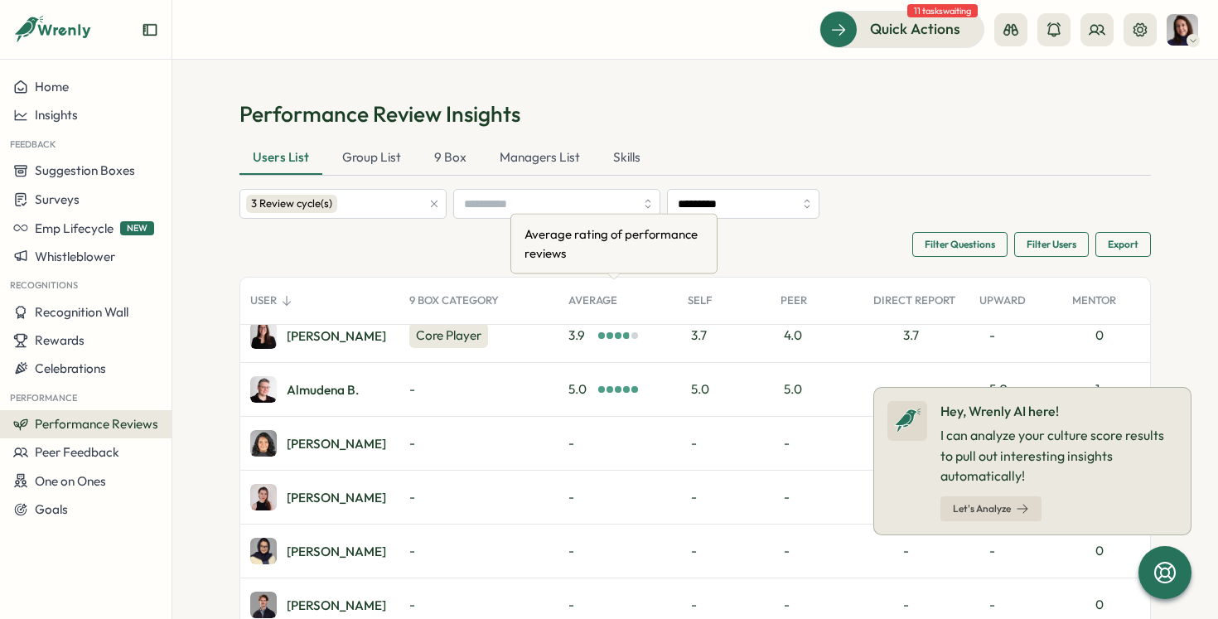
click at [593, 288] on div "Average" at bounding box center [617, 300] width 119 height 33
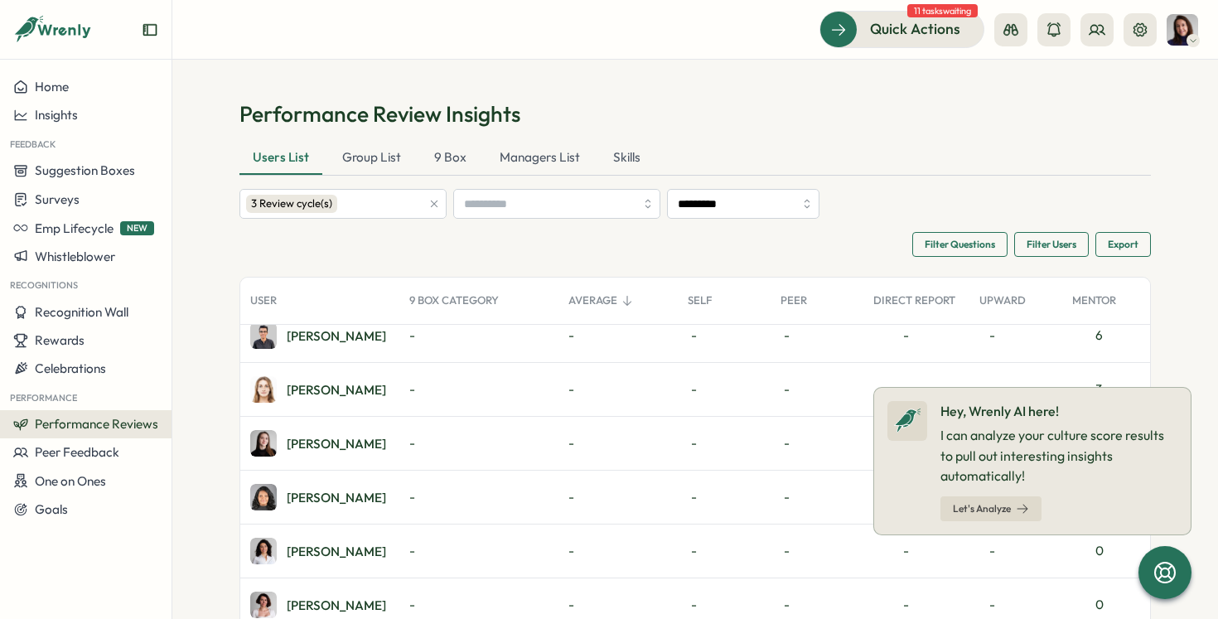
click at [587, 303] on div "Average" at bounding box center [617, 300] width 119 height 33
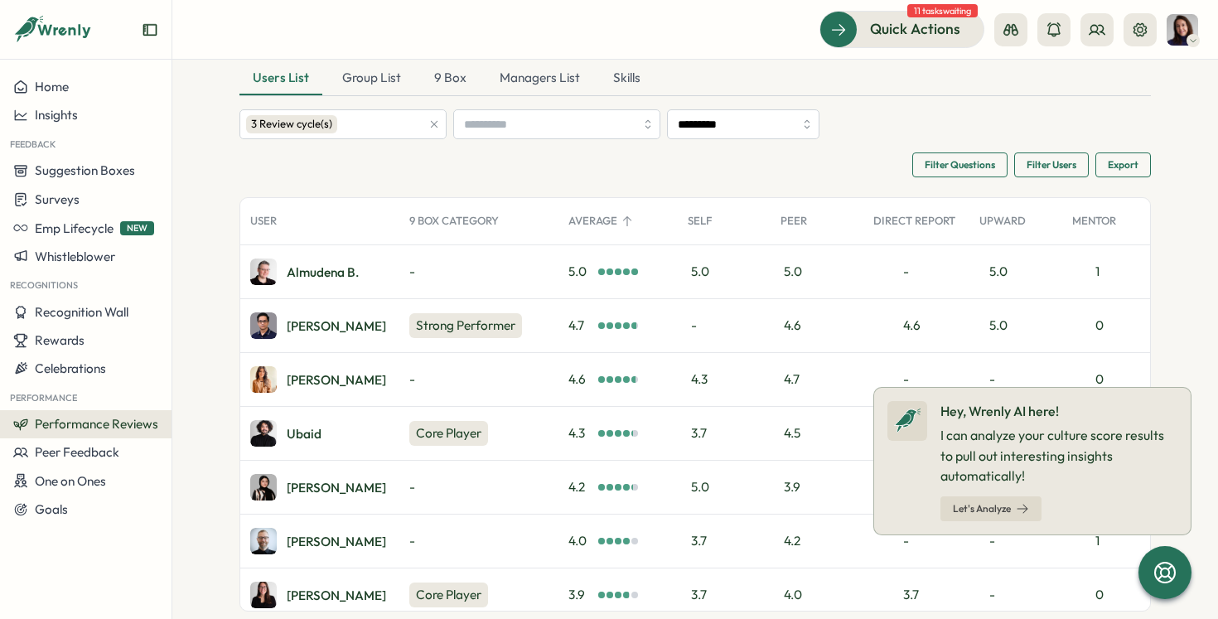
scroll to position [72, 0]
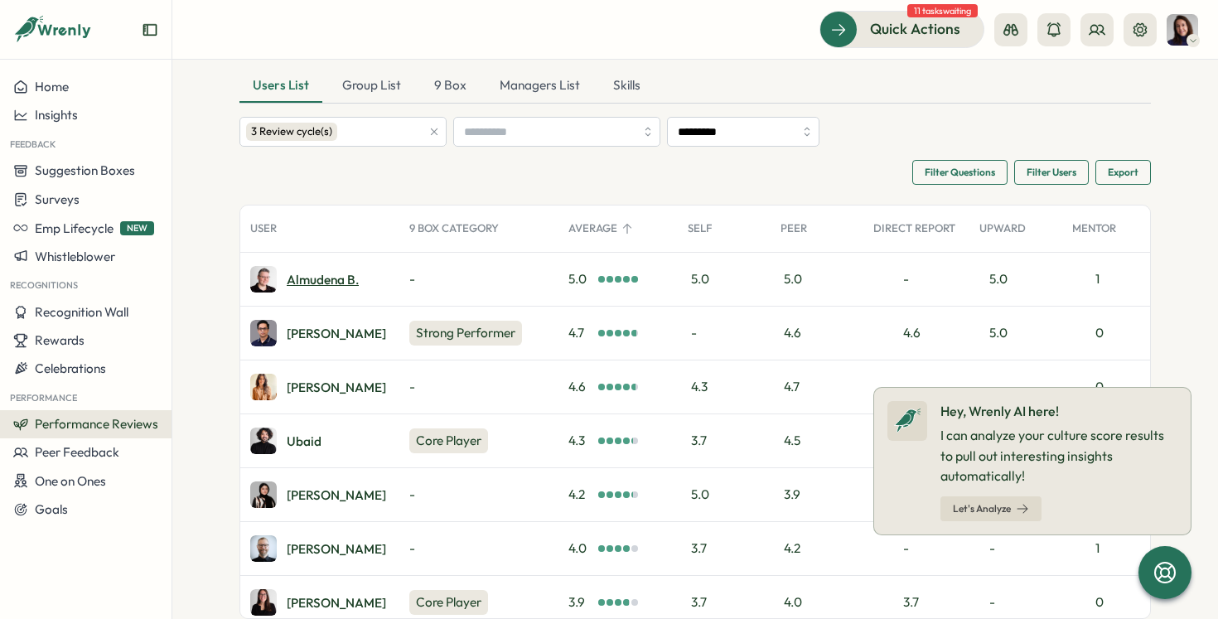
click at [330, 282] on div "Almudena B." at bounding box center [323, 279] width 72 height 12
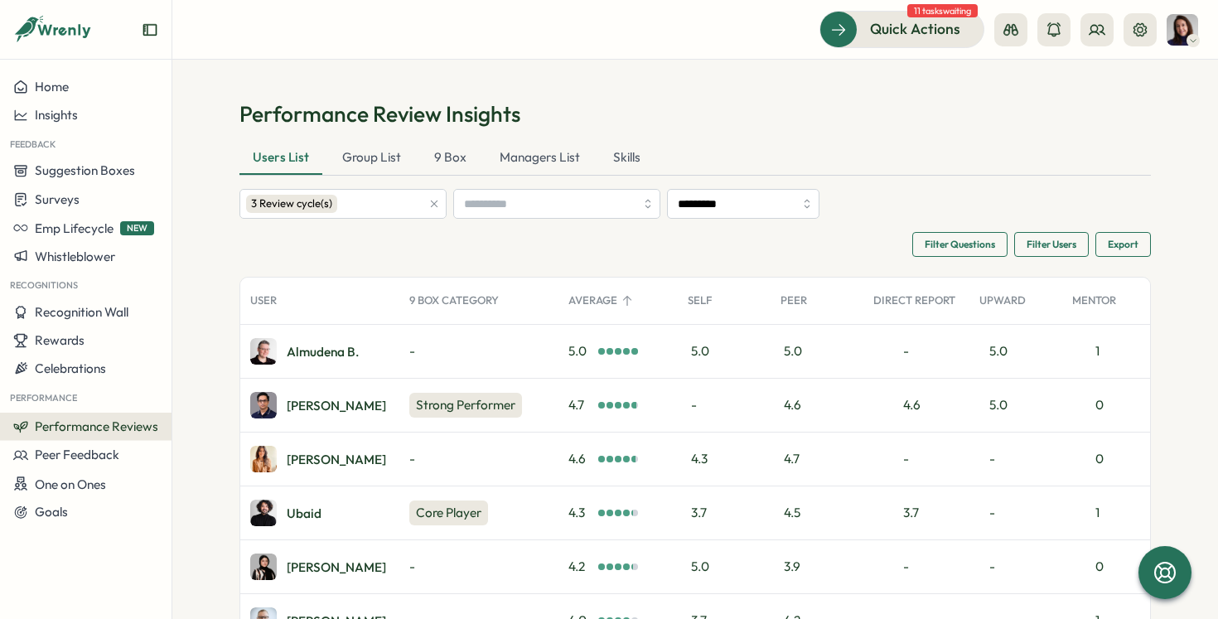
click at [1194, 34] on icon at bounding box center [1193, 40] width 8 height 13
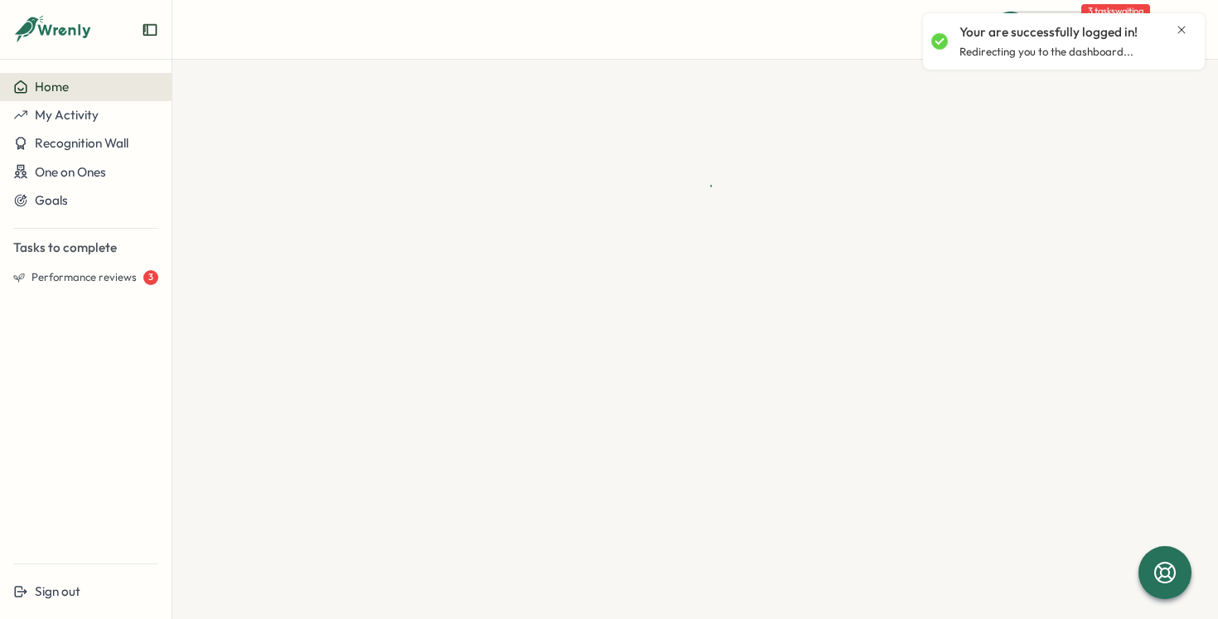
click at [1180, 26] on icon "Close notification" at bounding box center [1181, 29] width 13 height 13
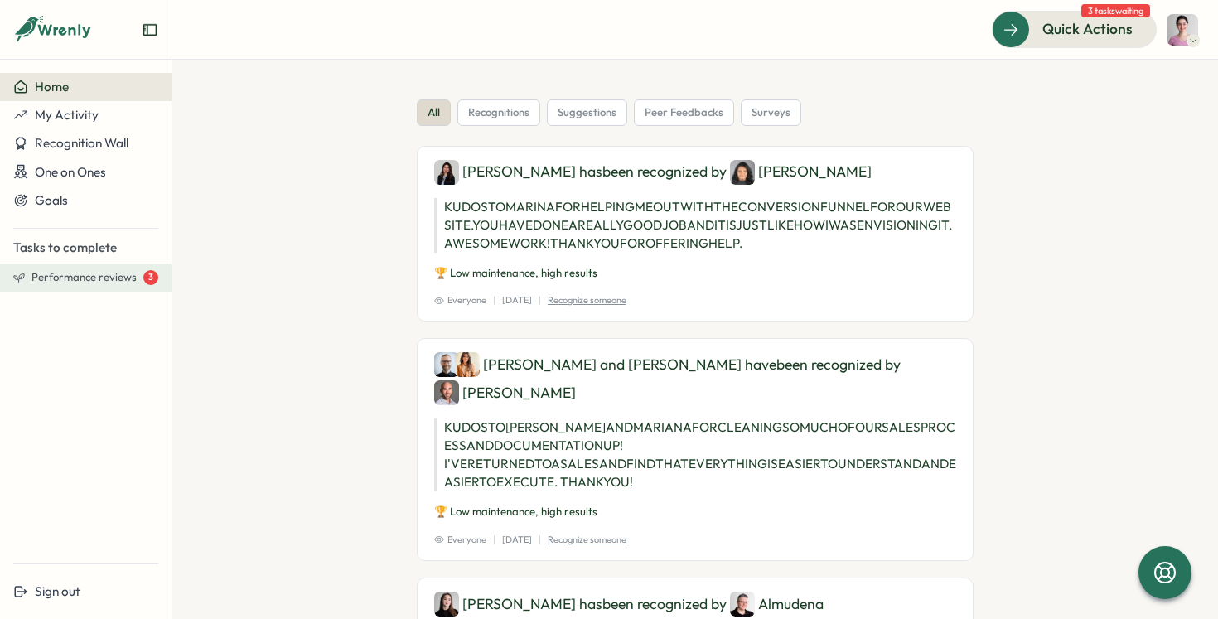
click at [104, 280] on span "Performance reviews" at bounding box center [83, 277] width 105 height 15
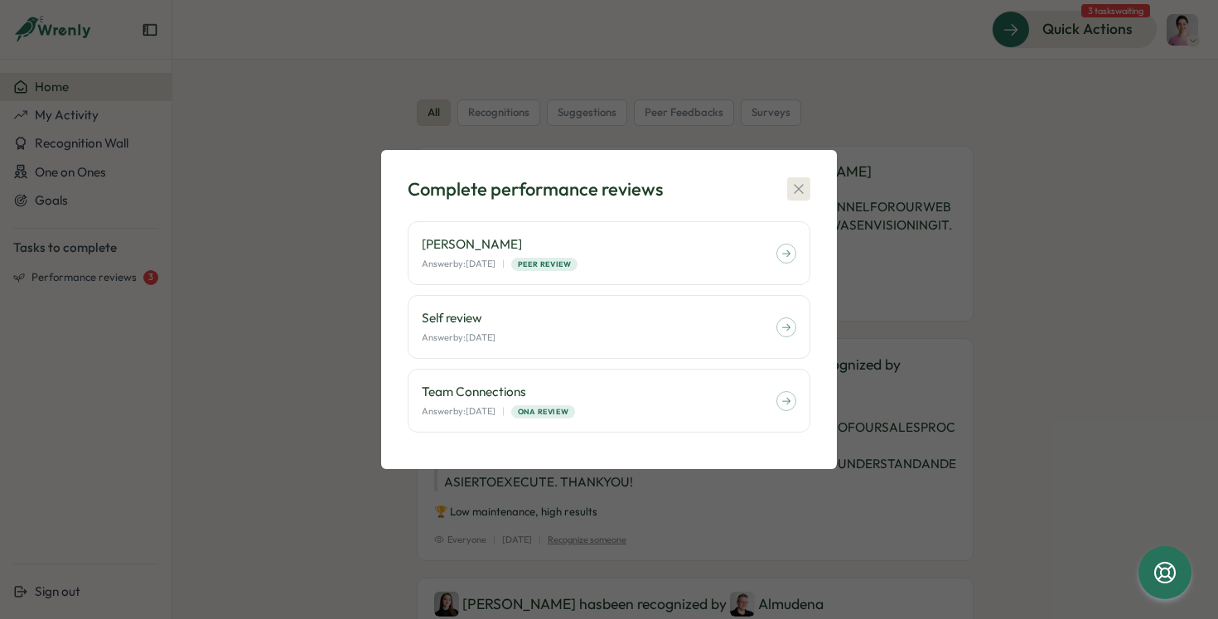
click at [799, 188] on icon "button" at bounding box center [798, 188] width 9 height 9
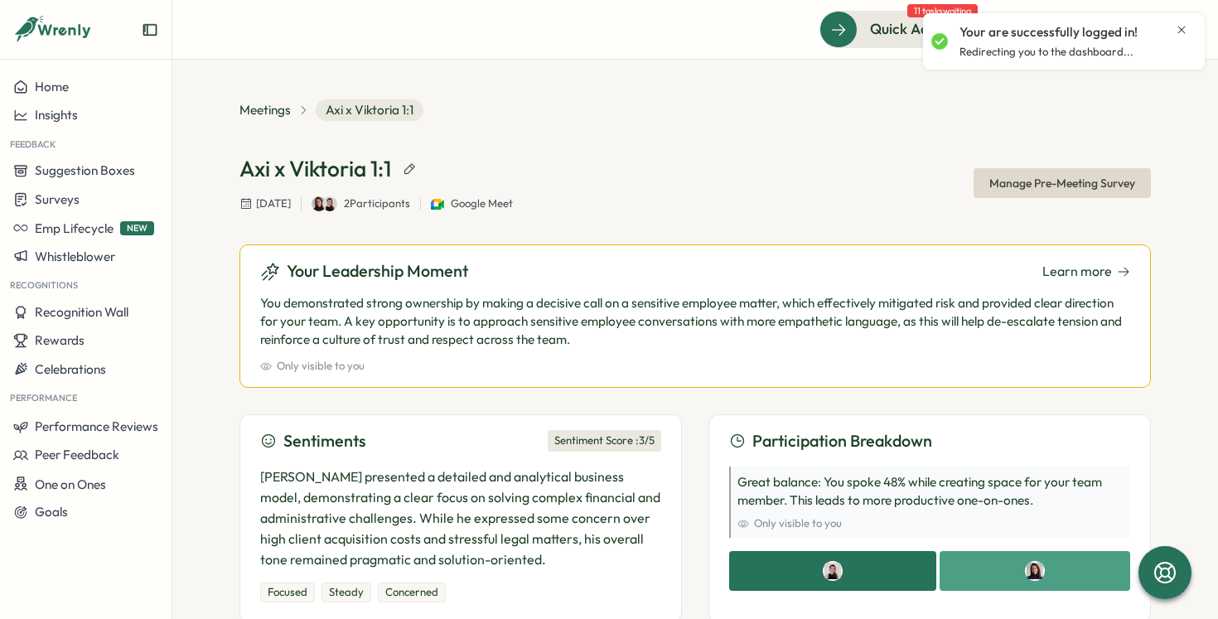
click at [1180, 30] on icon "Close notification" at bounding box center [1181, 29] width 13 height 13
